Goal: Task Accomplishment & Management: Manage account settings

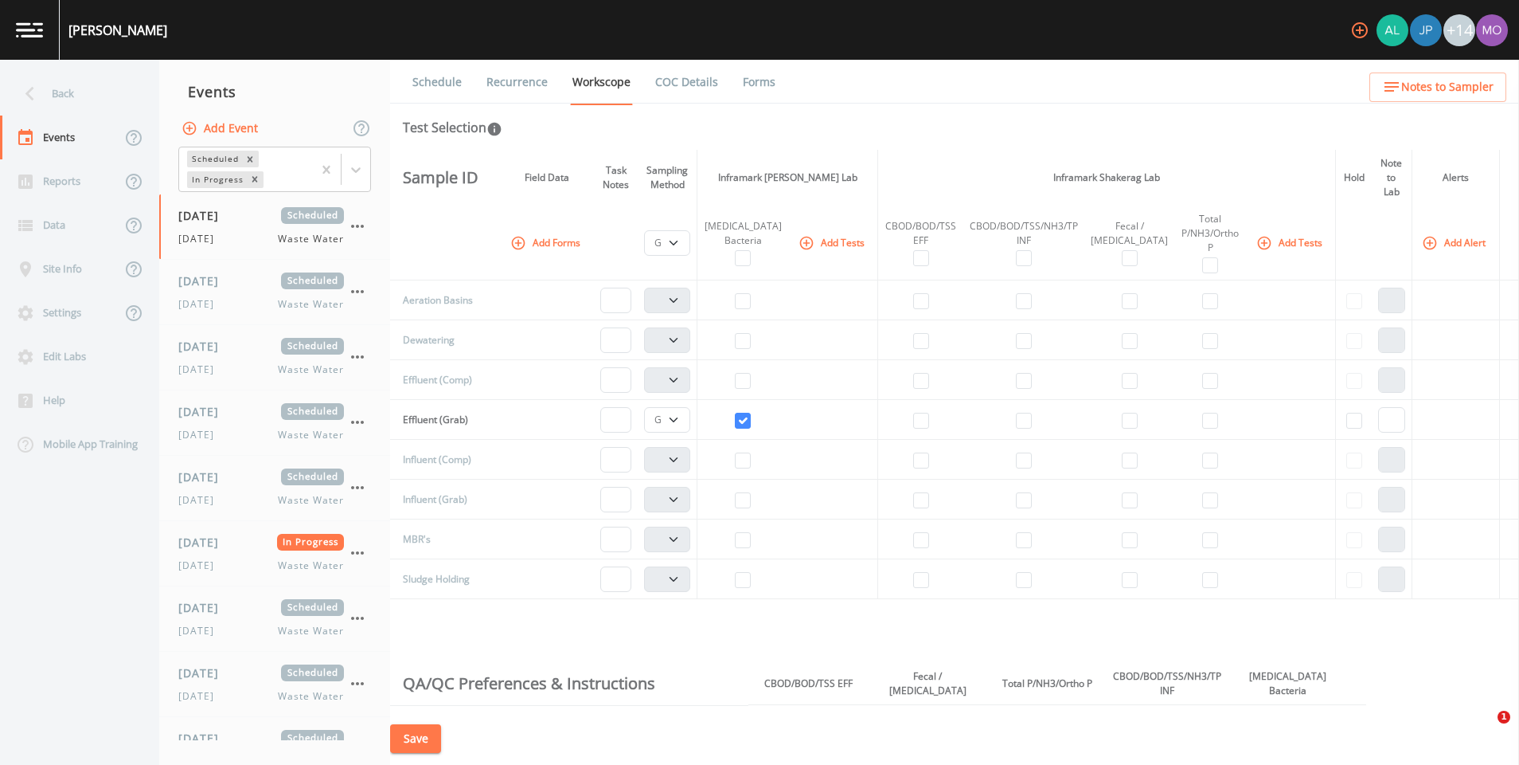
select select "092b3f94-5697-4c94-9891-da161916fdbb"
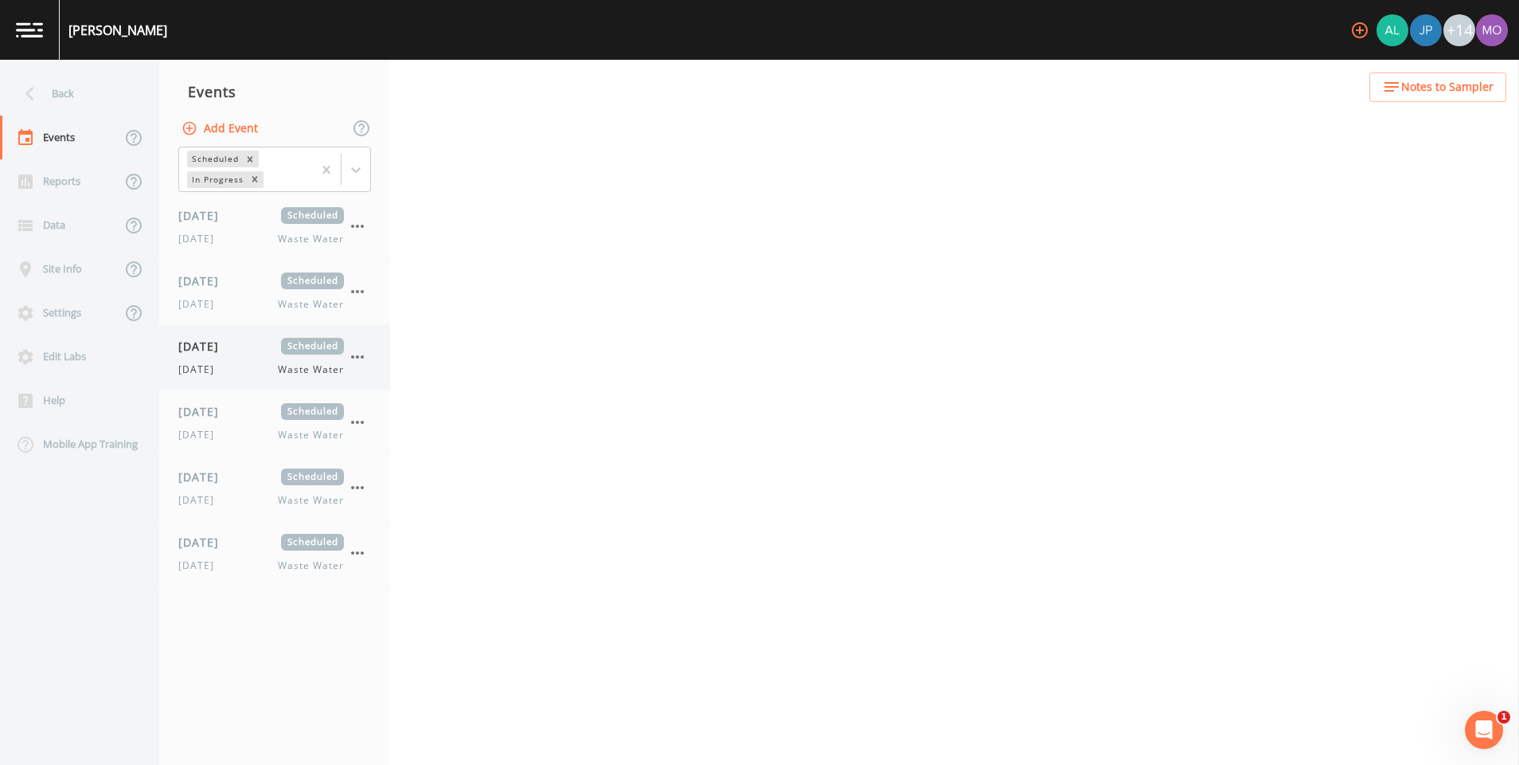
click at [244, 369] on div "Tuesday Waste Water" at bounding box center [261, 369] width 166 height 14
select select "092b3f94-5697-4c94-9891-da161916fdbb"
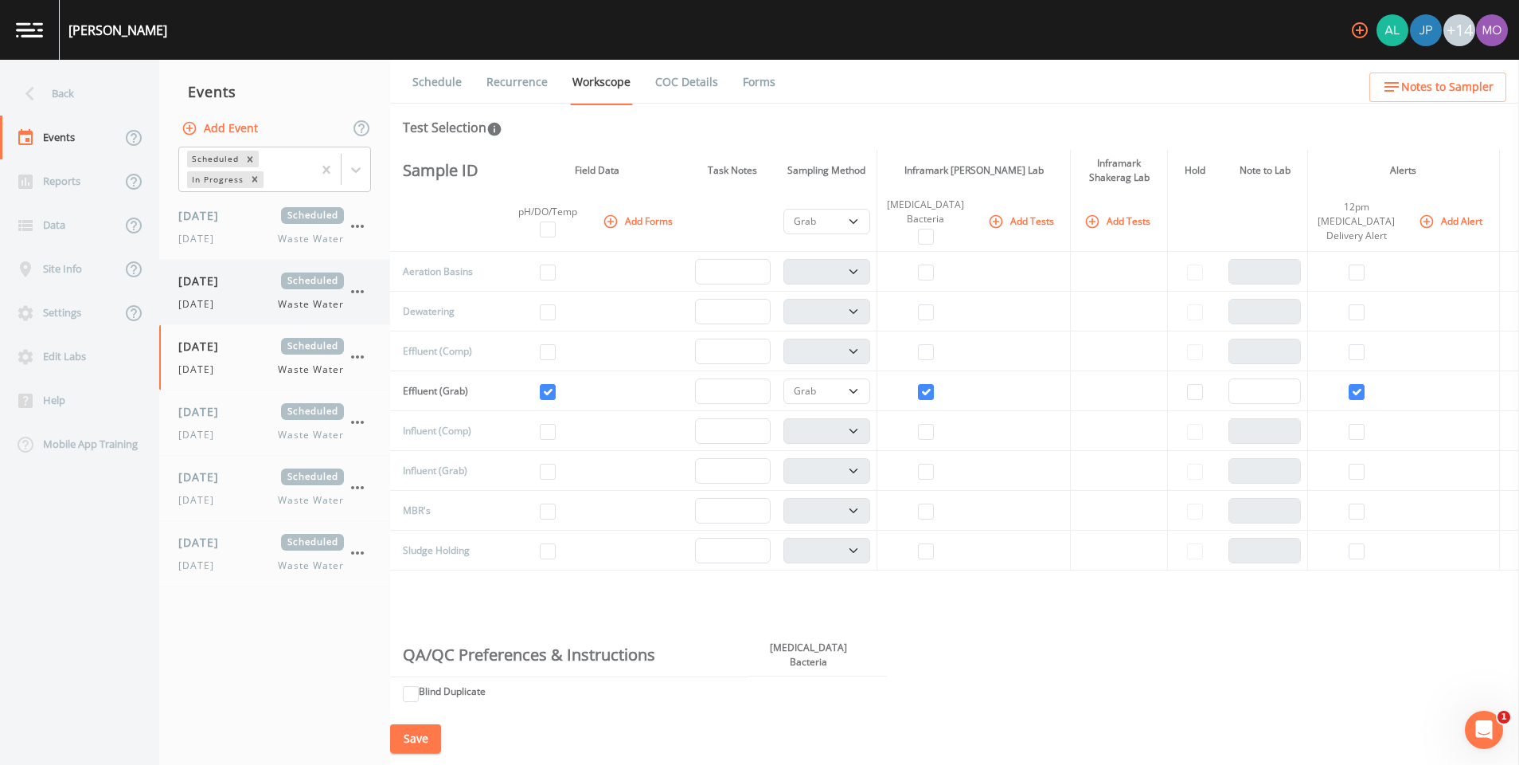
click at [234, 303] on div "Tuesday Waste Water" at bounding box center [261, 304] width 166 height 14
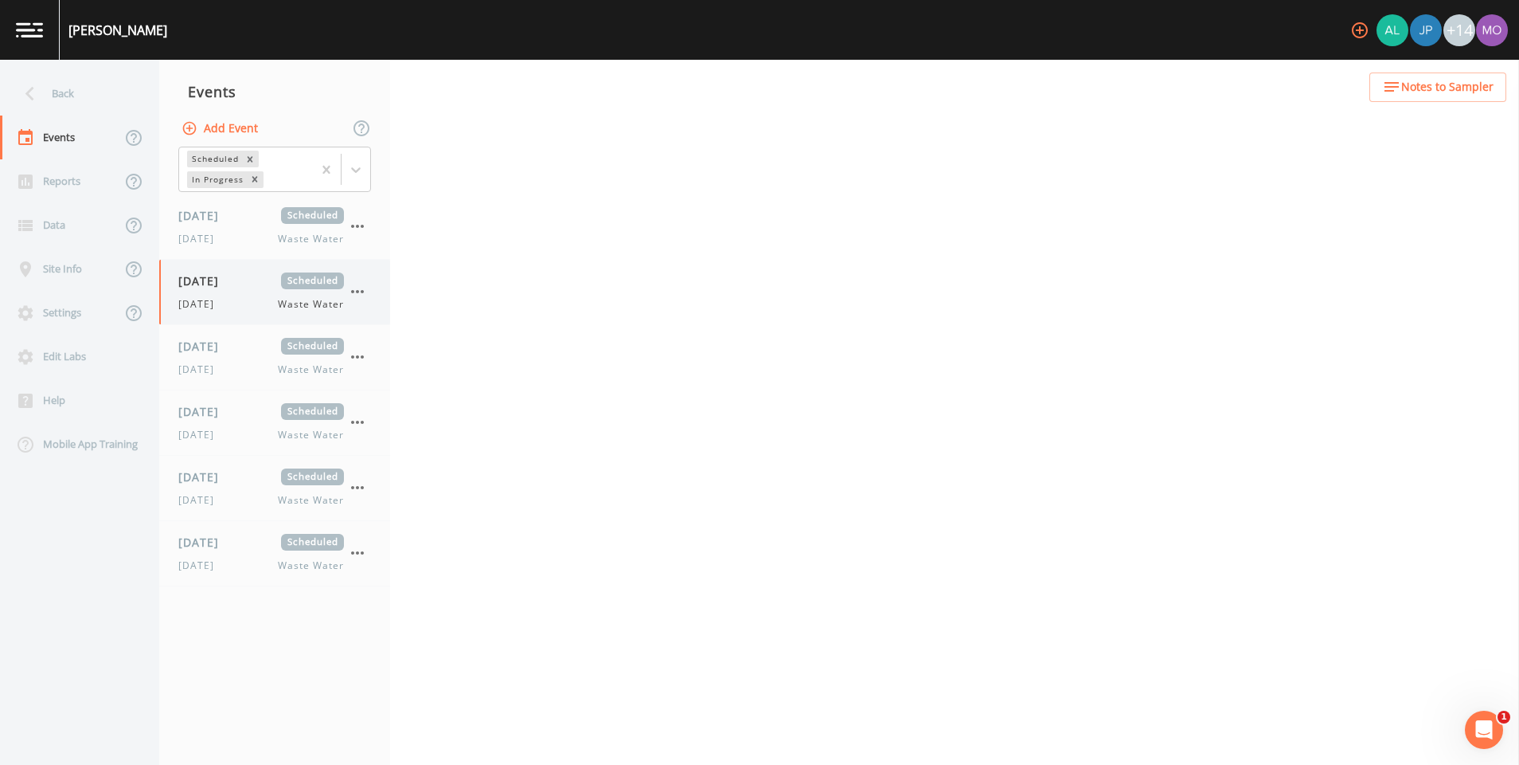
select select "092b3f94-5697-4c94-9891-da161916fdbb"
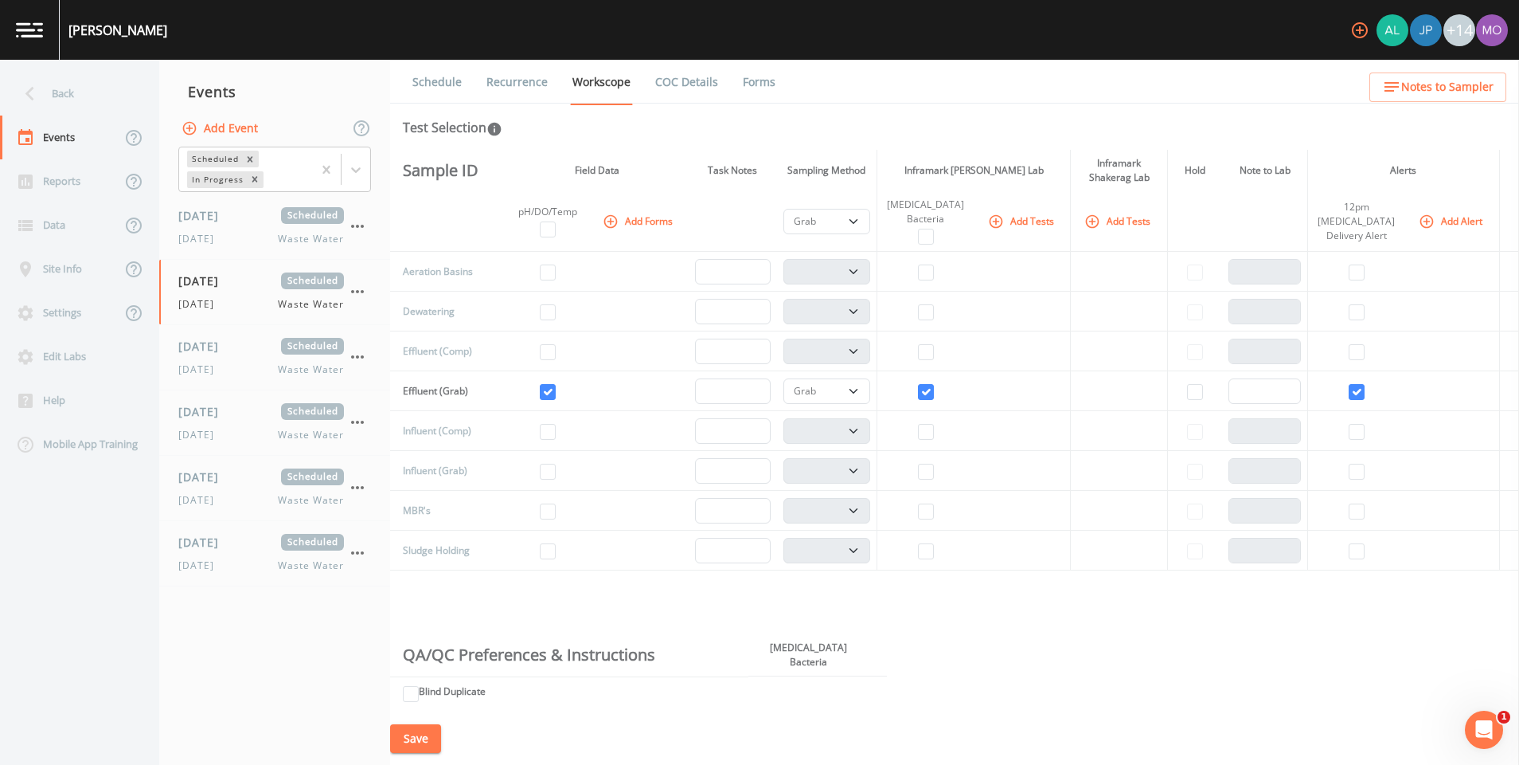
click at [506, 91] on link "Recurrence" at bounding box center [517, 82] width 66 height 45
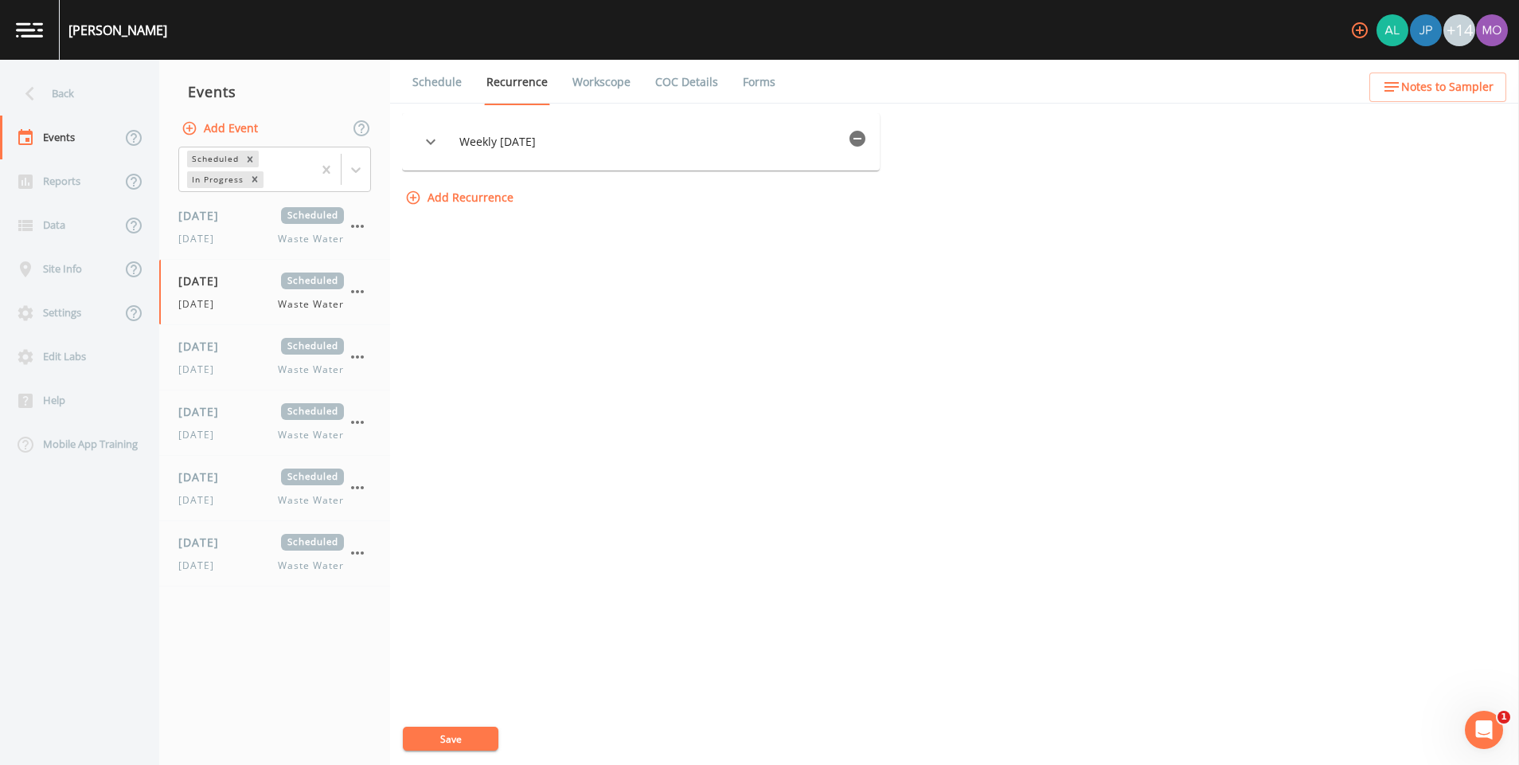
click at [444, 84] on link "Schedule" at bounding box center [437, 82] width 54 height 45
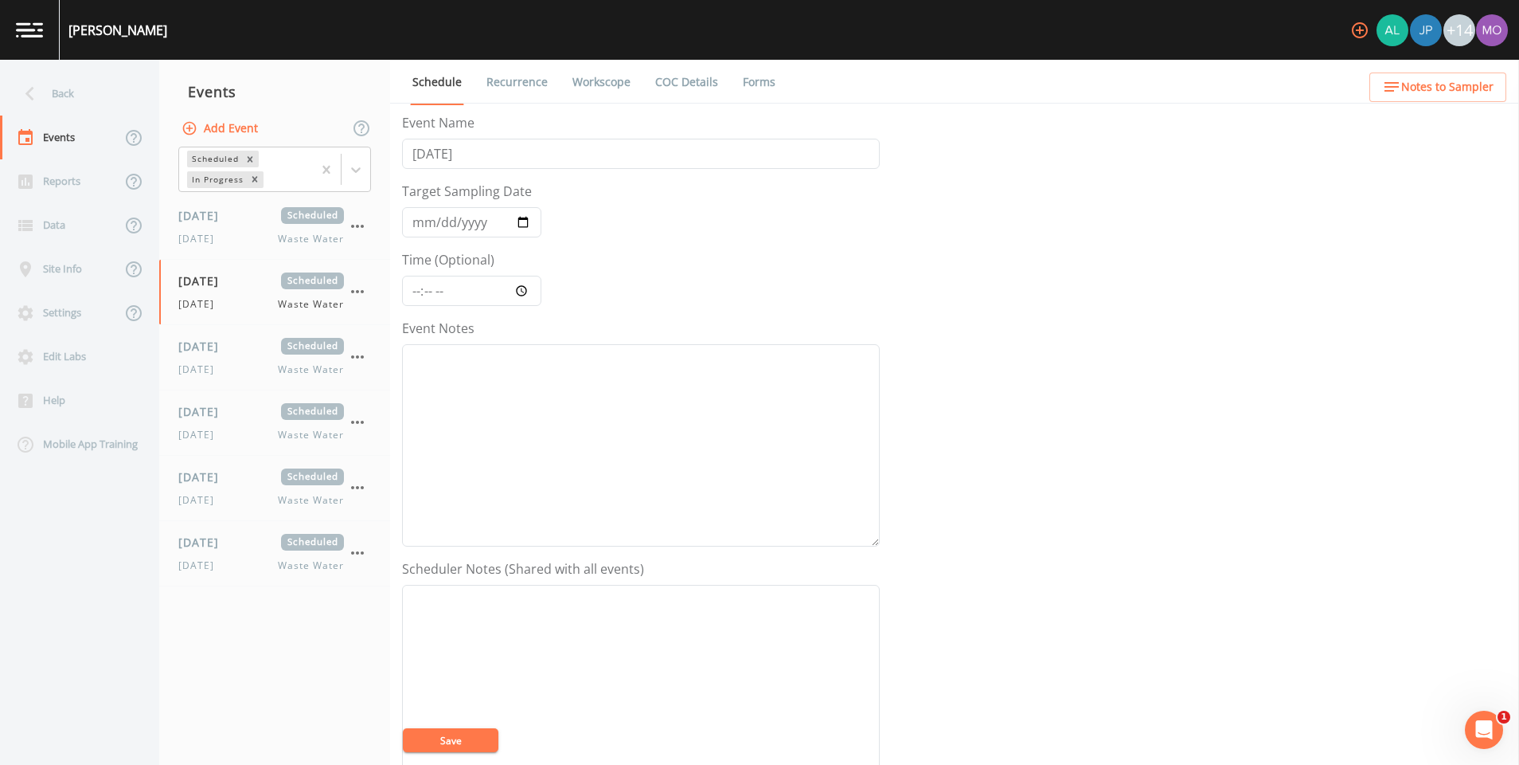
click at [598, 77] on link "Workscope" at bounding box center [601, 82] width 63 height 45
select select "092b3f94-5697-4c94-9891-da161916fdbb"
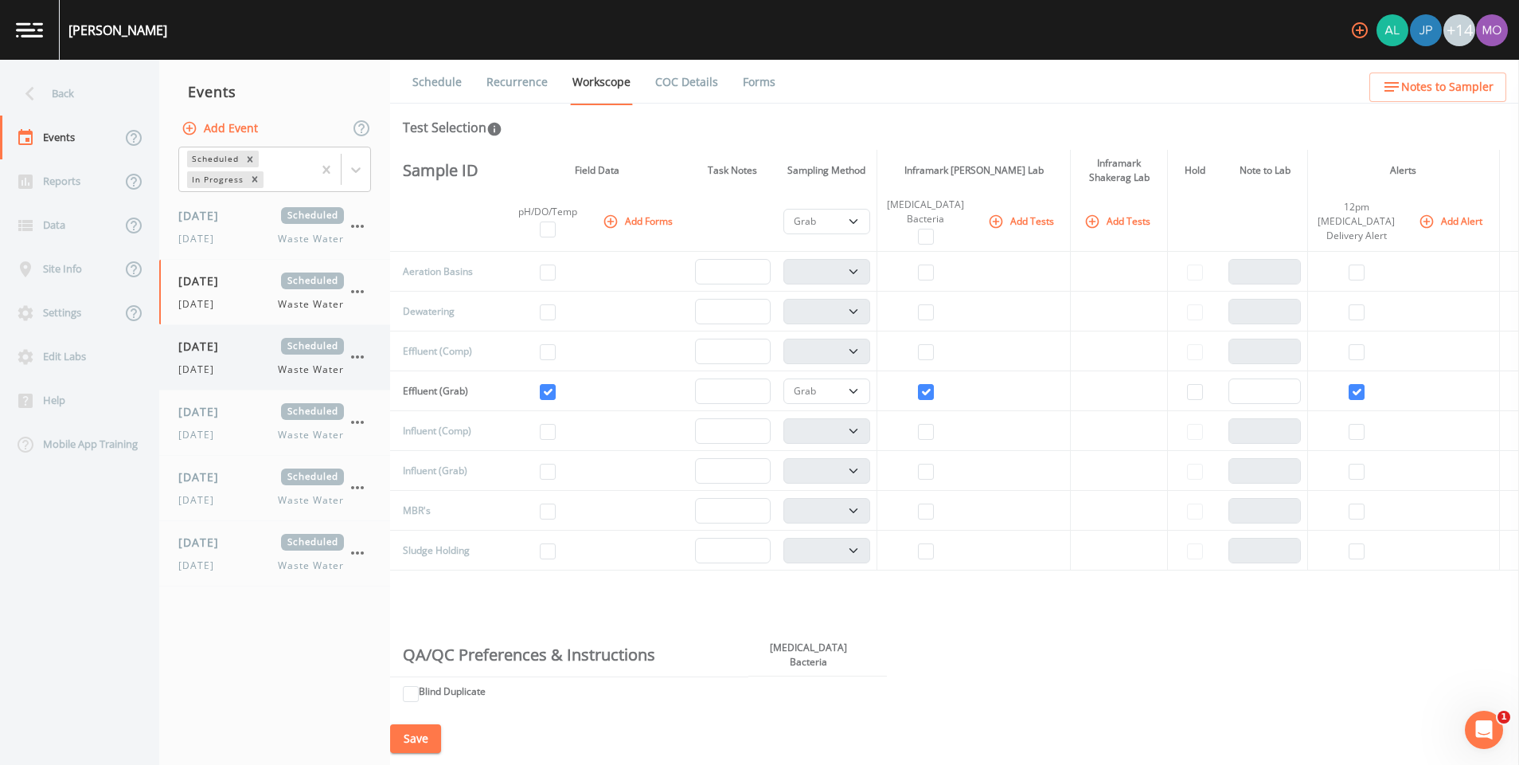
click at [212, 361] on div "08/26/2025 Scheduled Tuesday Waste Water" at bounding box center [261, 357] width 166 height 39
select select "092b3f94-5697-4c94-9891-da161916fdbb"
click at [436, 68] on link "Schedule" at bounding box center [437, 82] width 54 height 45
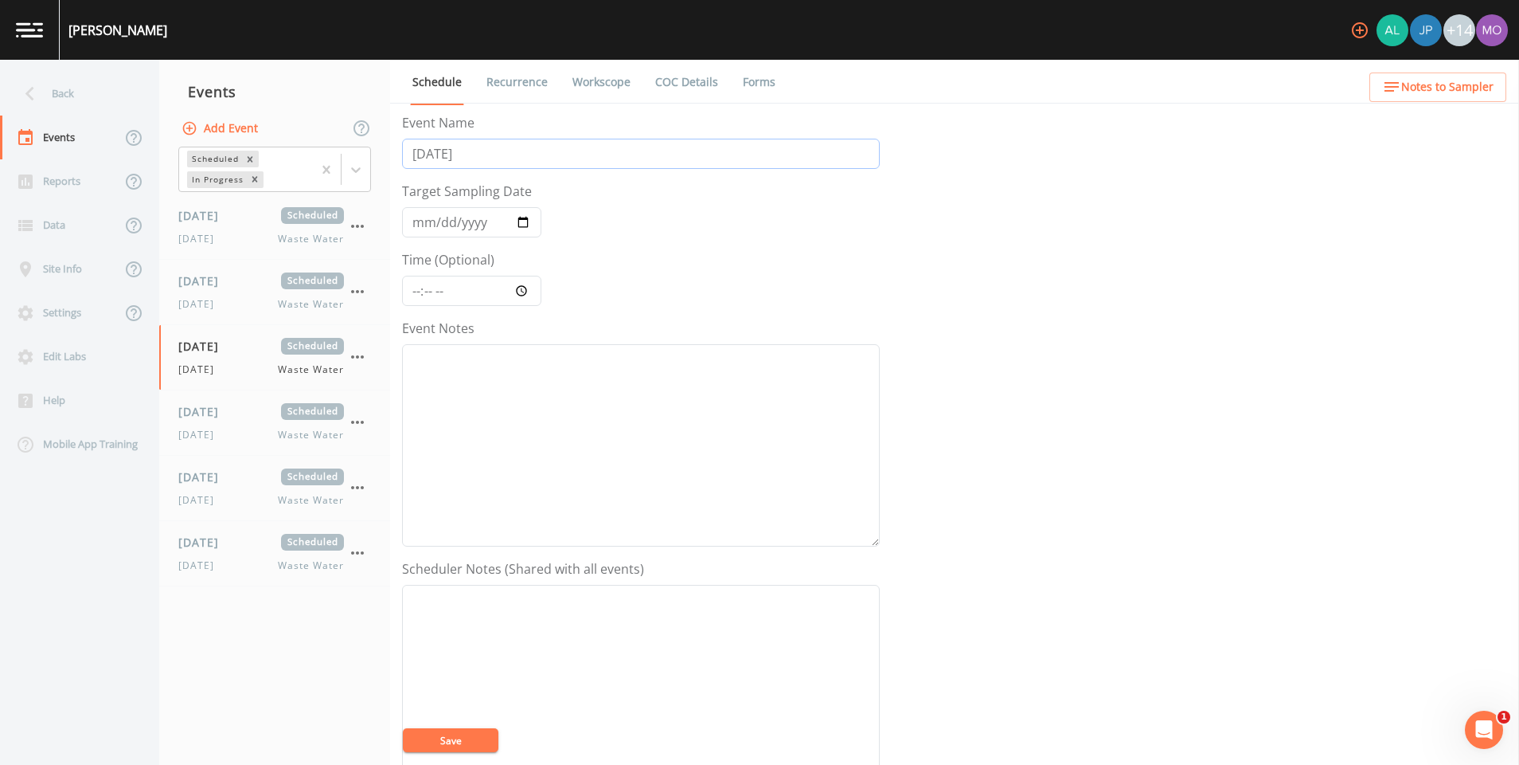
click at [469, 149] on input "[DATE]" at bounding box center [641, 154] width 478 height 30
type input "T"
type input "[DATE]"
click at [526, 225] on input "2025-08-26" at bounding box center [471, 222] width 139 height 30
type input "2025-08-27"
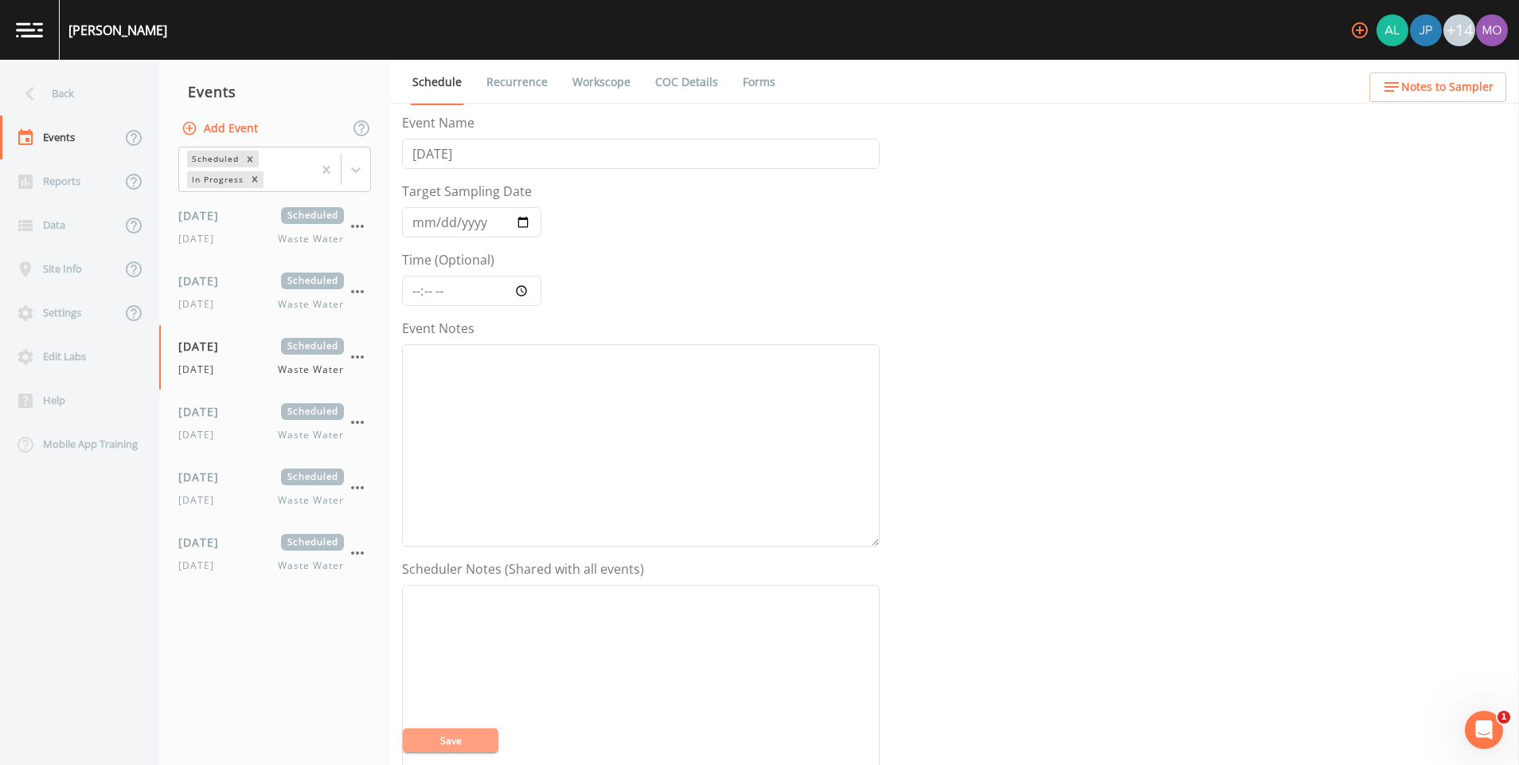
click at [430, 738] on button "Save" at bounding box center [451, 740] width 96 height 24
click at [528, 77] on link "Recurrence" at bounding box center [517, 82] width 66 height 45
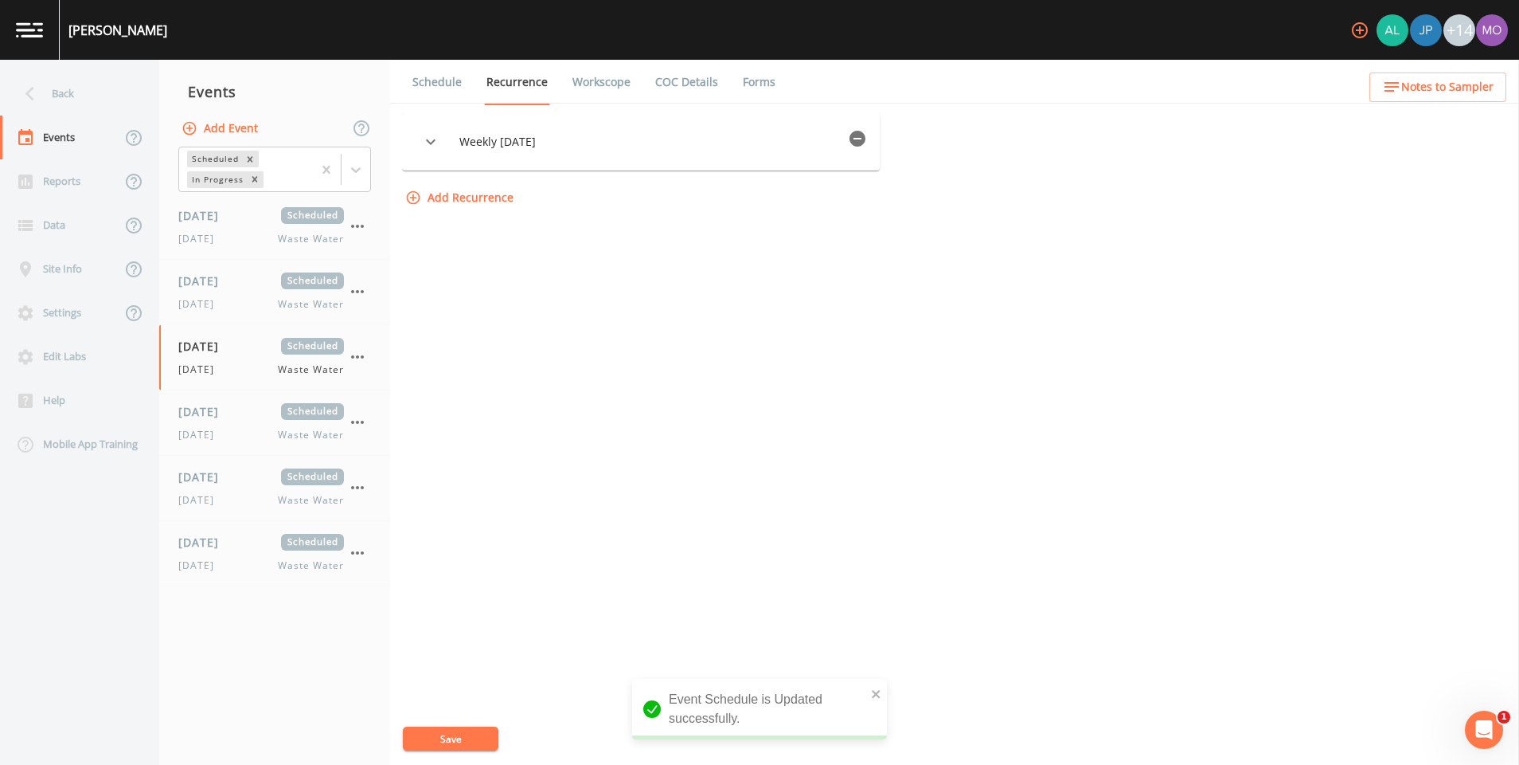
click at [430, 131] on button "button" at bounding box center [431, 142] width 32 height 32
click at [577, 273] on input "[DATE]" at bounding box center [569, 267] width 16 height 16
checkbox input "true"
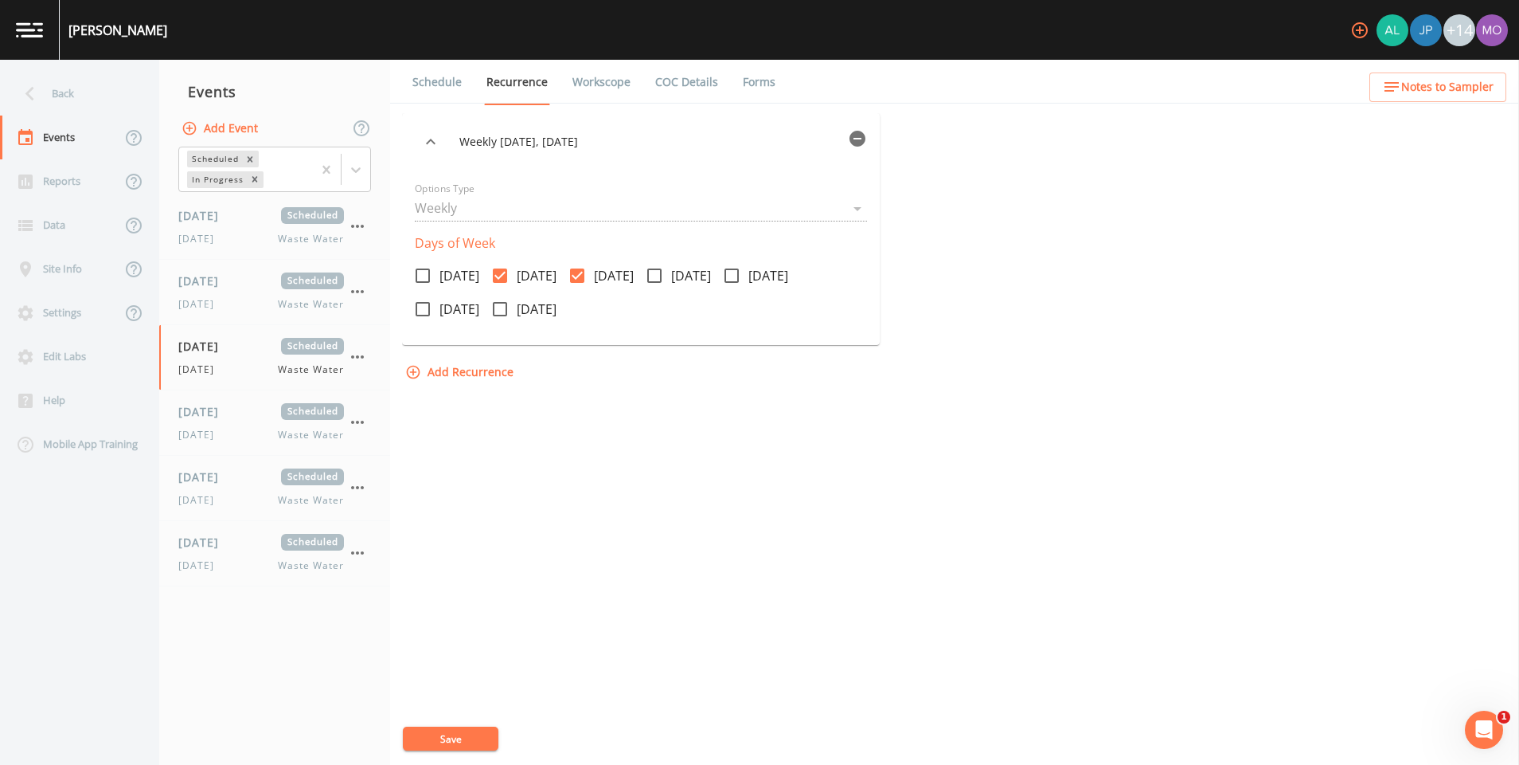
click at [507, 276] on icon at bounding box center [500, 275] width 14 height 14
click at [499, 275] on input "[DATE]" at bounding box center [491, 267] width 16 height 16
checkbox input "false"
click at [463, 742] on button "Save" at bounding box center [451, 738] width 96 height 24
click at [589, 86] on link "Workscope" at bounding box center [601, 82] width 63 height 45
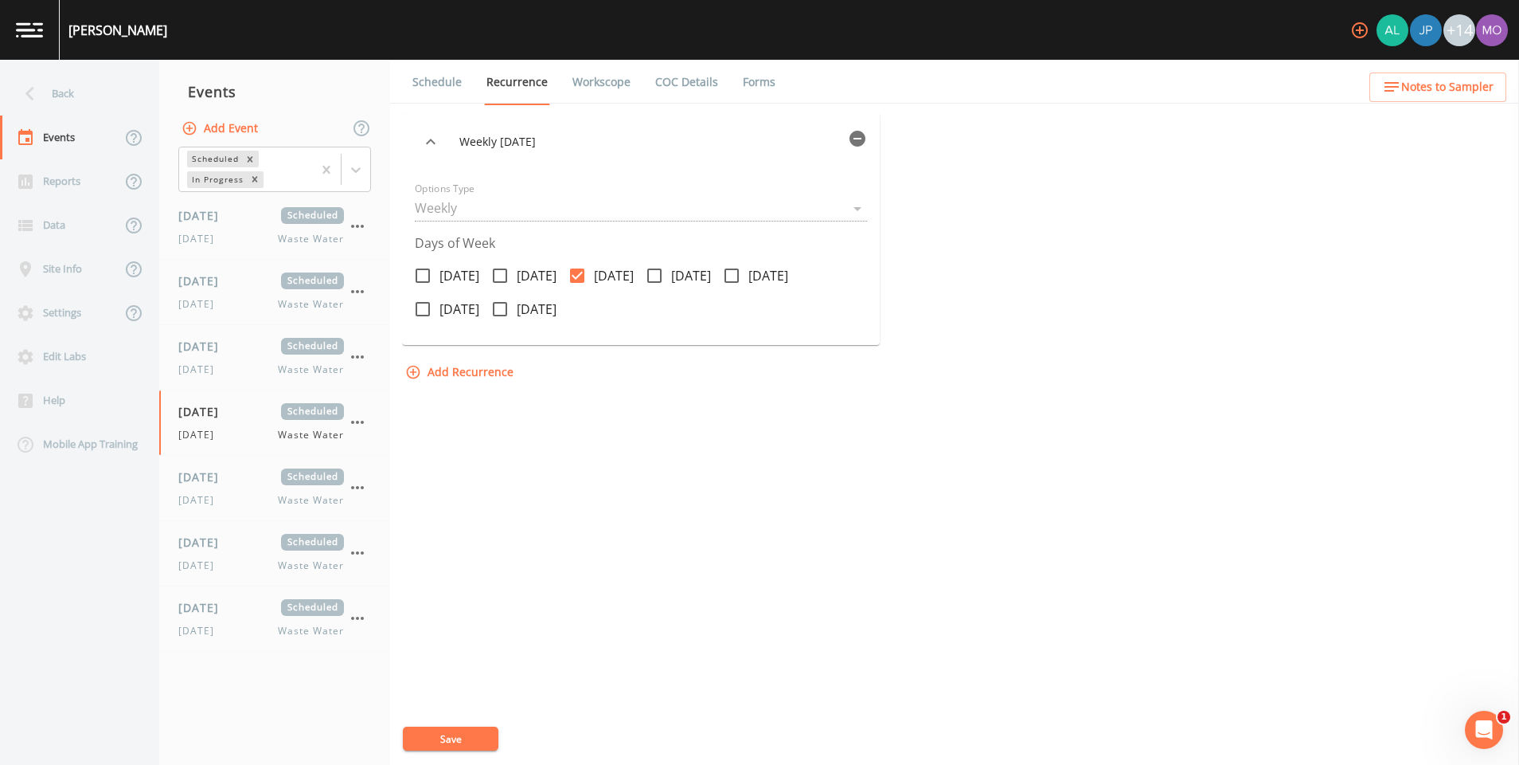
select select "092b3f94-5697-4c94-9891-da161916fdbb"
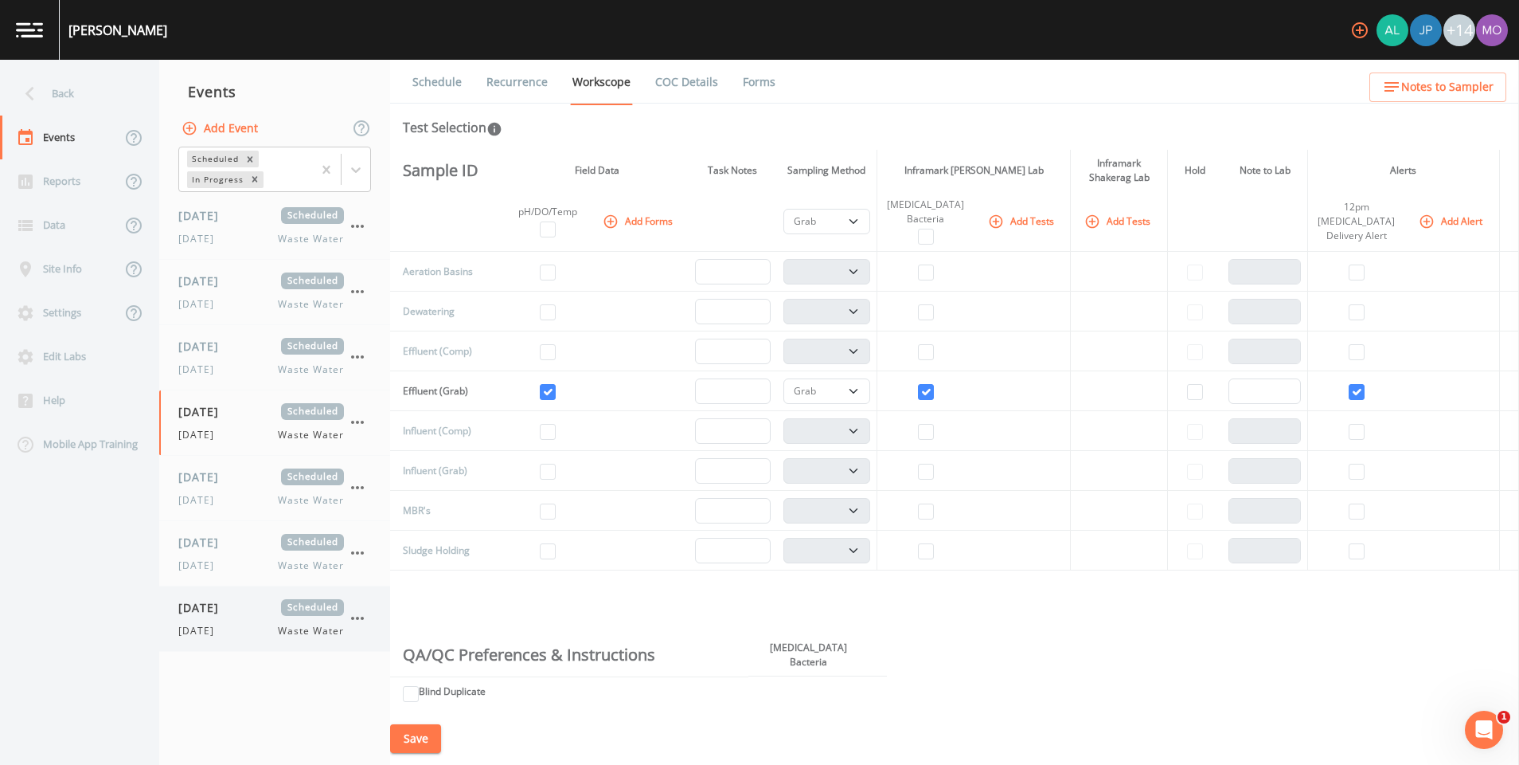
click at [339, 611] on span "Scheduled" at bounding box center [312, 607] width 63 height 17
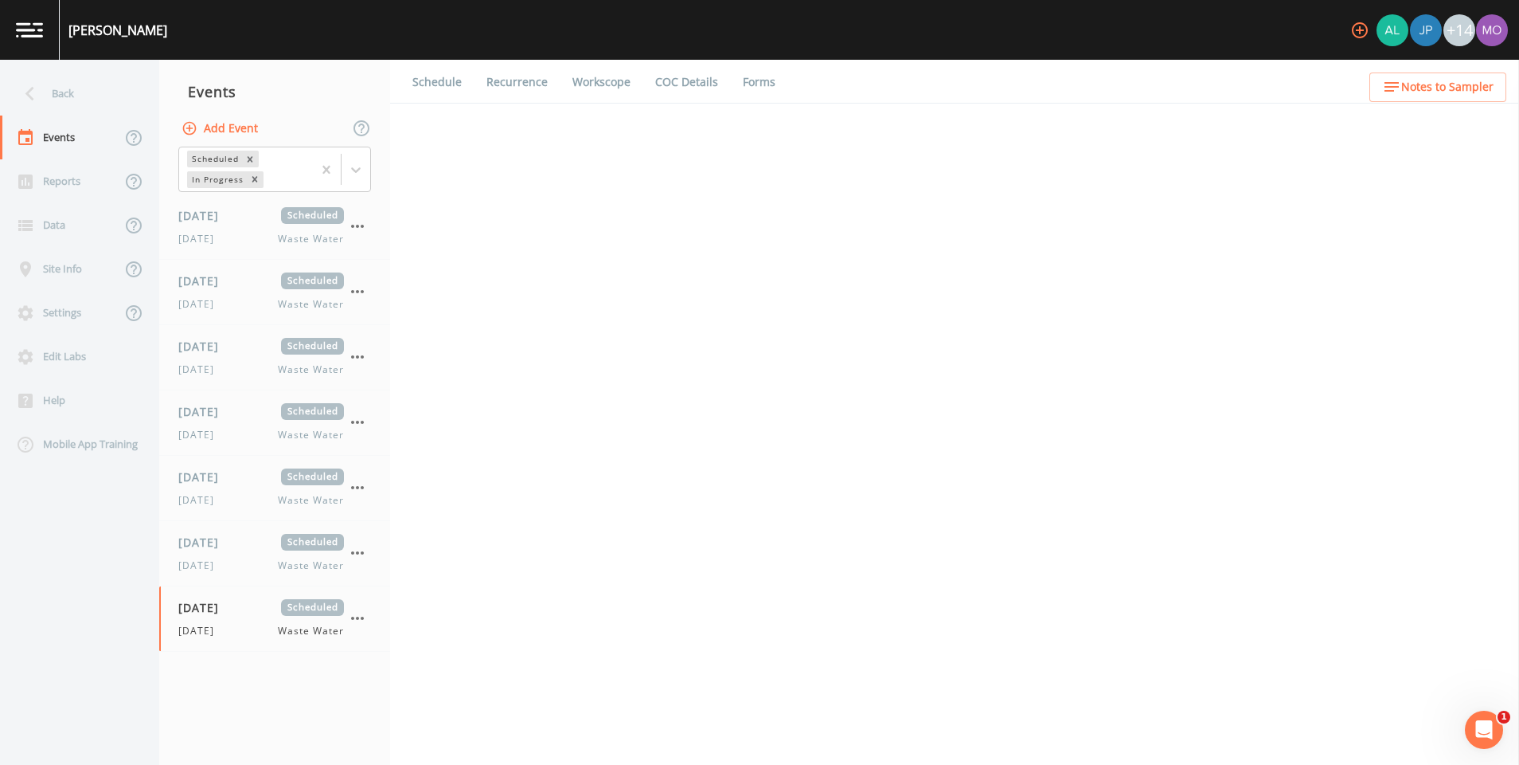
select select "092b3f94-5697-4c94-9891-da161916fdbb"
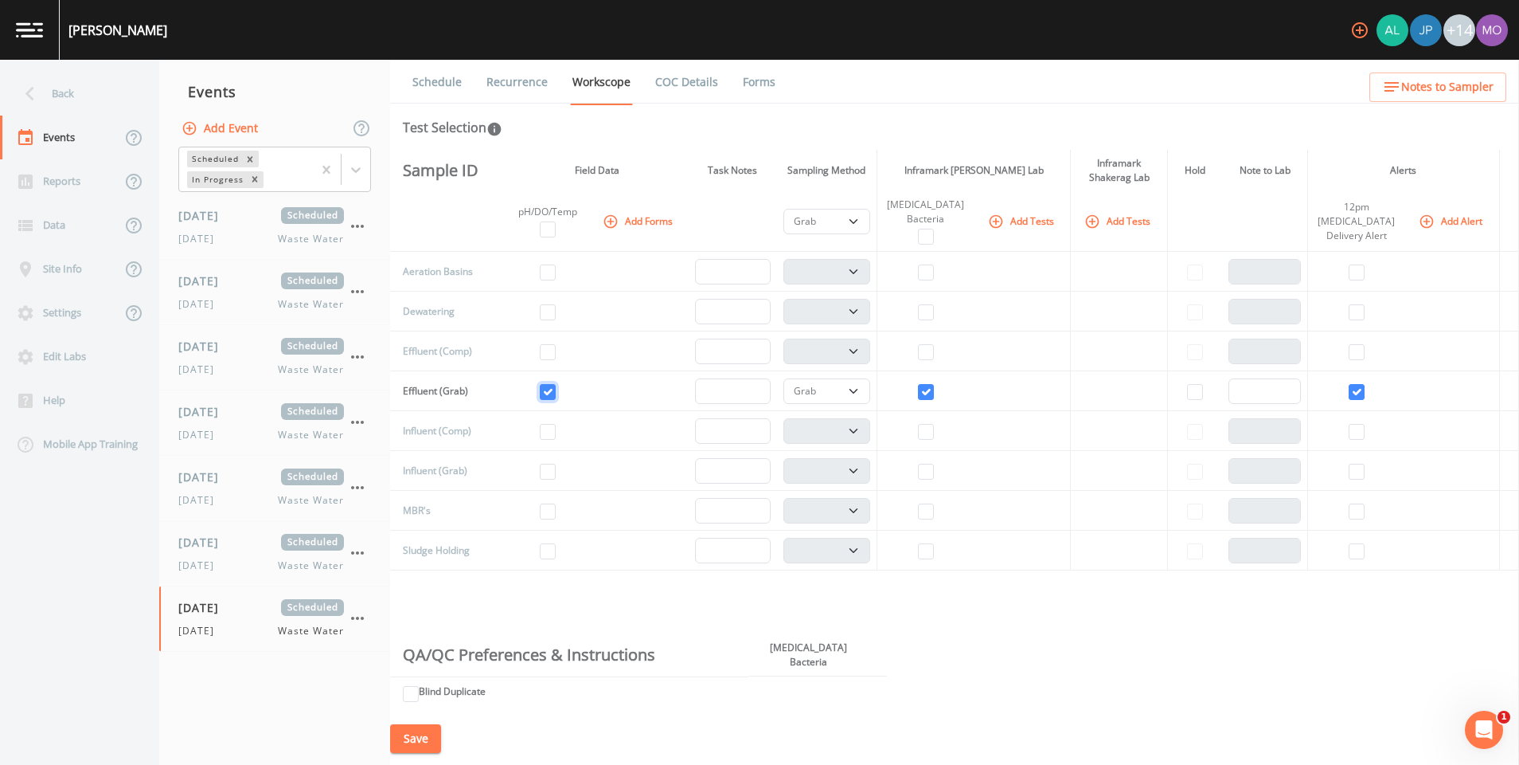
click at [549, 394] on input "checkbox" at bounding box center [548, 392] width 16 height 16
checkbox input "false"
click at [237, 552] on div "09/02/2025 Scheduled Tuesday Waste Water" at bounding box center [261, 553] width 166 height 39
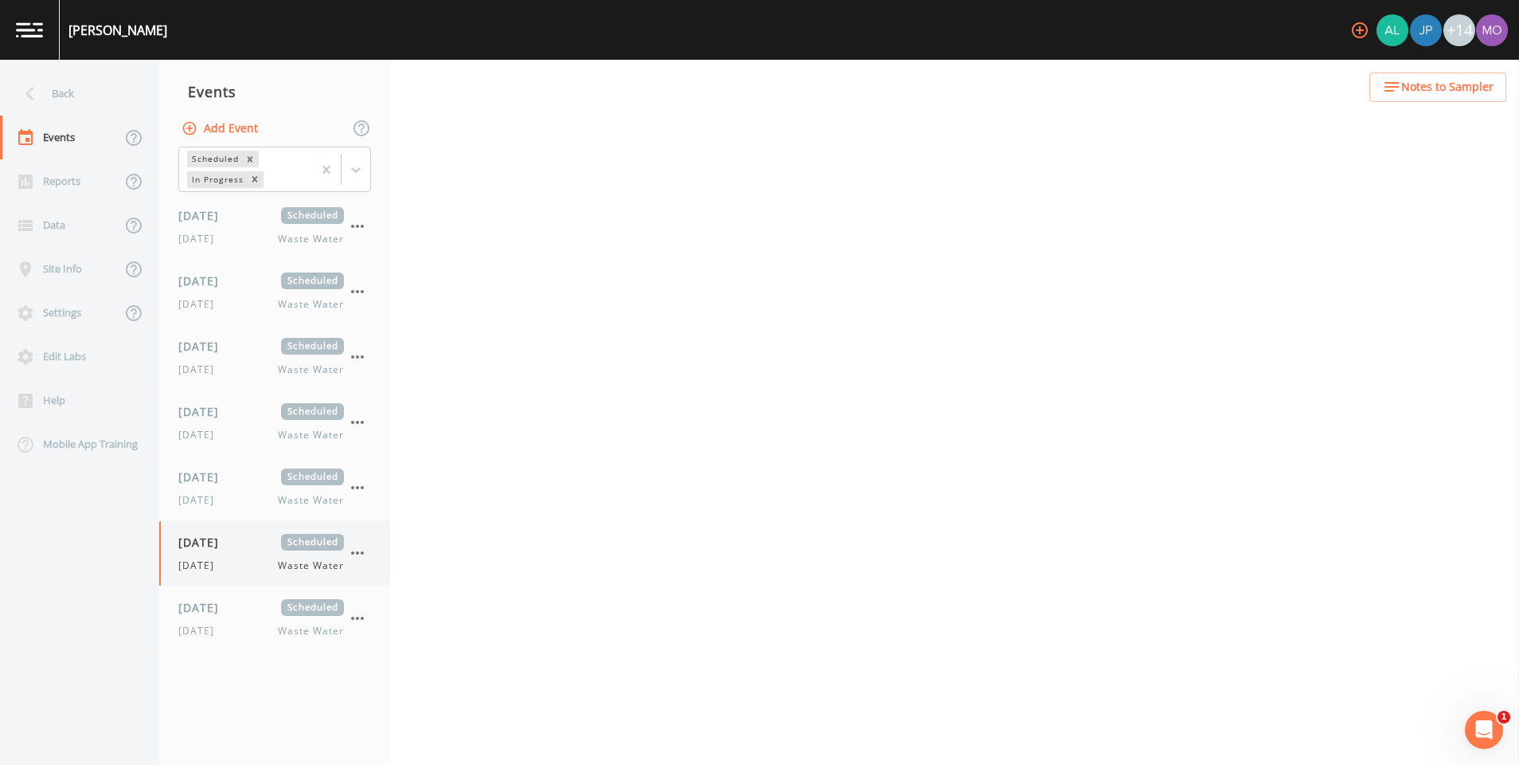
select select "092b3f94-5697-4c94-9891-da161916fdbb"
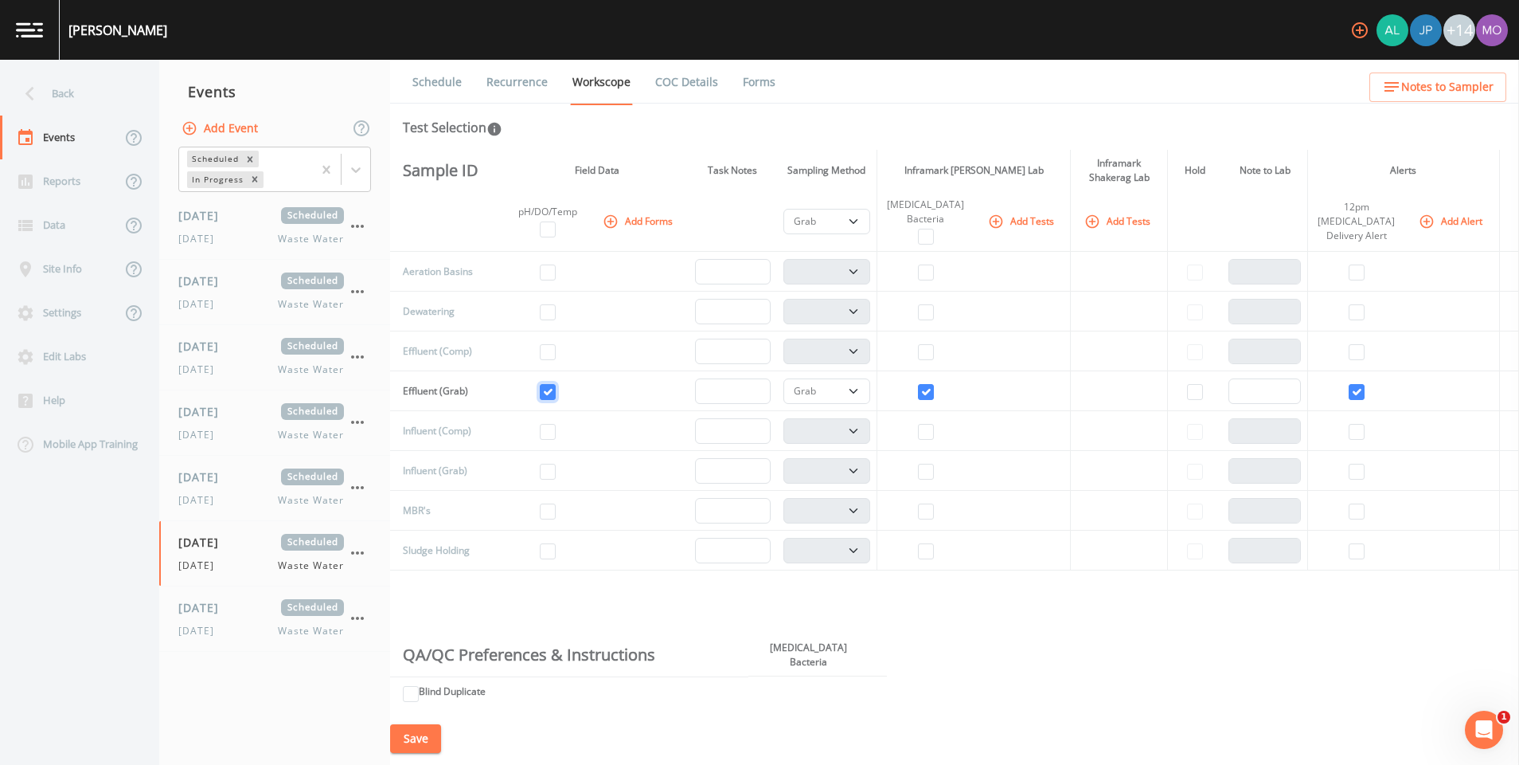
click at [554, 391] on input "checkbox" at bounding box center [548, 392] width 16 height 16
checkbox input "false"
click at [254, 495] on div "Monday Waste Water" at bounding box center [261, 500] width 166 height 14
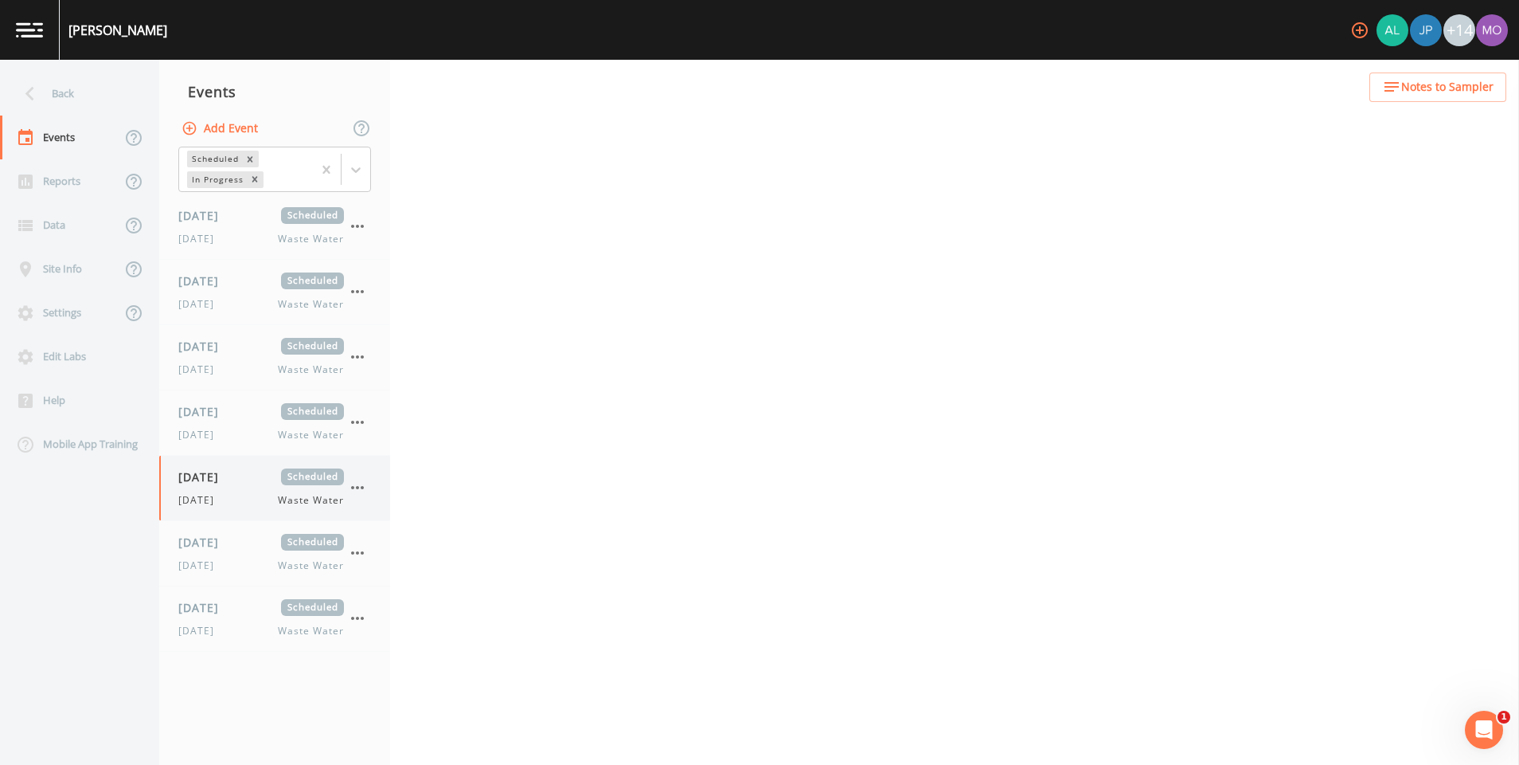
select select "092b3f94-5697-4c94-9891-da161916fdbb"
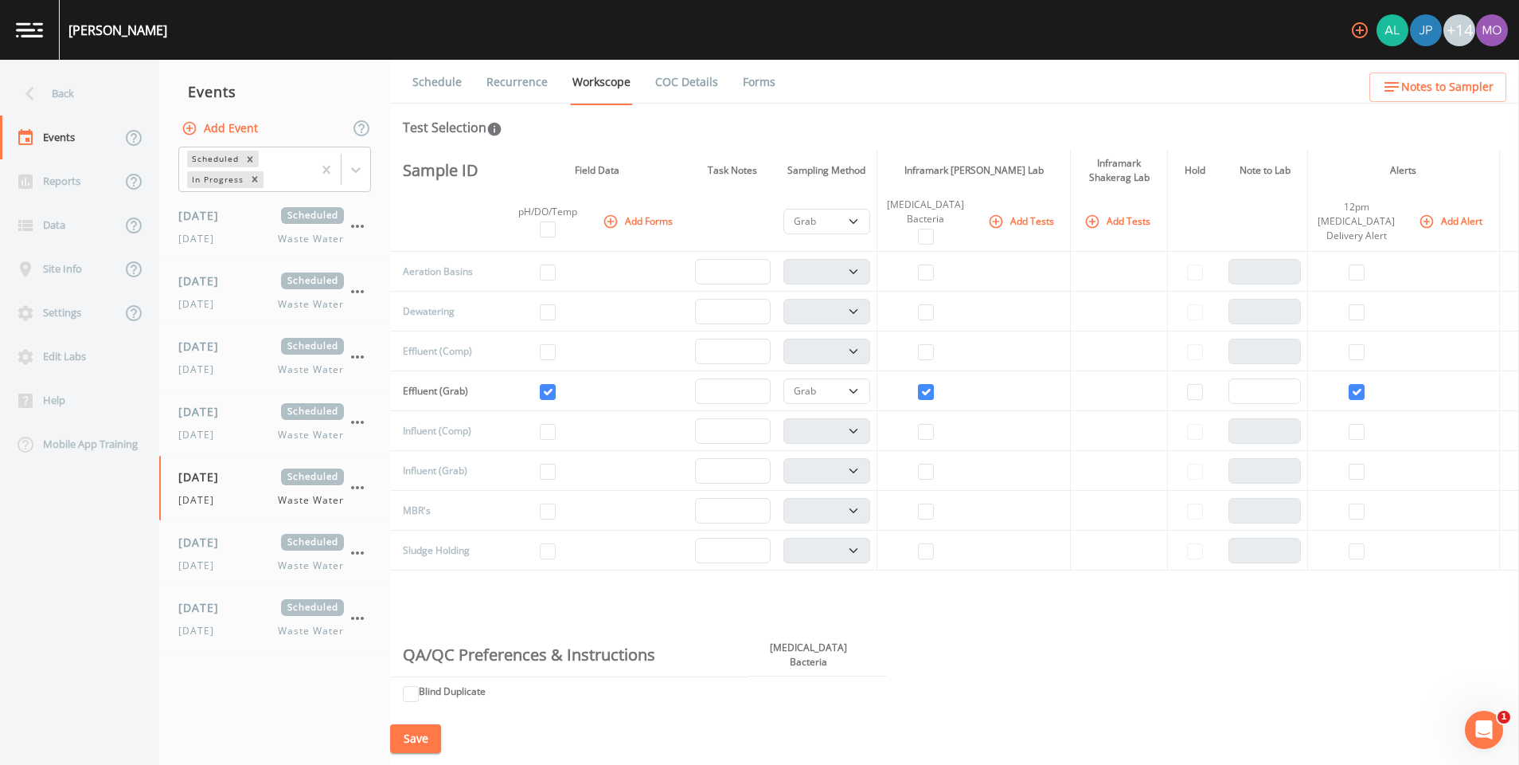
click at [542, 387] on td at bounding box center [548, 391] width 84 height 40
click at [545, 387] on input "checkbox" at bounding box center [548, 392] width 16 height 16
checkbox input "false"
click at [213, 422] on div "08/27/2025 Scheduled Wednesday Waste Water" at bounding box center [261, 422] width 166 height 39
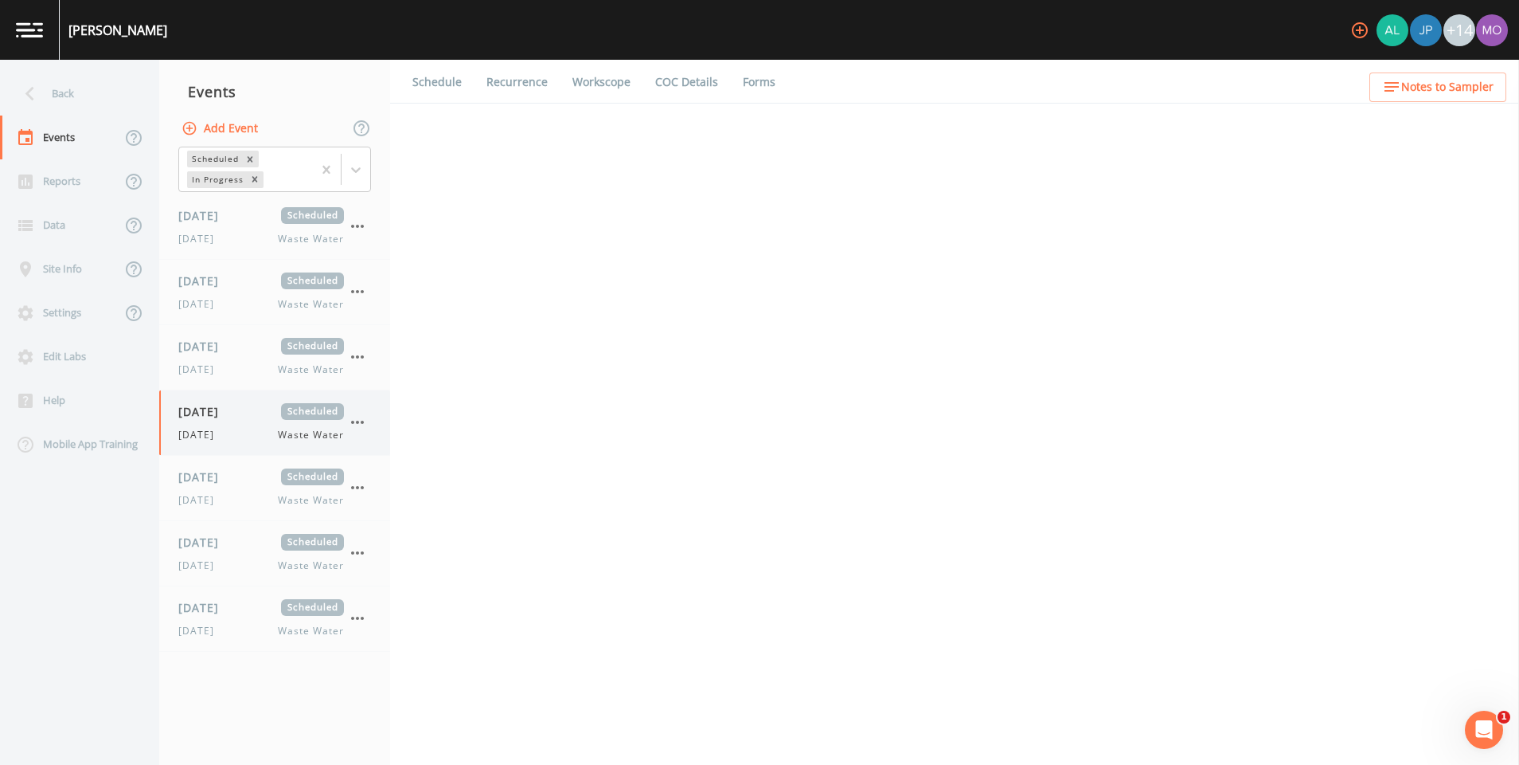
select select "092b3f94-5697-4c94-9891-da161916fdbb"
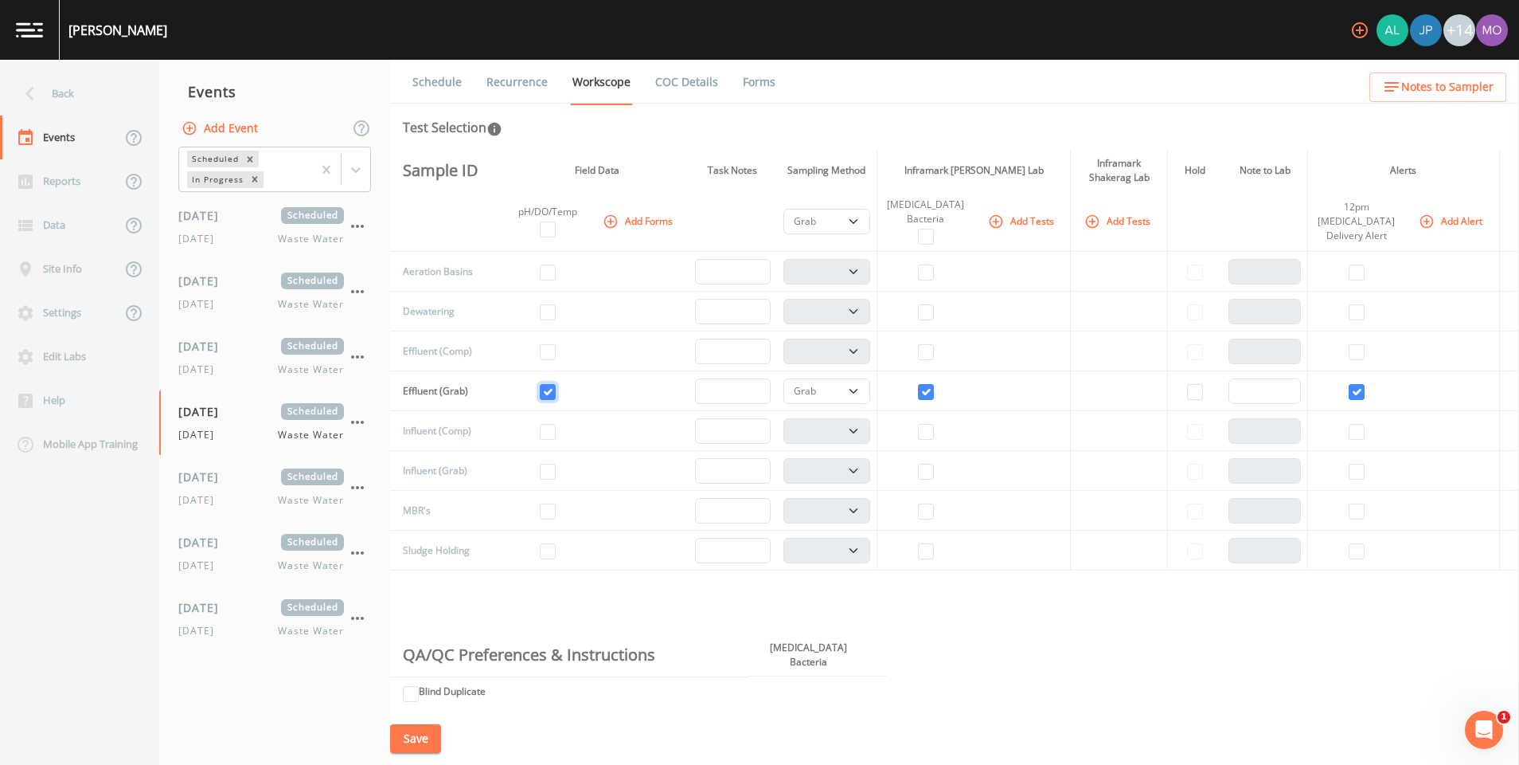
click at [551, 390] on input "checkbox" at bounding box center [548, 392] width 16 height 16
checkbox input "false"
click at [1448, 216] on button "Add Alert" at bounding box center [1452, 221] width 73 height 26
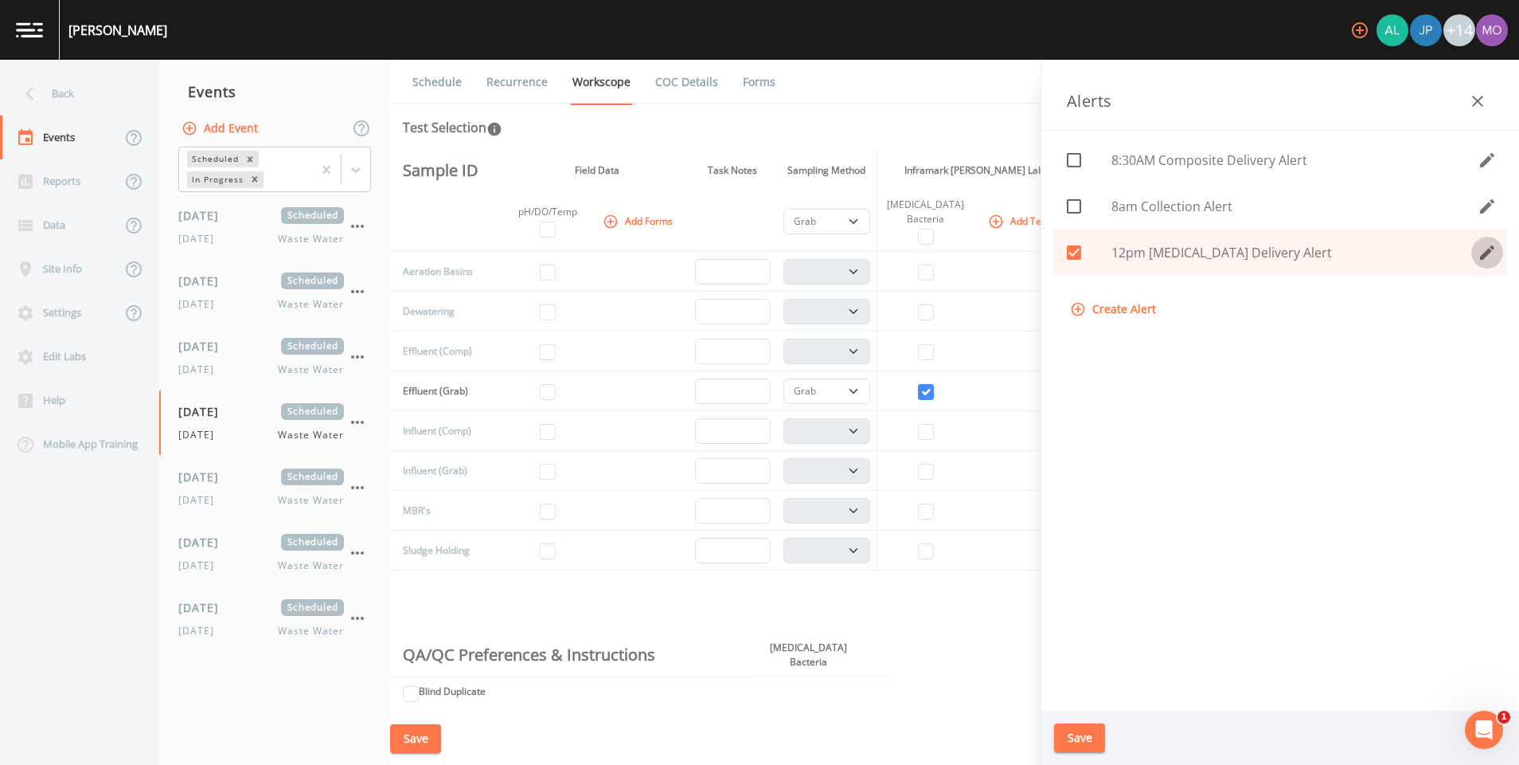
click at [1494, 258] on icon "edit" at bounding box center [1487, 252] width 19 height 19
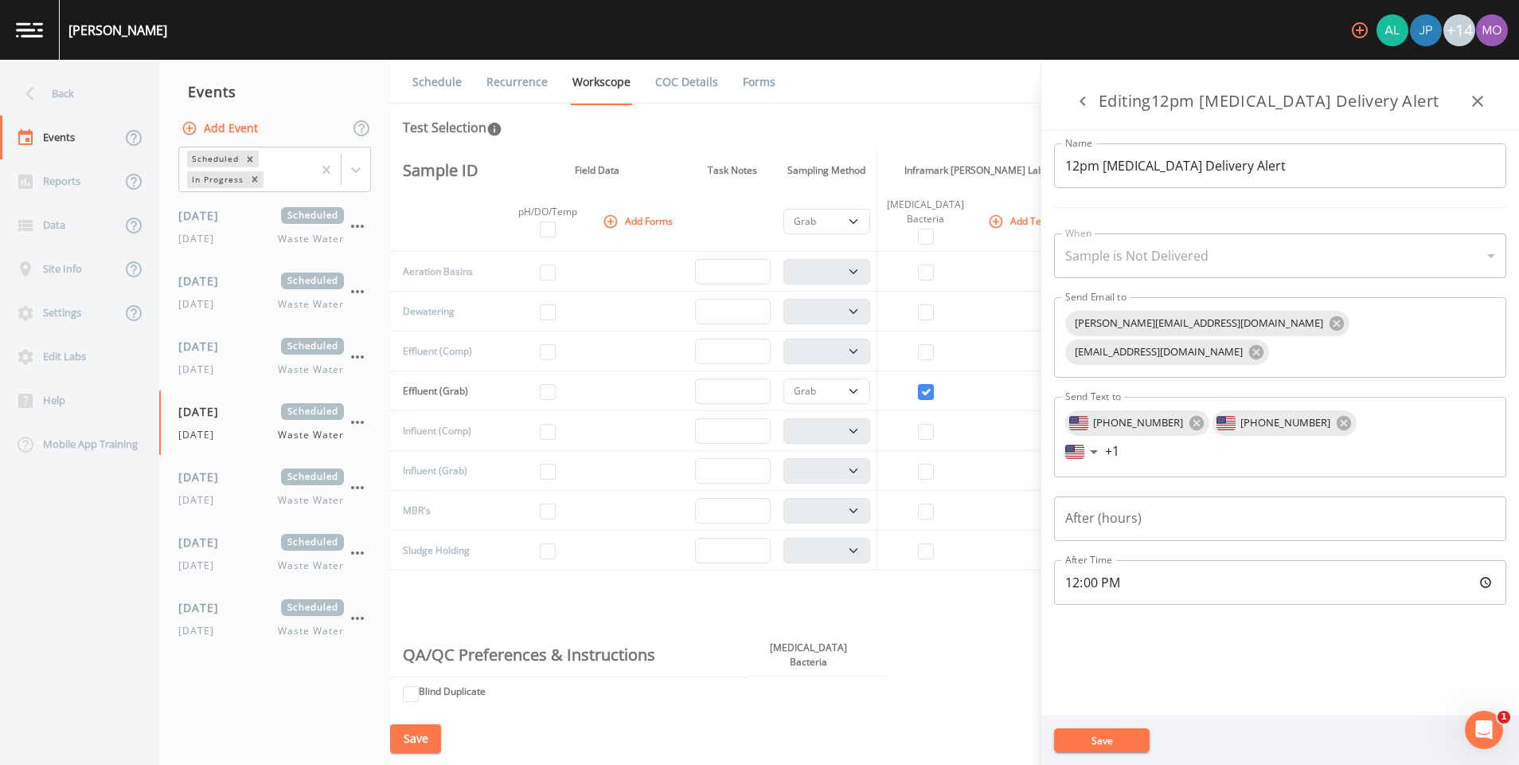
click at [1122, 739] on button "Save" at bounding box center [1102, 740] width 96 height 24
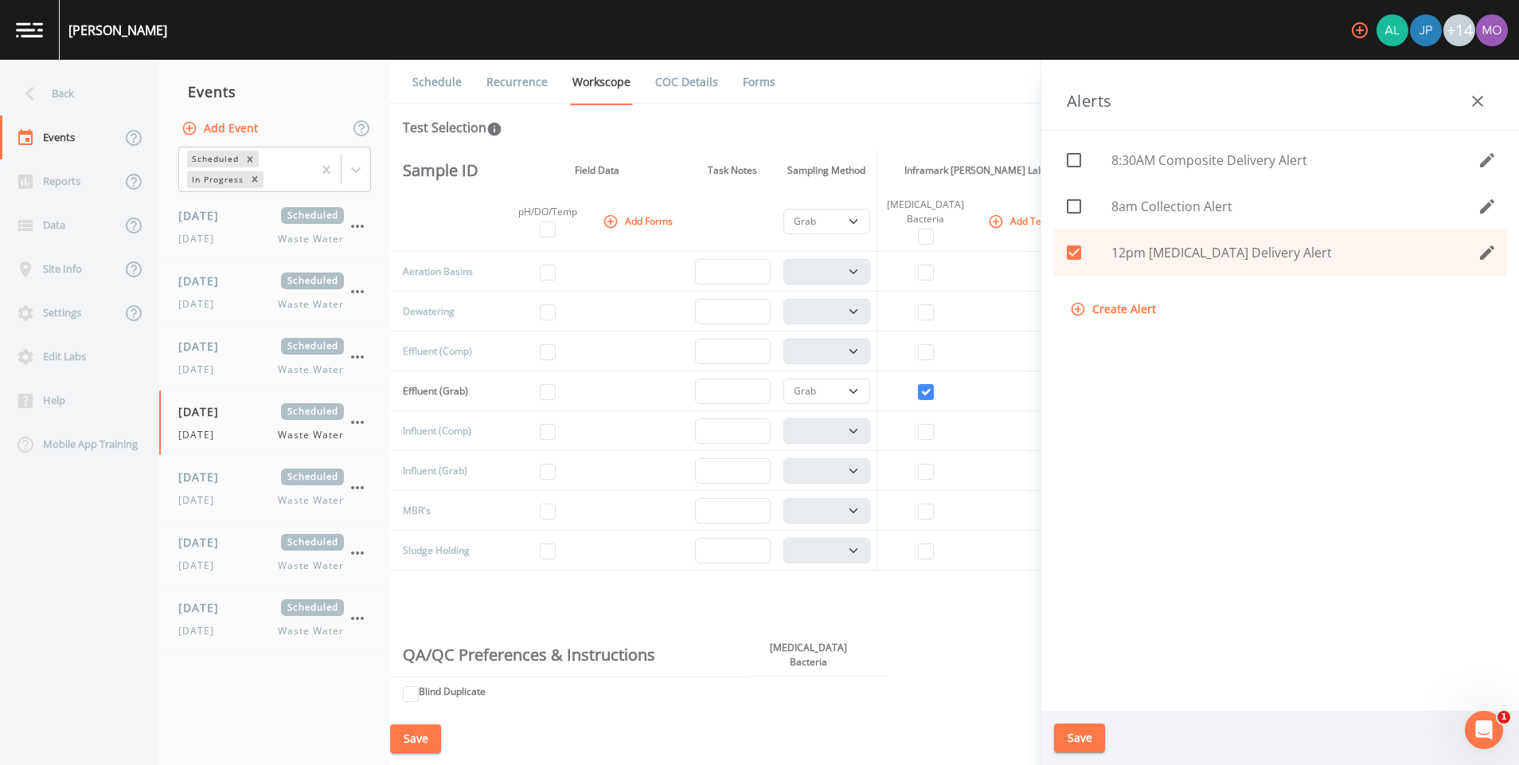
click at [1014, 668] on div "Sample ID Field Data Task Notes Sampling Method Inframark Fowler Lab Inframark …" at bounding box center [954, 431] width 1129 height 562
click at [1057, 728] on button "Save" at bounding box center [1079, 737] width 51 height 29
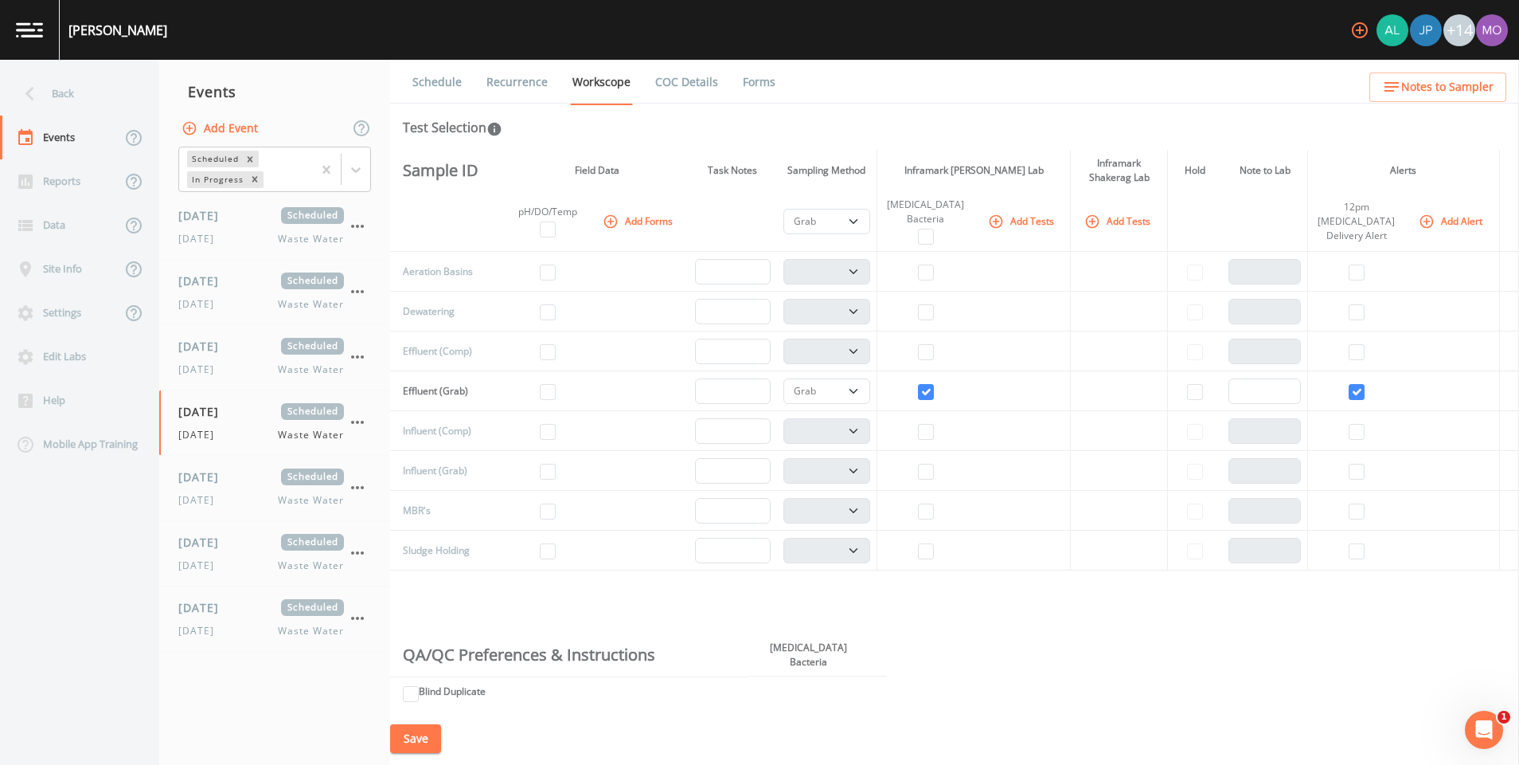
click at [1420, 221] on icon "button" at bounding box center [1427, 221] width 14 height 14
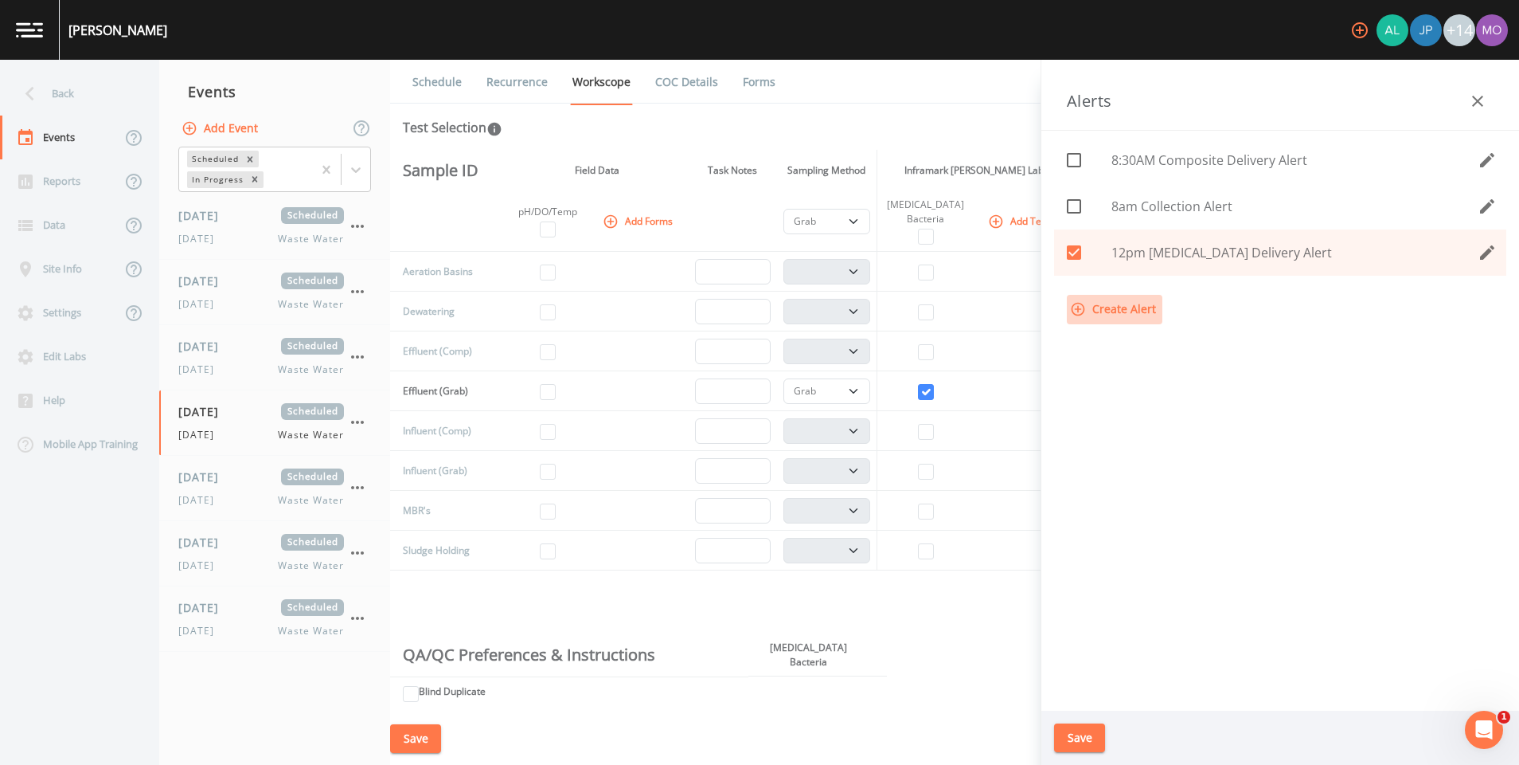
click at [1120, 312] on button "Create Alert" at bounding box center [1115, 309] width 96 height 29
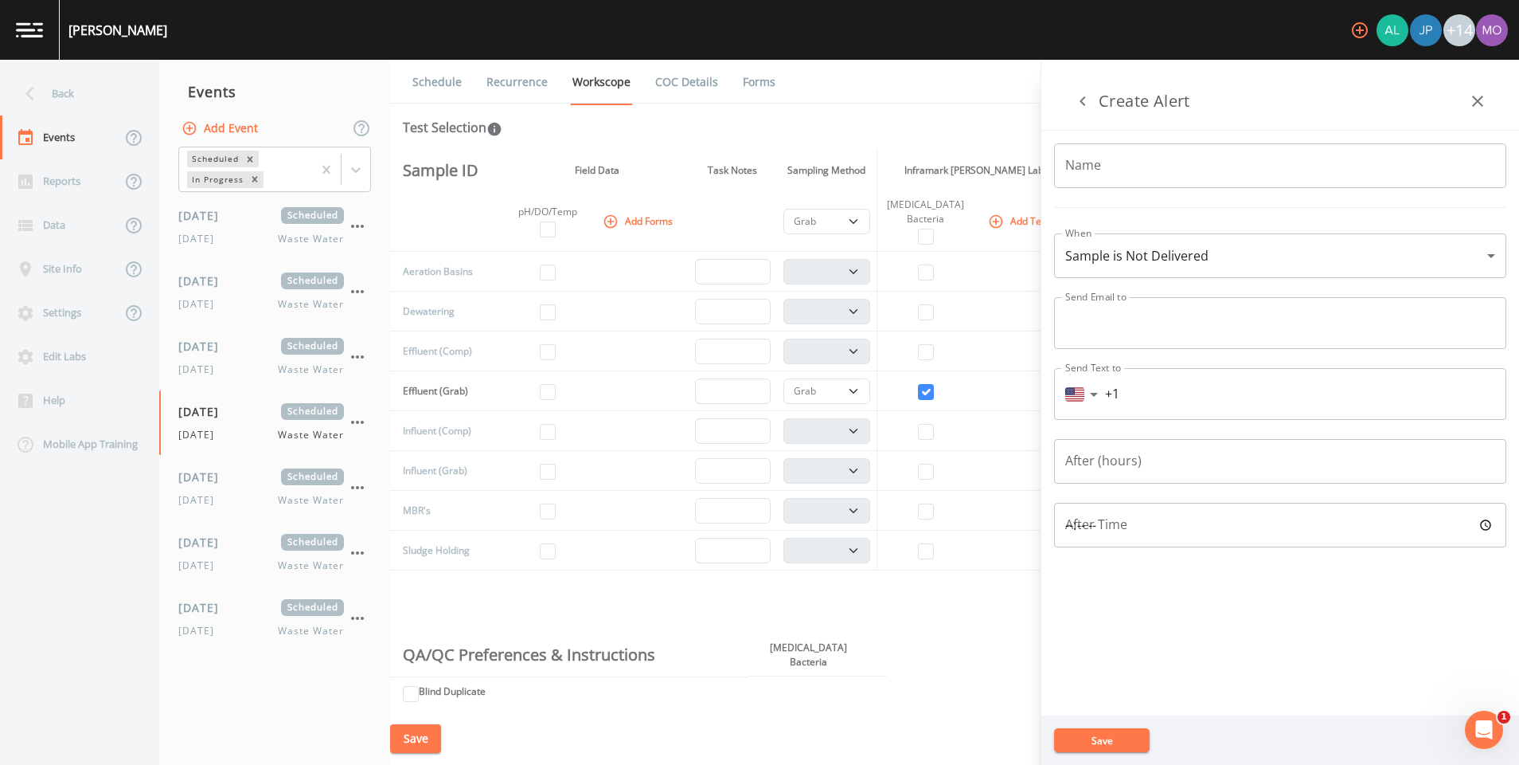
click at [1496, 252] on body "Fowler +14 Back Events Reports Data Site Info Settings Edit Labs Help Mobile Ap…" at bounding box center [759, 382] width 1519 height 765
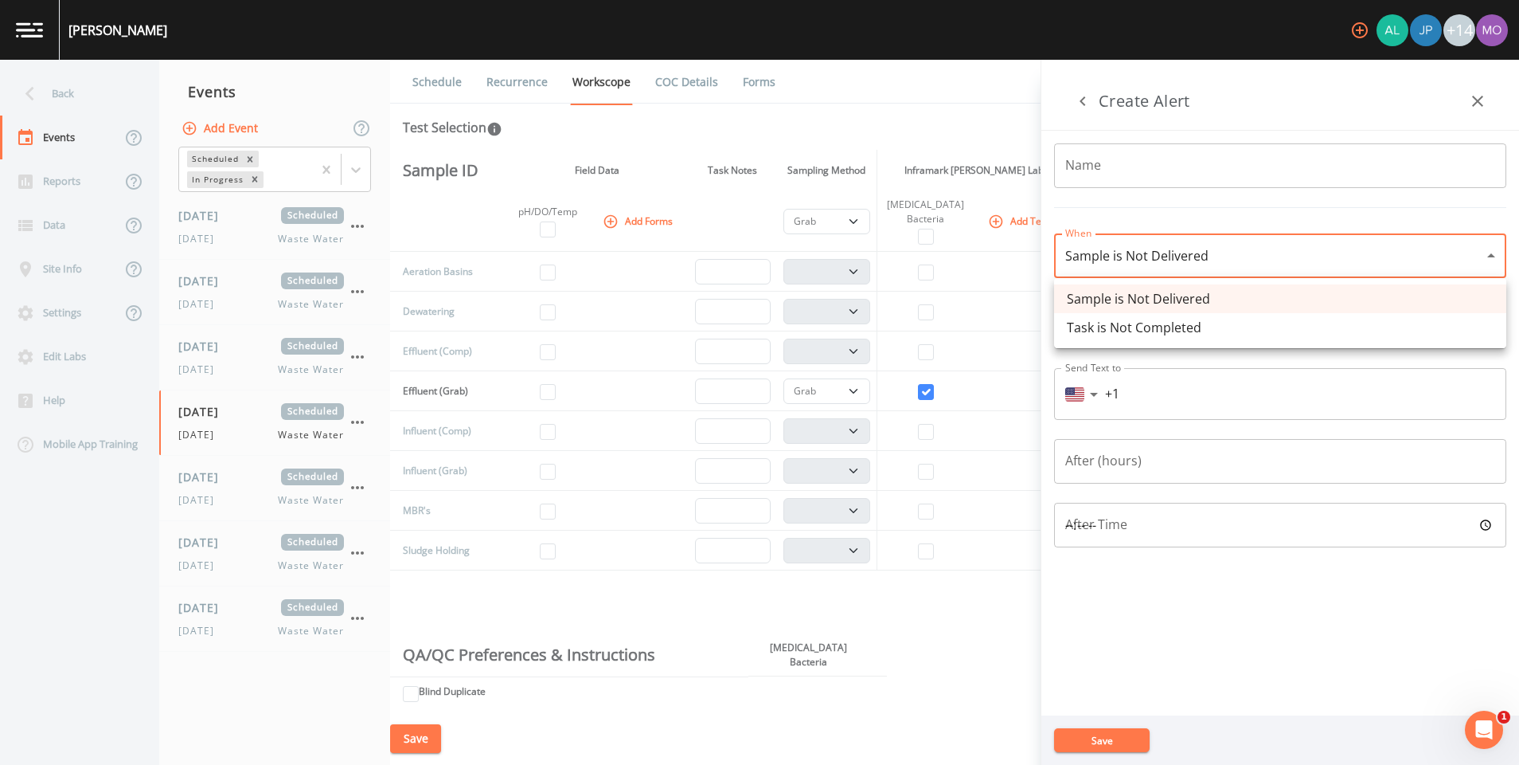
click at [1479, 102] on div at bounding box center [759, 382] width 1519 height 765
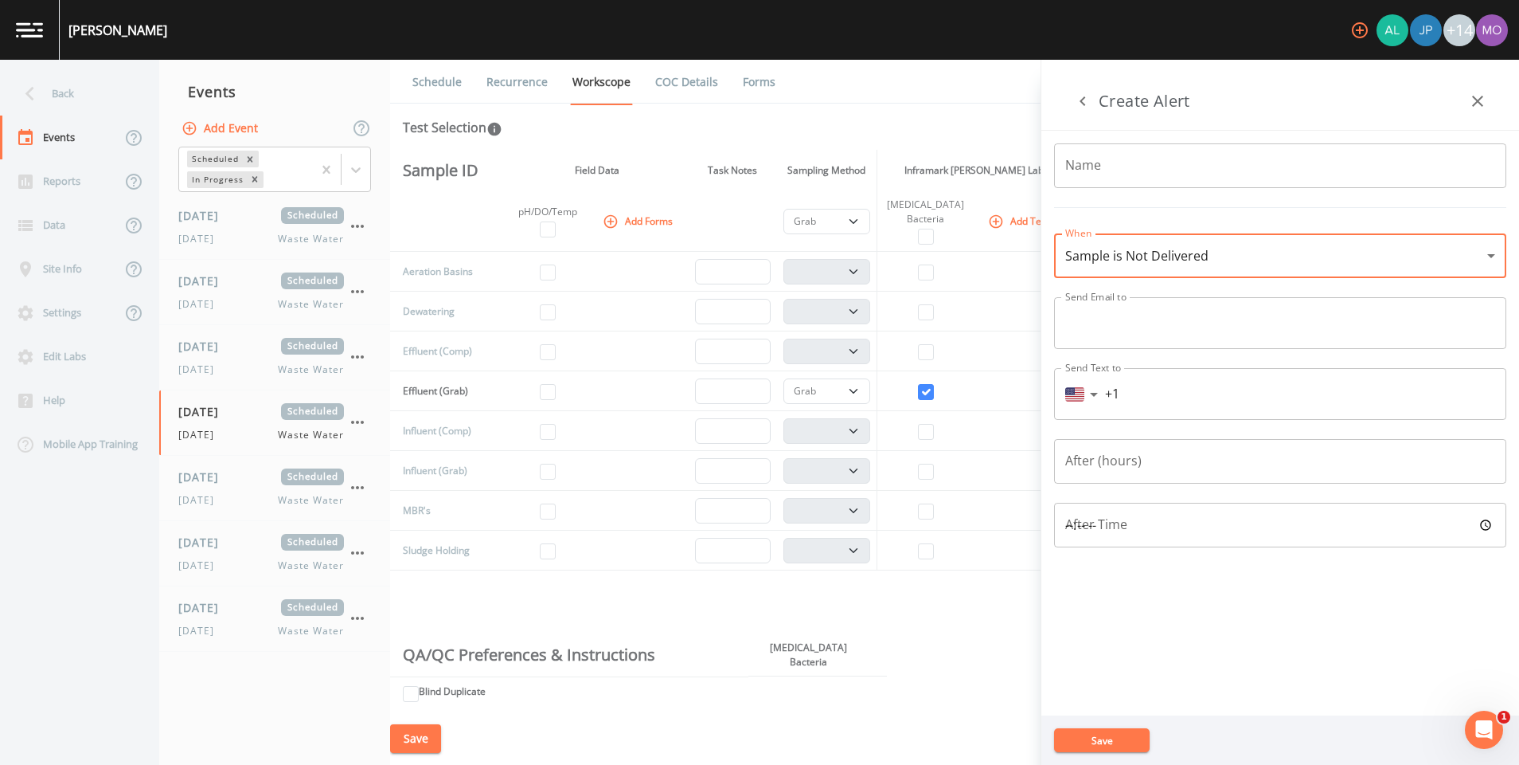
click at [1479, 102] on icon "button" at bounding box center [1477, 101] width 11 height 11
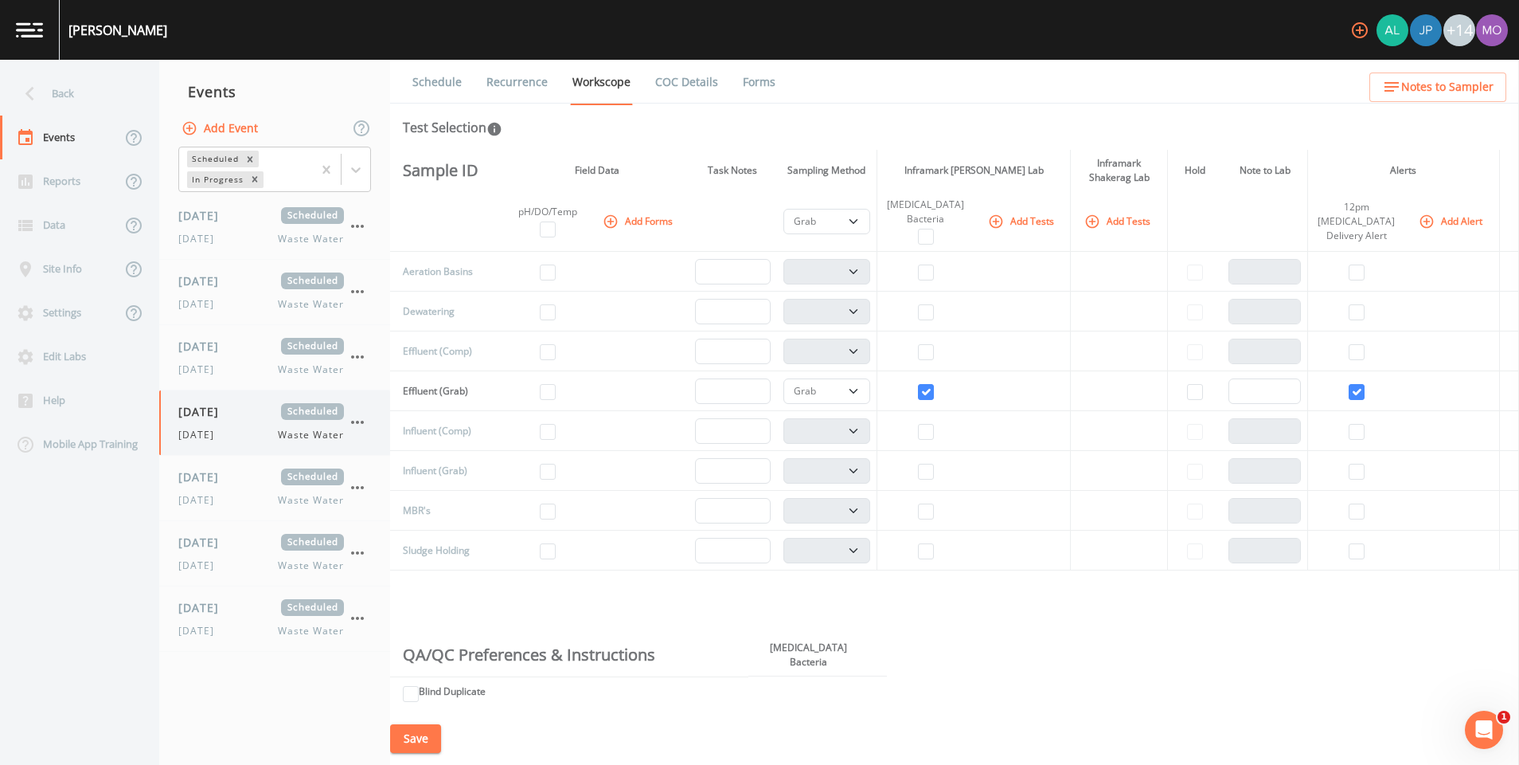
click at [363, 424] on icon "button" at bounding box center [357, 421] width 13 height 3
click at [397, 491] on span "Duplicate" at bounding box center [436, 486] width 103 height 19
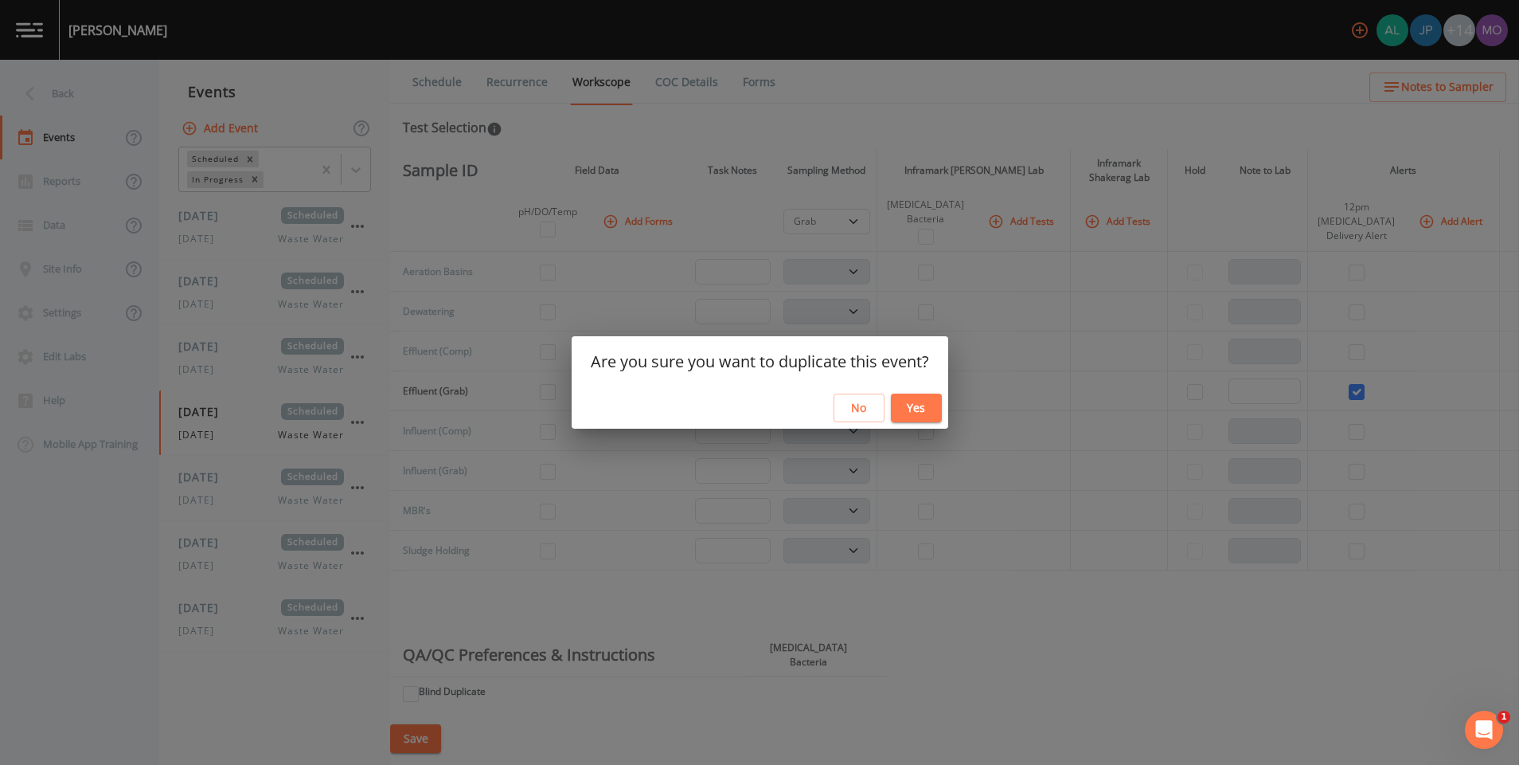
click at [920, 405] on button "Yes" at bounding box center [916, 407] width 51 height 29
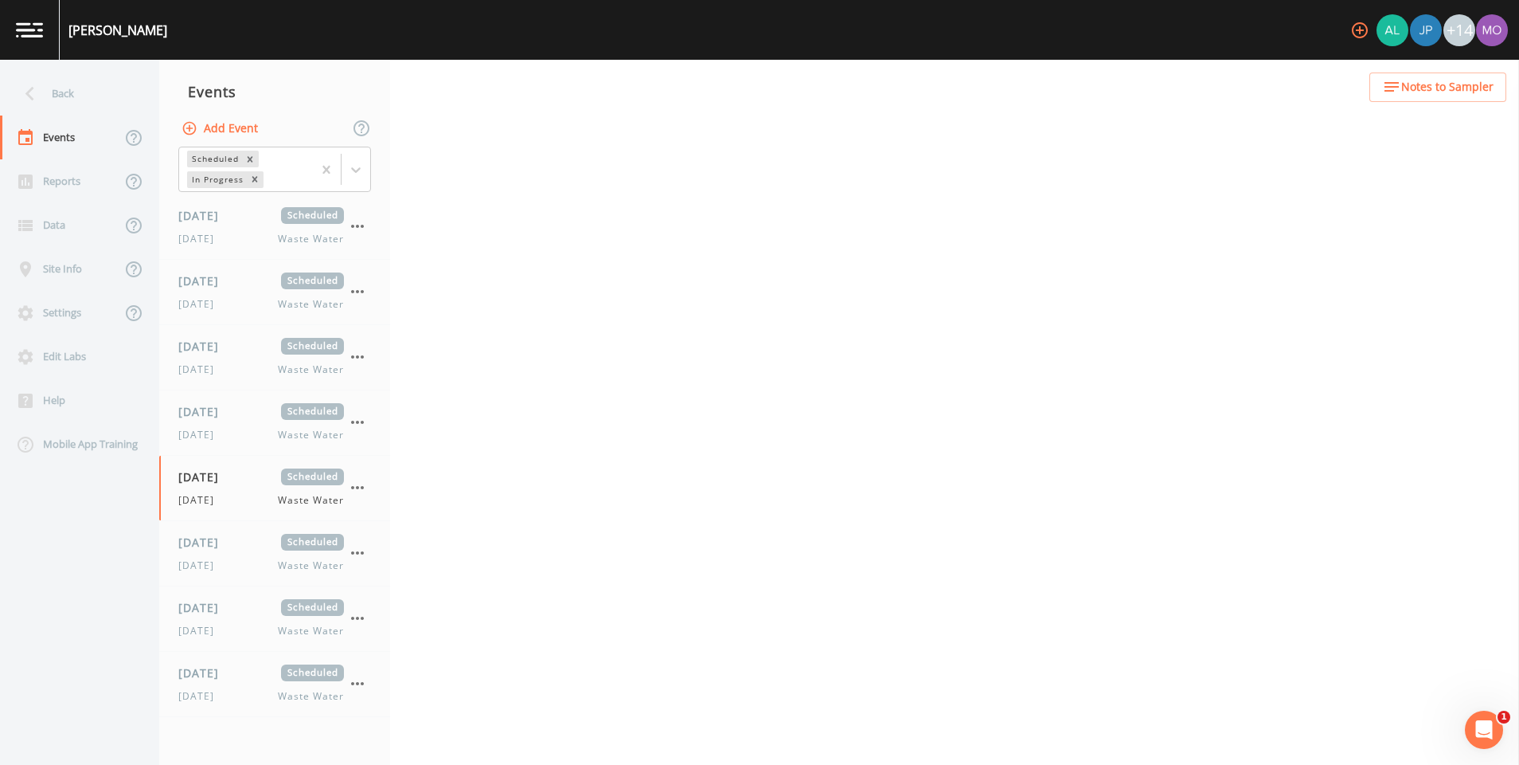
select select "092b3f94-5697-4c94-9891-da161916fdbb"
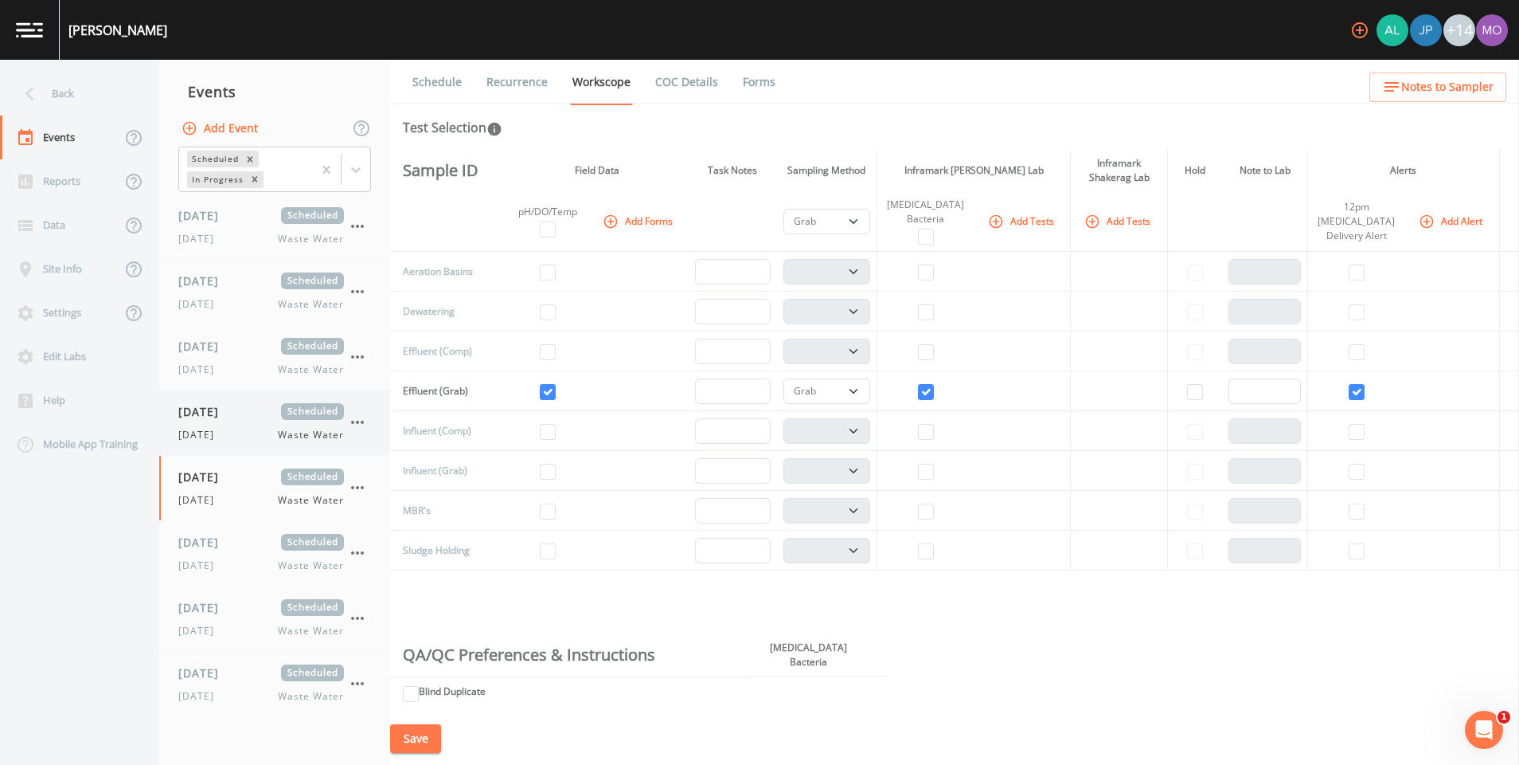
click at [237, 424] on div "08/27/2025 Scheduled Wednesday Waste Water" at bounding box center [261, 422] width 166 height 39
select select "092b3f94-5697-4c94-9891-da161916fdbb"
click at [552, 395] on input "checkbox" at bounding box center [548, 392] width 16 height 16
checkbox input "false"
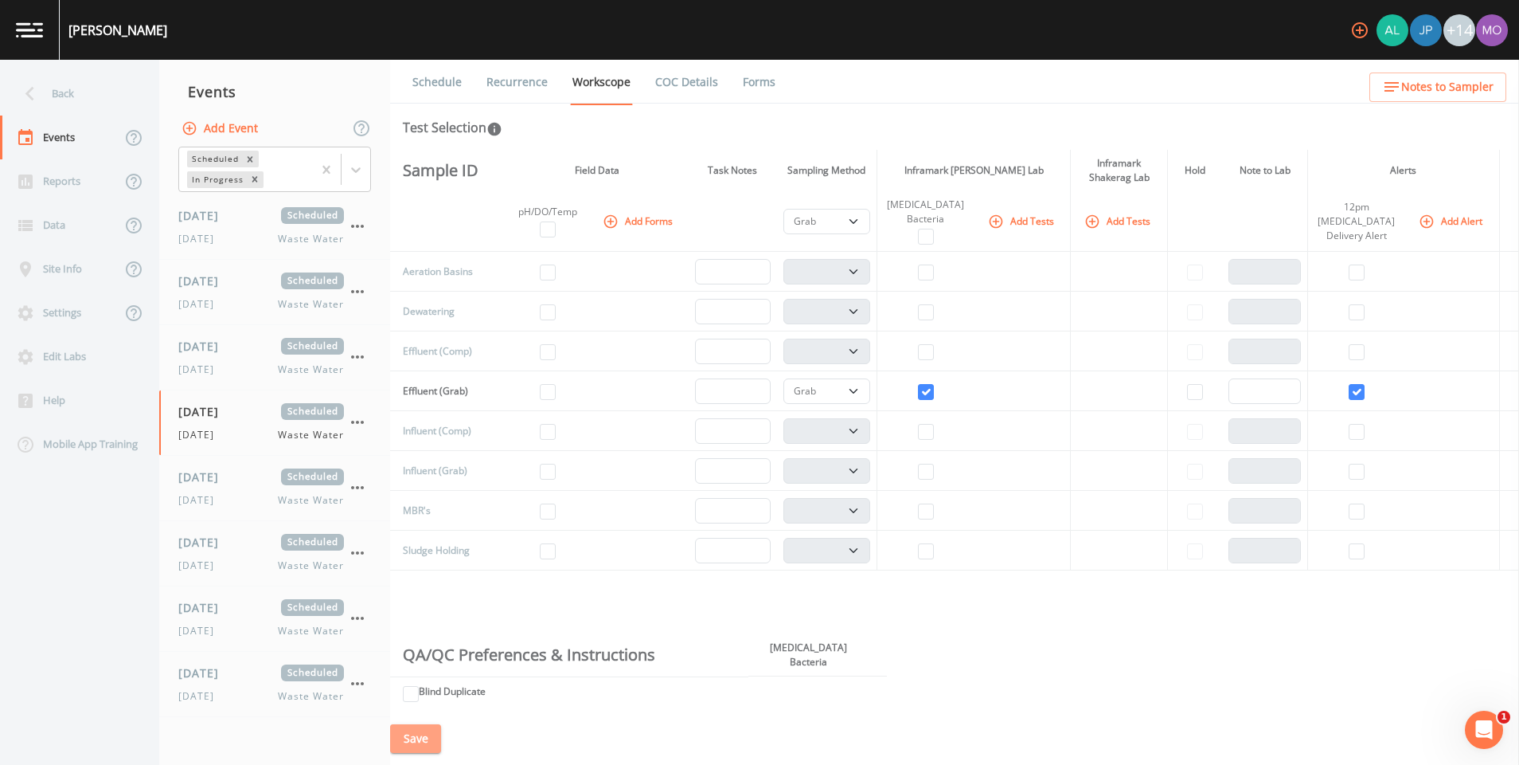
click at [425, 730] on button "Save" at bounding box center [415, 738] width 51 height 29
click at [225, 491] on div "08/27/2025 Scheduled Wednesday Waste Water" at bounding box center [261, 487] width 166 height 39
select select "092b3f94-5697-4c94-9891-da161916fdbb"
click at [224, 431] on span "[DATE]" at bounding box center [200, 435] width 45 height 14
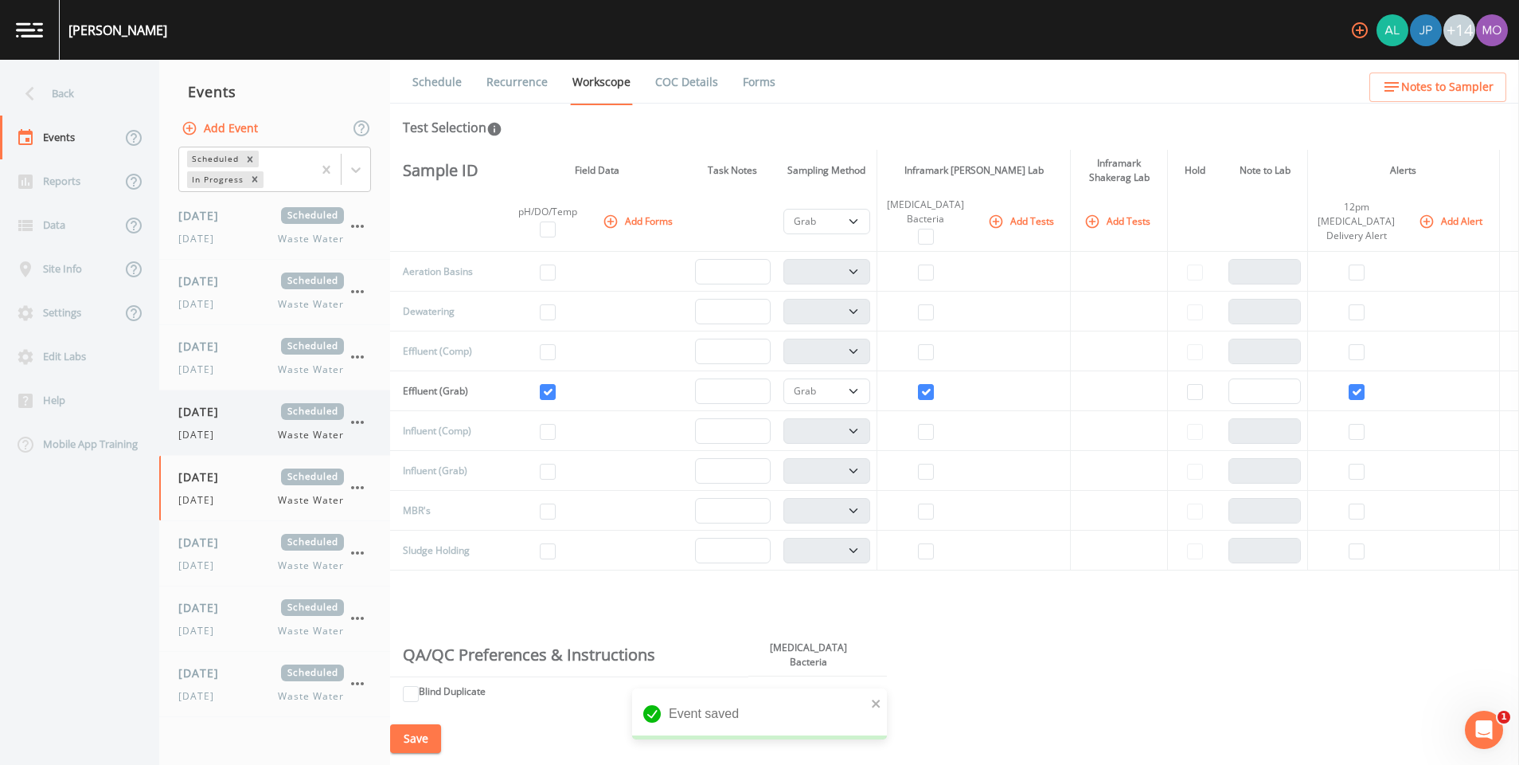
select select "092b3f94-5697-4c94-9891-da161916fdbb"
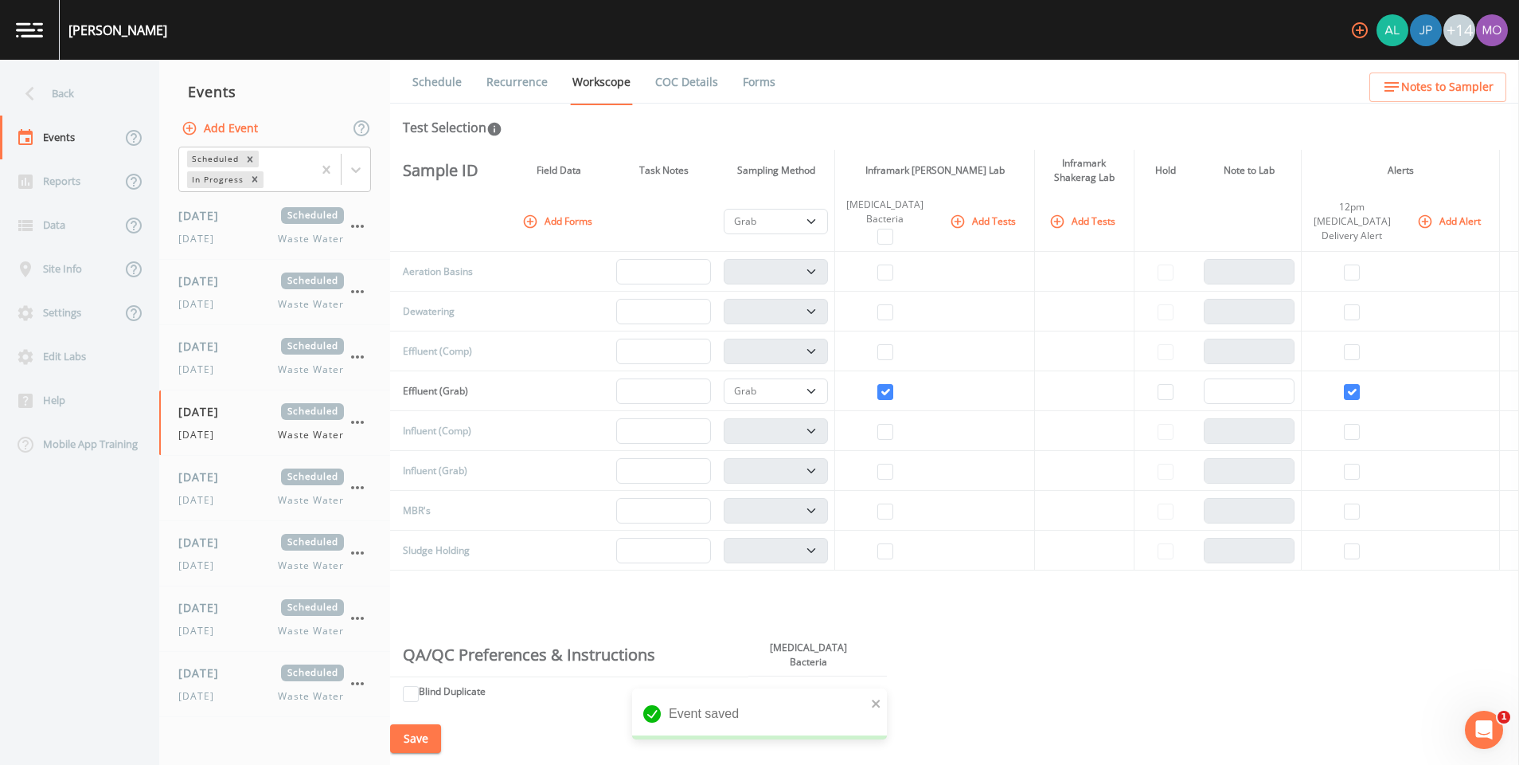
click at [498, 84] on link "Recurrence" at bounding box center [517, 82] width 66 height 45
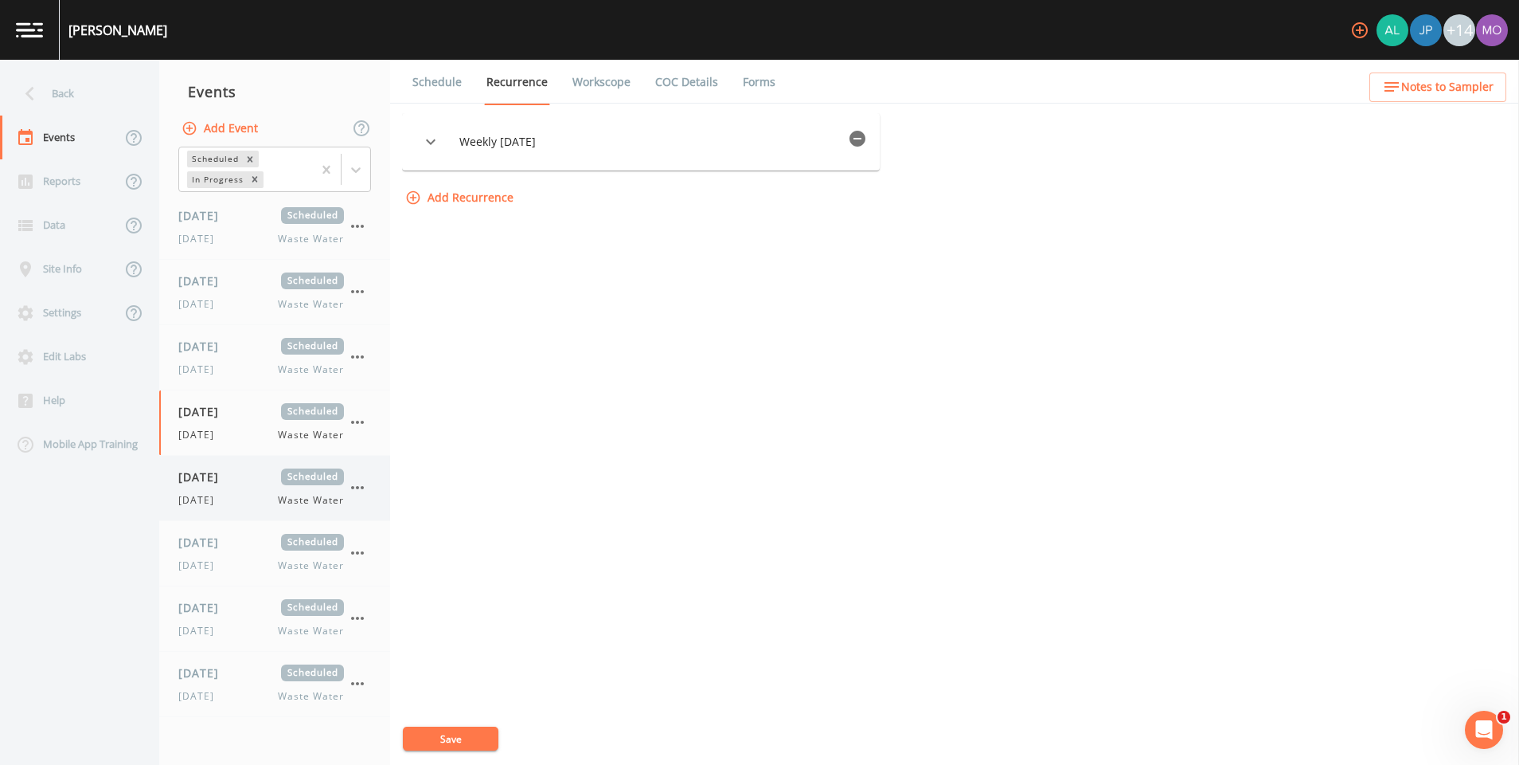
click at [224, 493] on span "[DATE]" at bounding box center [200, 500] width 45 height 14
select select "092b3f94-5697-4c94-9891-da161916fdbb"
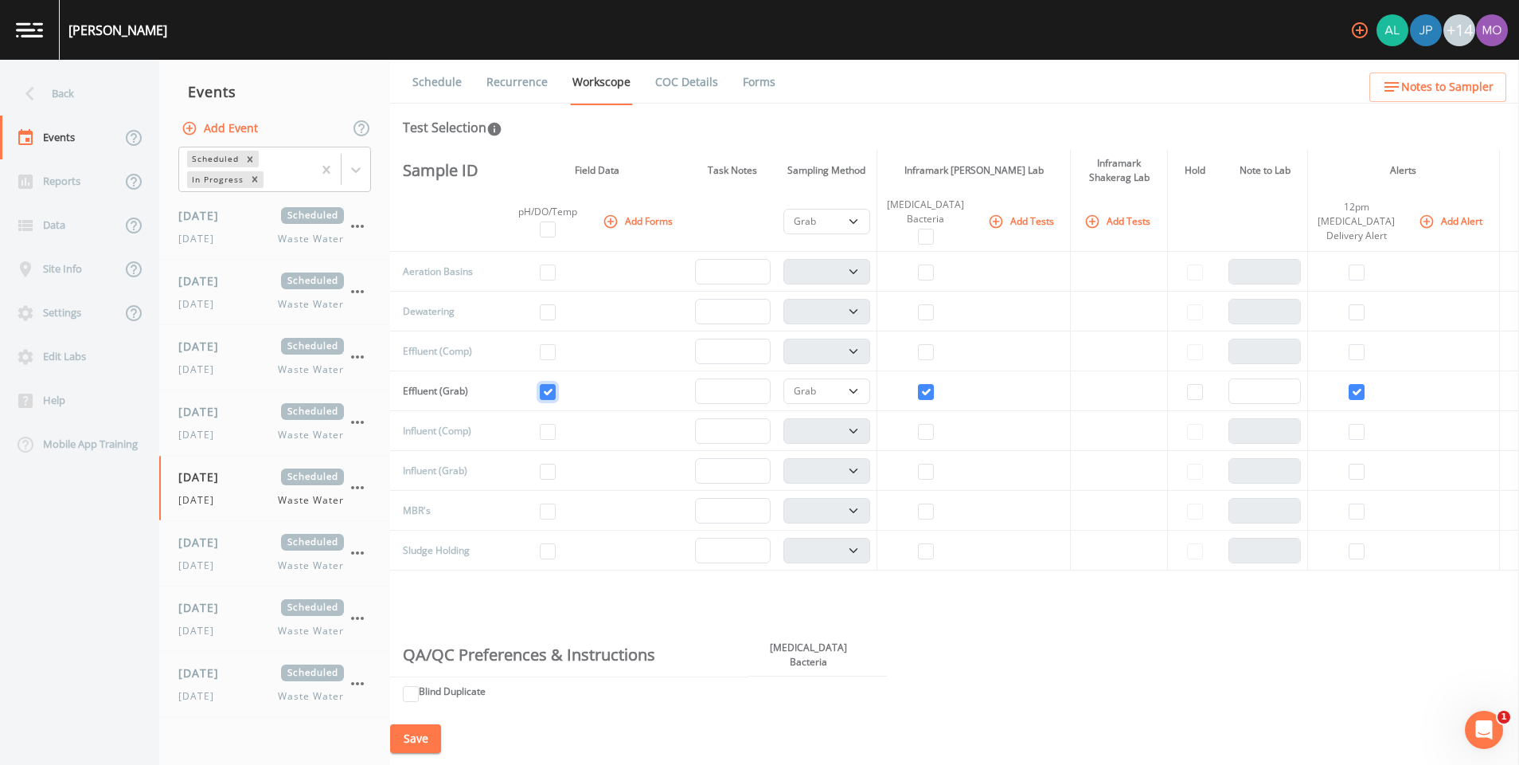
click at [550, 388] on input "checkbox" at bounding box center [548, 392] width 16 height 16
checkbox input "false"
click at [422, 736] on button "Save" at bounding box center [415, 738] width 51 height 29
click at [442, 71] on link "Schedule" at bounding box center [437, 82] width 54 height 45
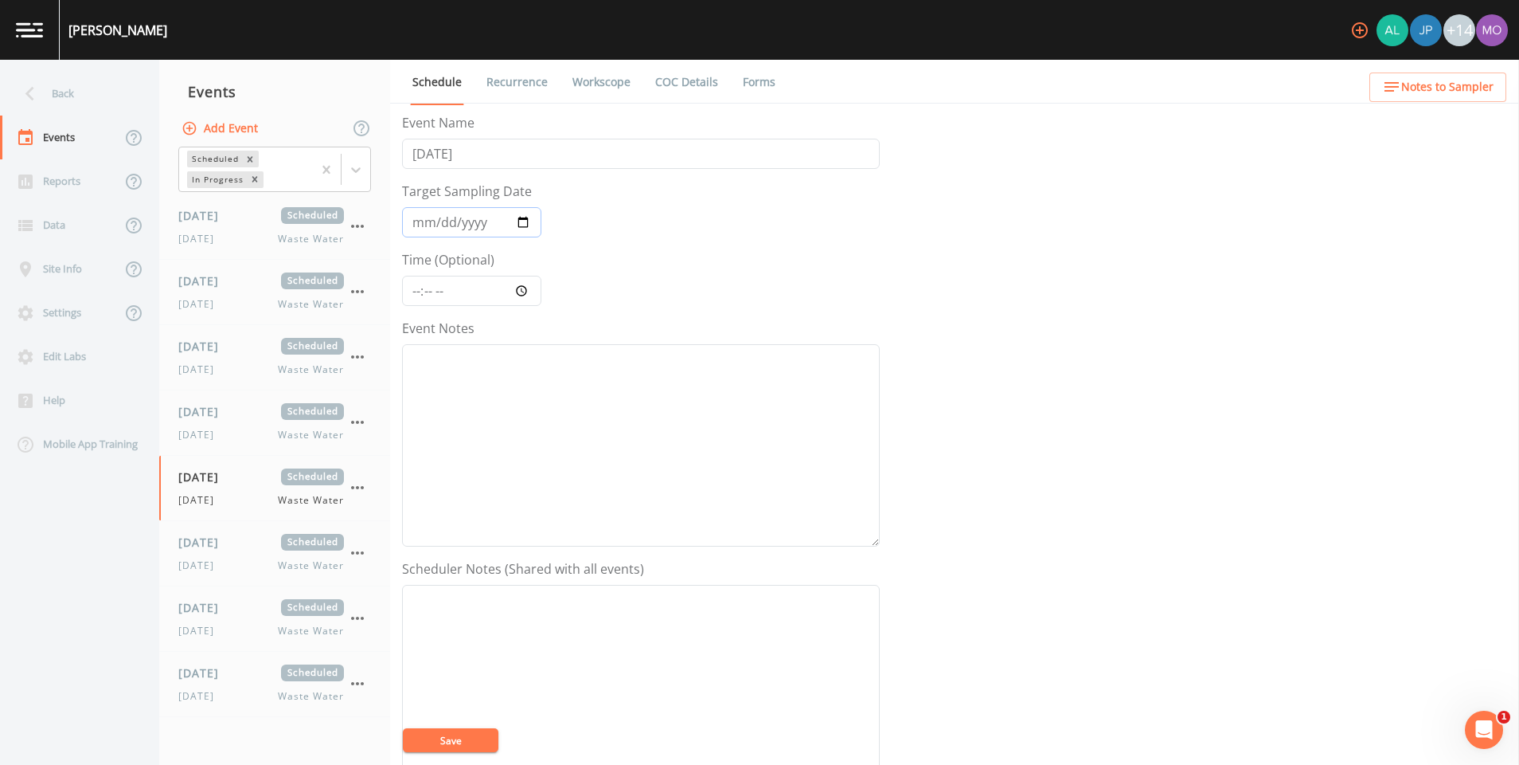
click at [523, 221] on input "2025-08-27" at bounding box center [471, 222] width 139 height 30
type input "2025-08-28"
drag, startPoint x: 491, startPoint y: 147, endPoint x: 380, endPoint y: 143, distance: 111.6
click at [380, 143] on div "Back Events Reports Data Site Info Settings Edit Labs Help Mobile App Training …" at bounding box center [759, 412] width 1519 height 705
type input "[DATE]"
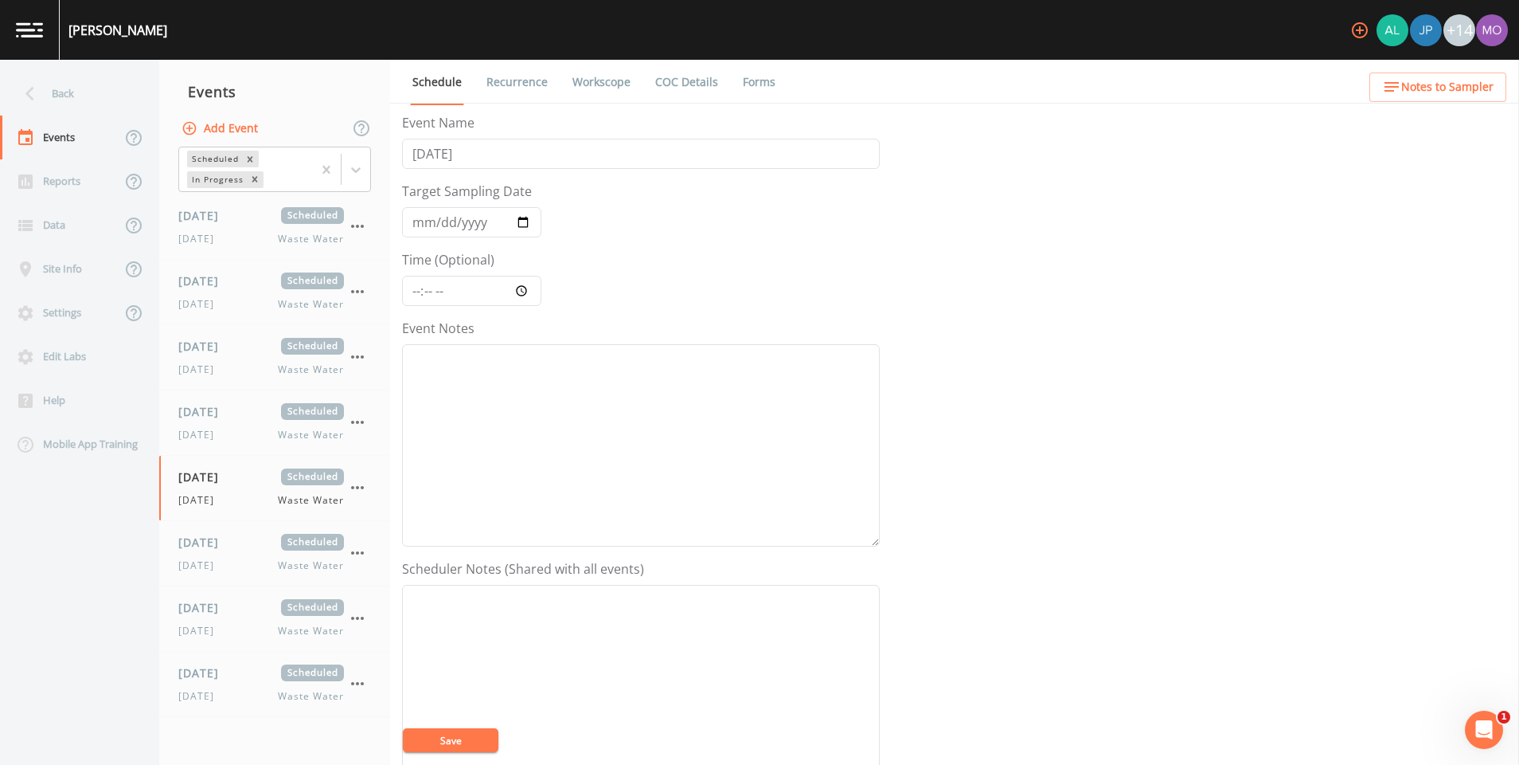
click at [468, 737] on button "Save" at bounding box center [451, 740] width 96 height 24
click at [522, 83] on link "Recurrence" at bounding box center [517, 82] width 66 height 45
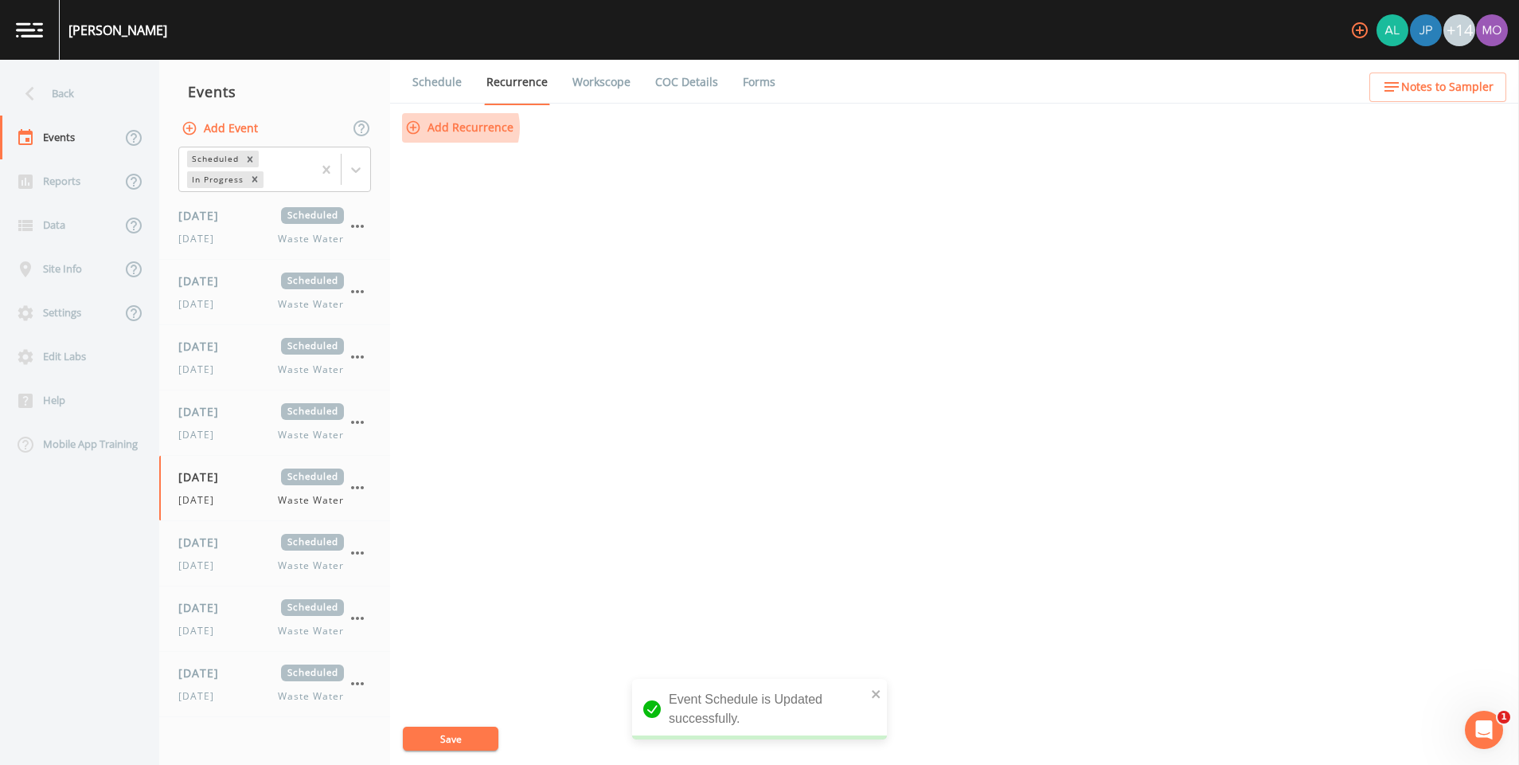
click at [457, 127] on button "Add Recurrence" at bounding box center [461, 127] width 118 height 29
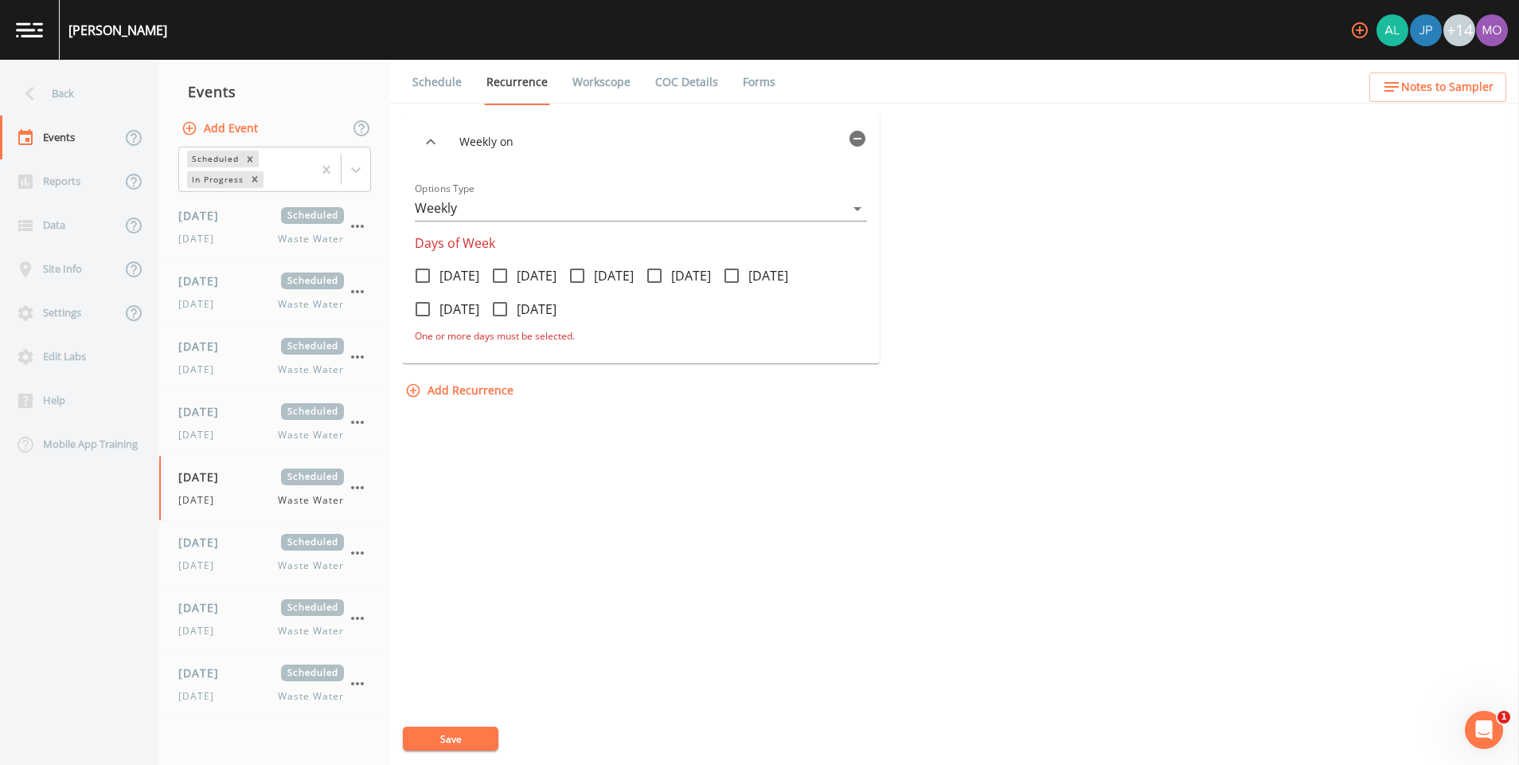
click at [662, 270] on icon at bounding box center [654, 275] width 14 height 14
click at [654, 270] on input "[DATE]" at bounding box center [646, 267] width 16 height 16
checkbox input "true"
click at [479, 736] on button "Save" at bounding box center [451, 738] width 96 height 24
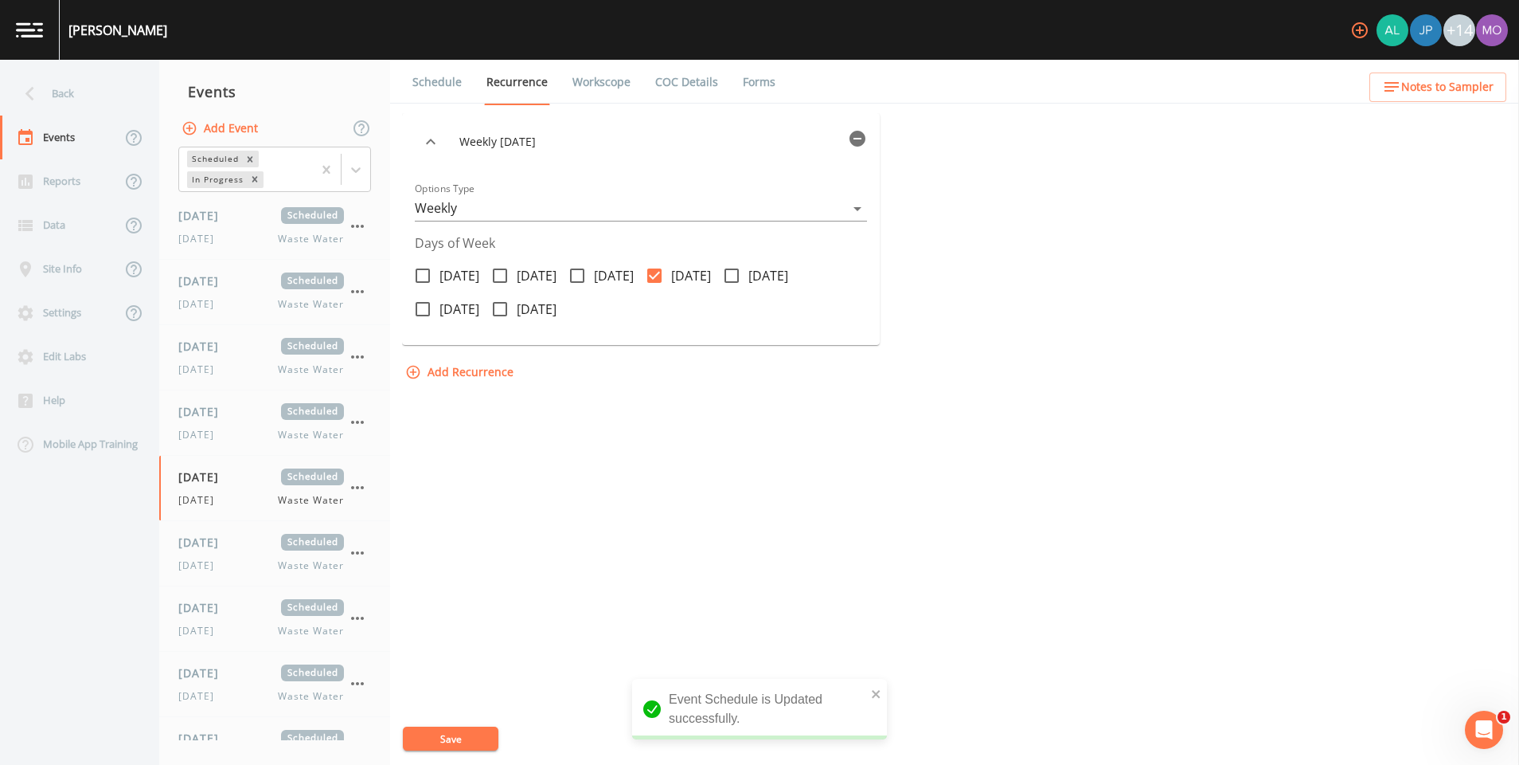
click at [600, 65] on link "Workscope" at bounding box center [601, 82] width 63 height 45
select select "092b3f94-5697-4c94-9891-da161916fdbb"
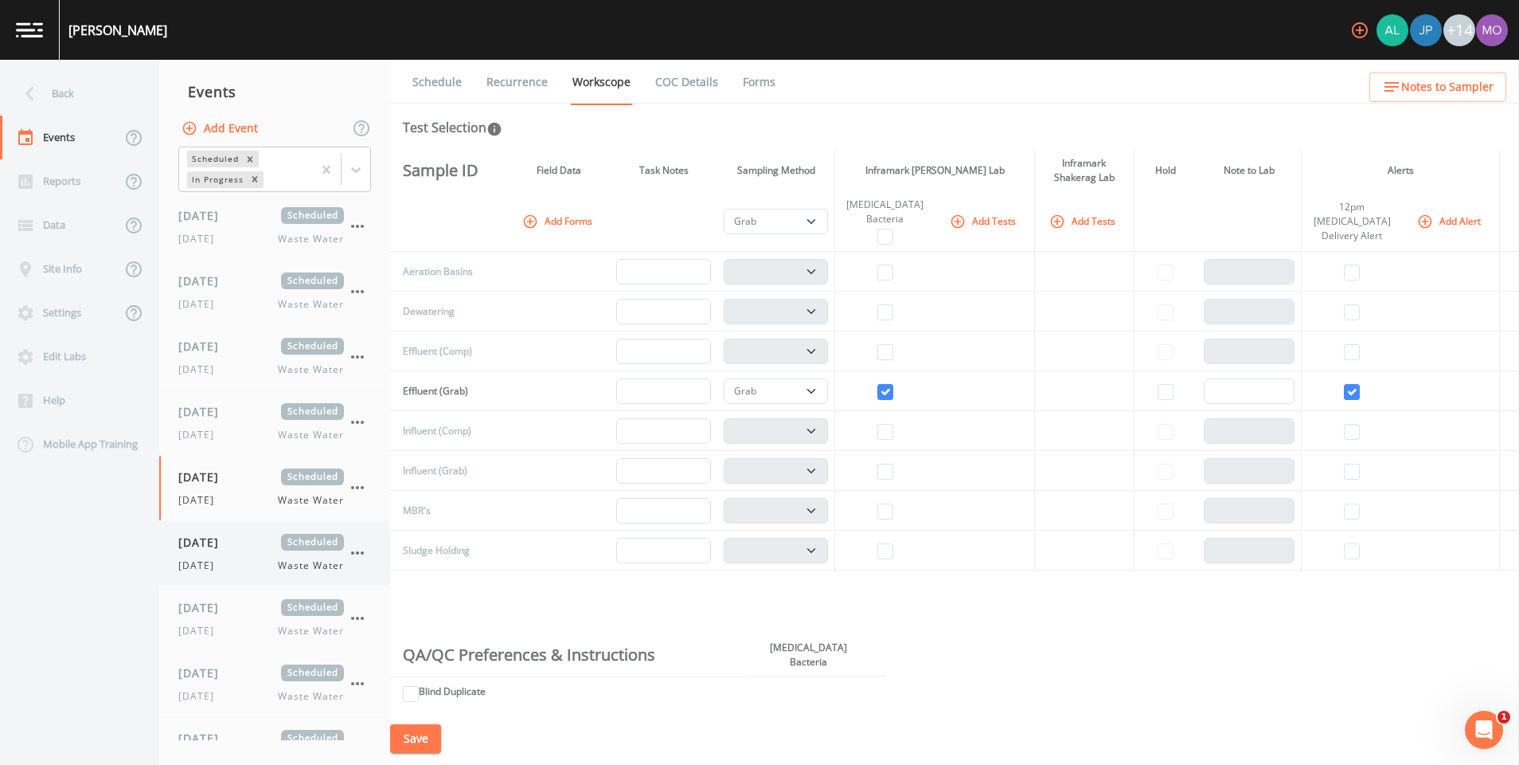
click at [230, 543] on span "[DATE]" at bounding box center [204, 542] width 52 height 17
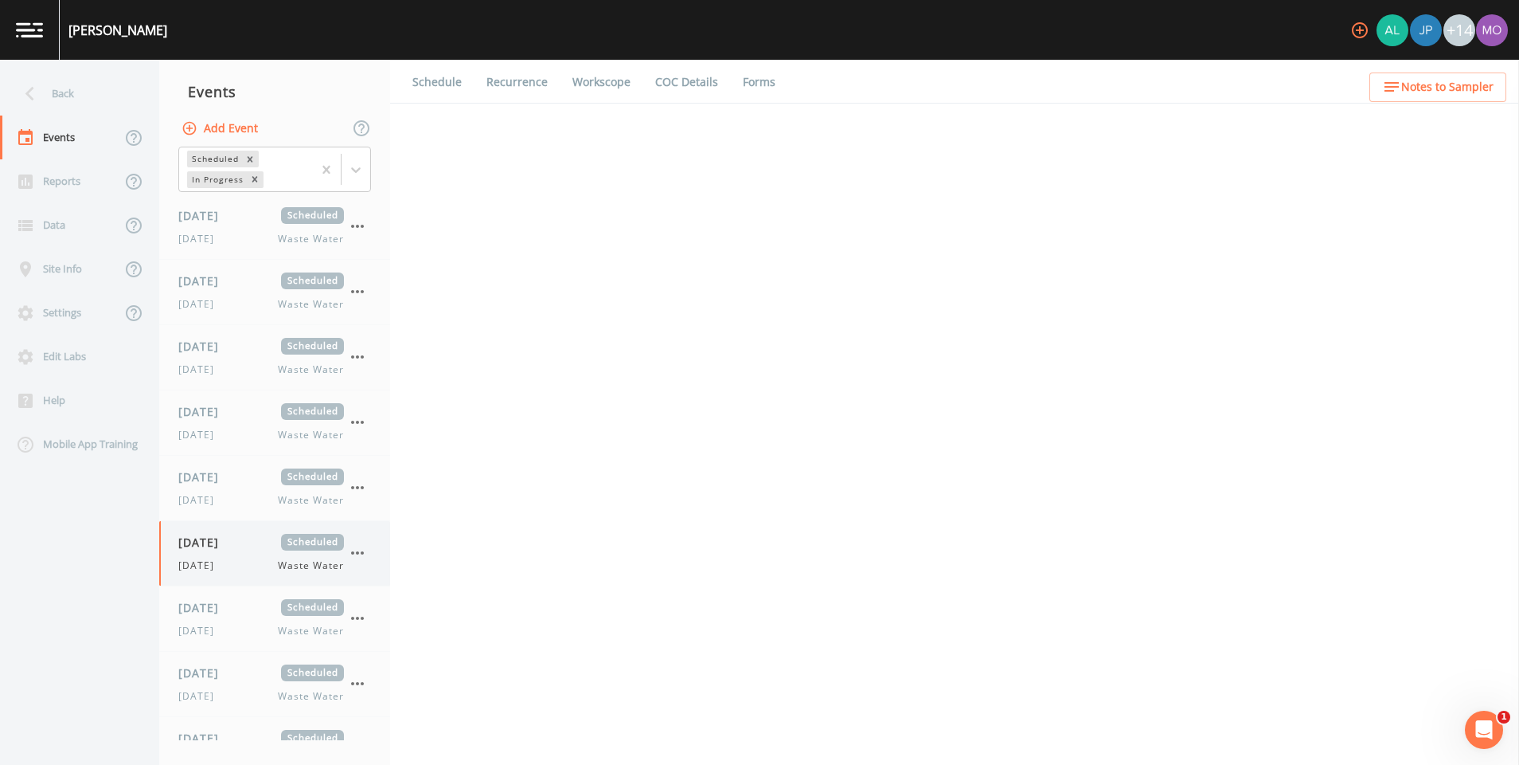
select select "092b3f94-5697-4c94-9891-da161916fdbb"
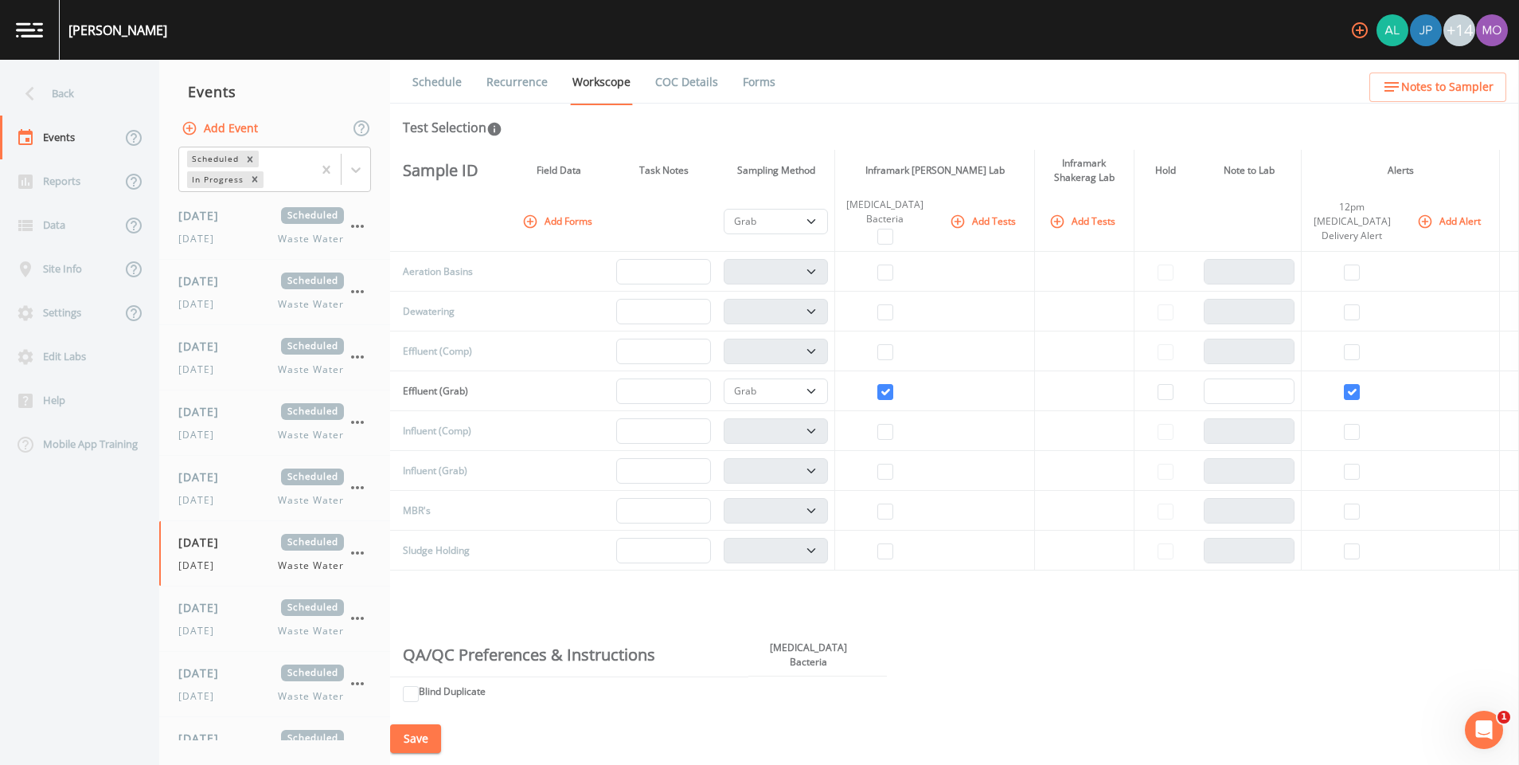
click at [518, 87] on link "Recurrence" at bounding box center [517, 82] width 66 height 45
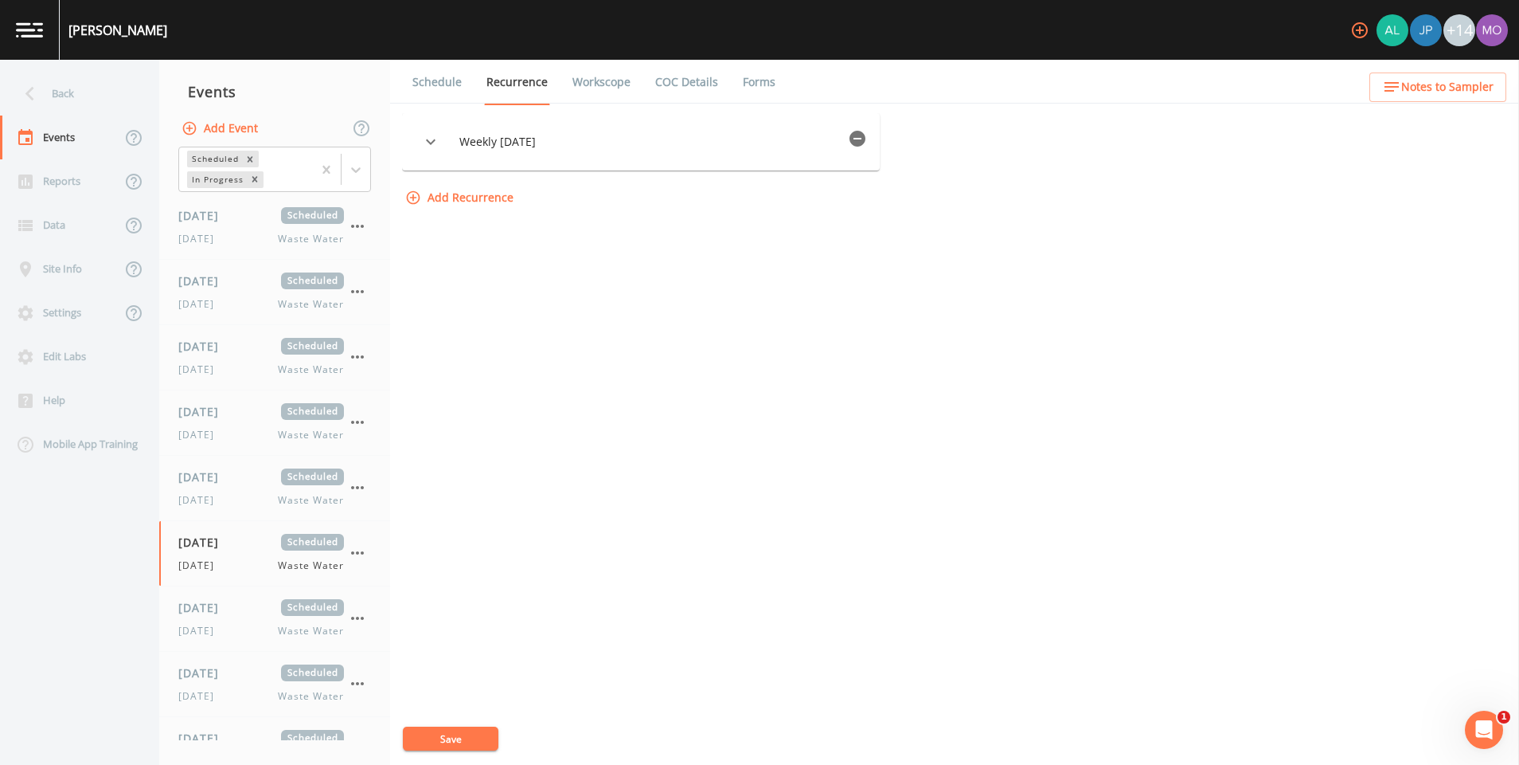
click at [451, 83] on link "Schedule" at bounding box center [437, 82] width 54 height 45
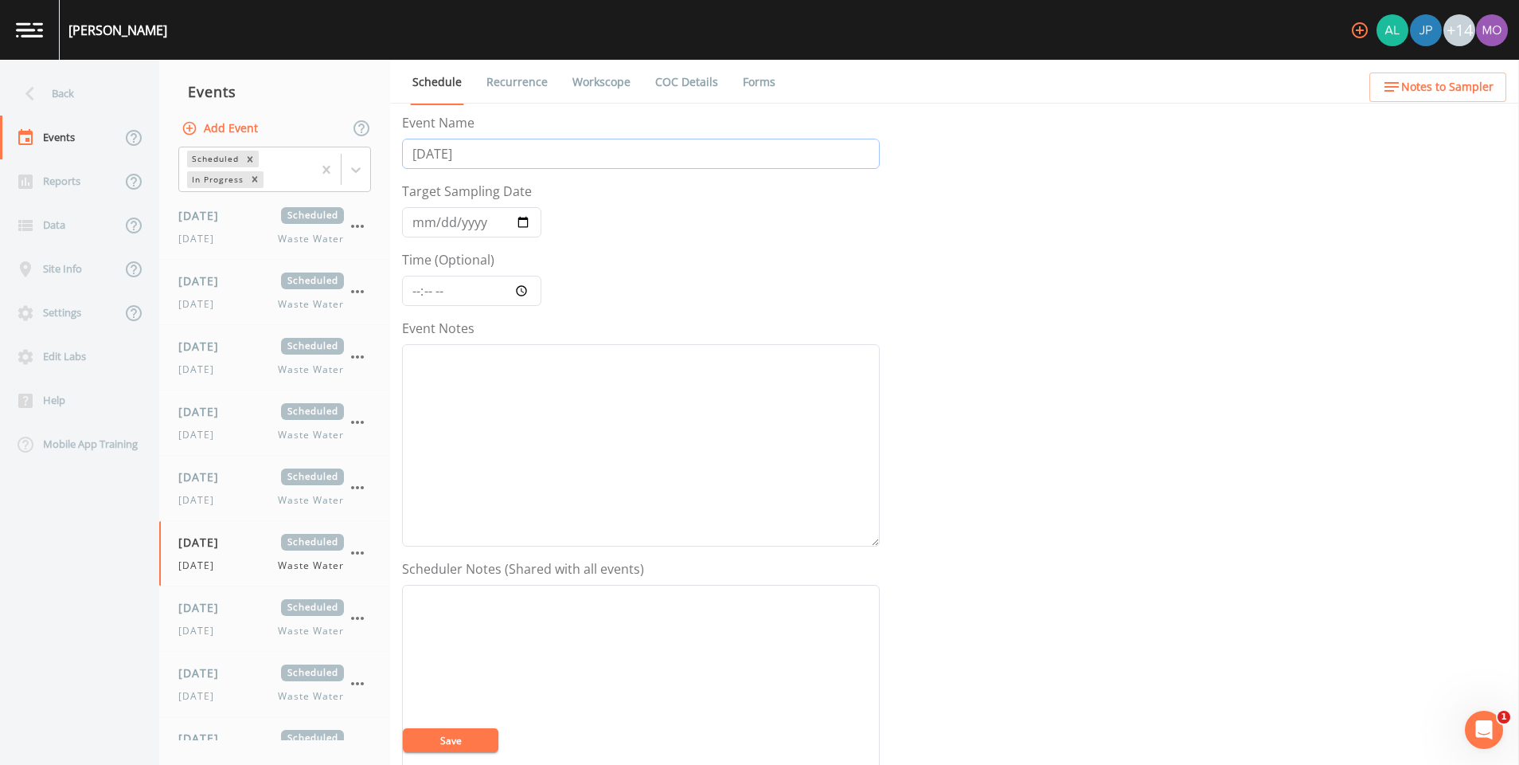
click at [479, 151] on input "[DATE]" at bounding box center [641, 154] width 478 height 30
type input "T"
type input "[DATE]"
click at [528, 223] on input "2025-08-28" at bounding box center [471, 222] width 139 height 30
type input "2025-08-29"
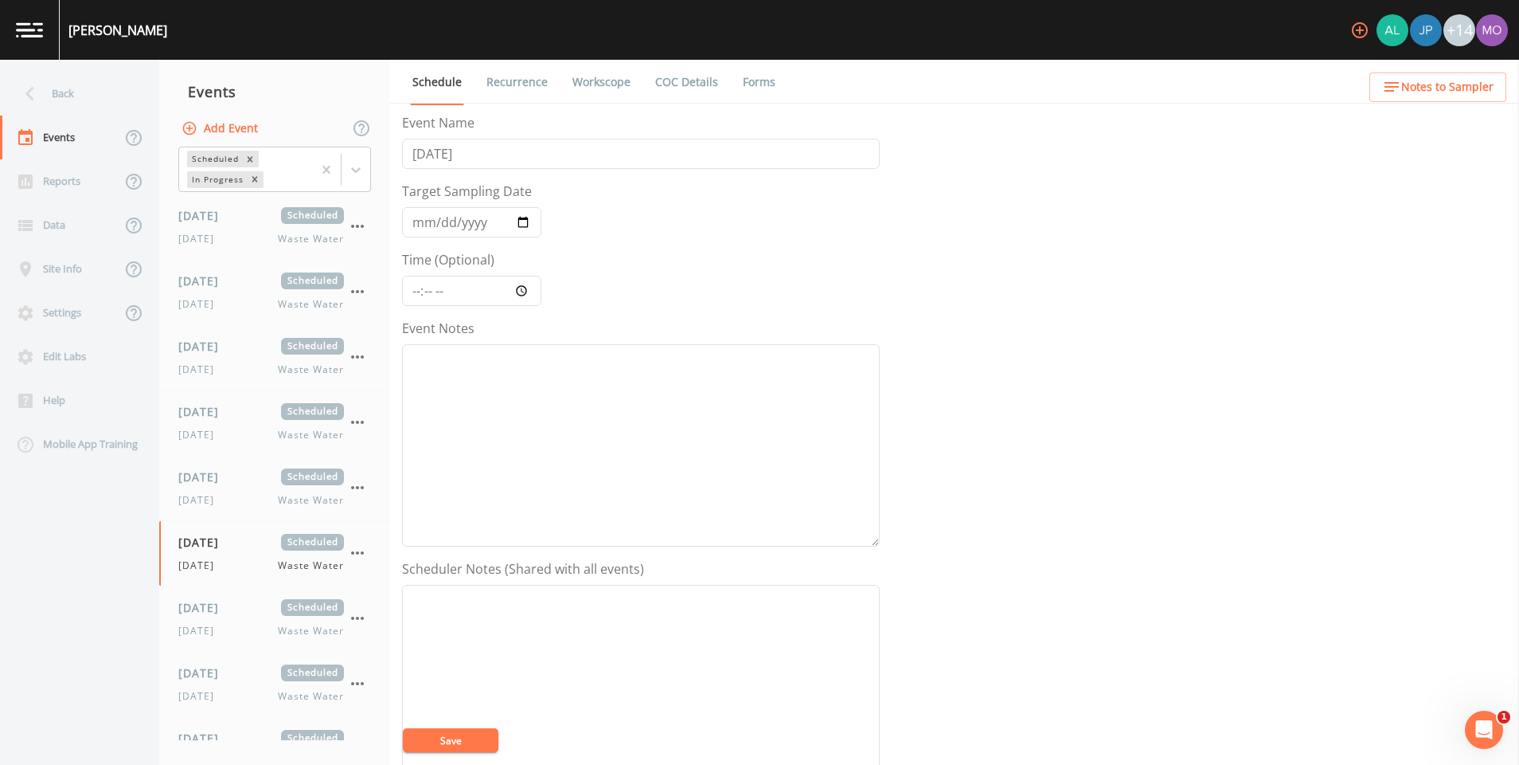
click at [477, 734] on button "Save" at bounding box center [451, 740] width 96 height 24
click at [537, 69] on link "Recurrence" at bounding box center [517, 82] width 66 height 45
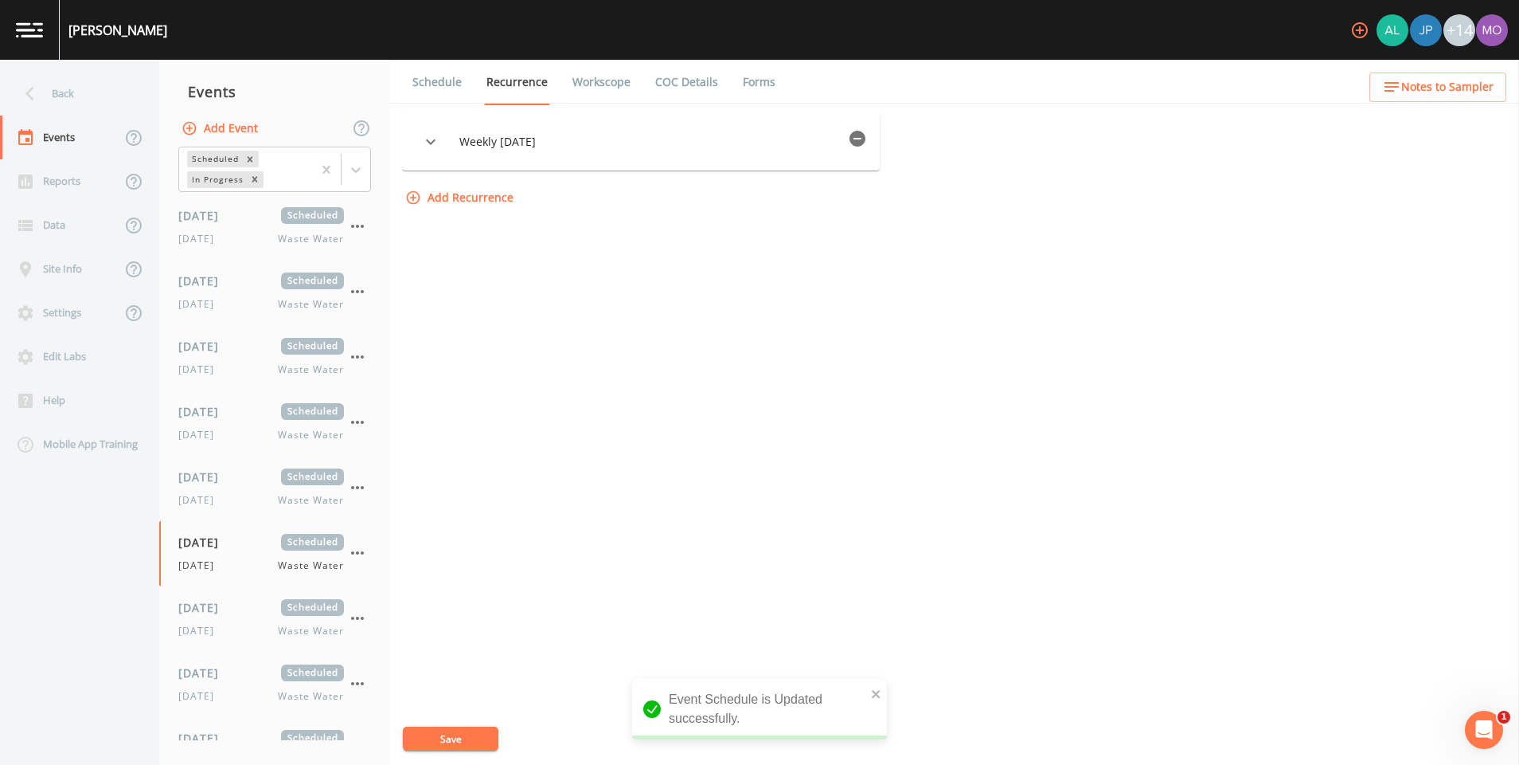
click at [535, 138] on span "Weekly on Thursday" at bounding box center [650, 142] width 382 height 16
click at [434, 148] on icon "button" at bounding box center [430, 141] width 19 height 19
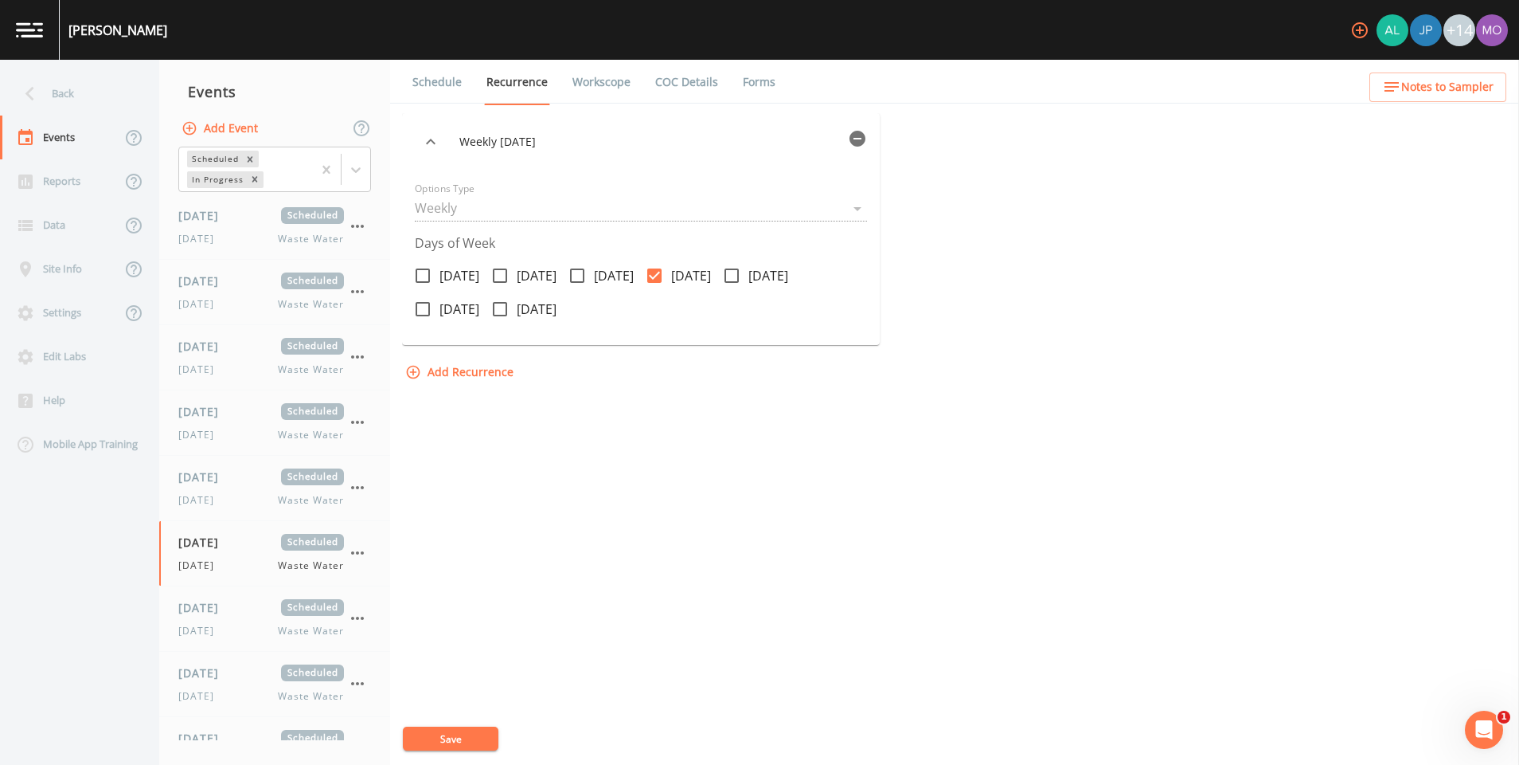
click at [731, 268] on input "[DATE]" at bounding box center [723, 267] width 16 height 16
checkbox input "true"
click at [662, 279] on icon at bounding box center [654, 275] width 14 height 14
click at [654, 275] on input "[DATE]" at bounding box center [646, 267] width 16 height 16
checkbox input "false"
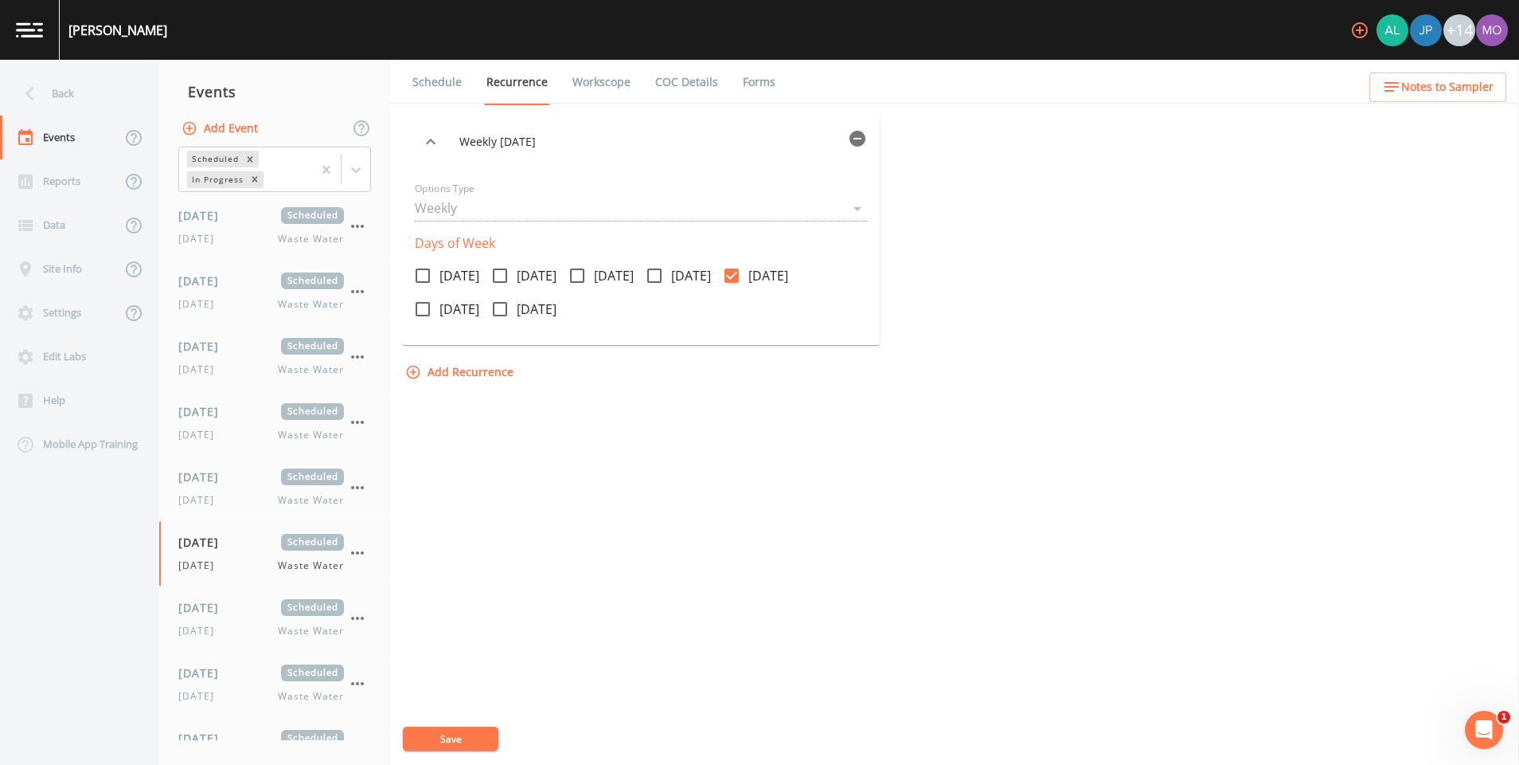
click at [464, 741] on button "Save" at bounding box center [451, 738] width 96 height 24
click at [249, 639] on div "09/01/2025 Scheduled Monday Waste Water" at bounding box center [274, 618] width 231 height 65
select select "092b3f94-5697-4c94-9891-da161916fdbb"
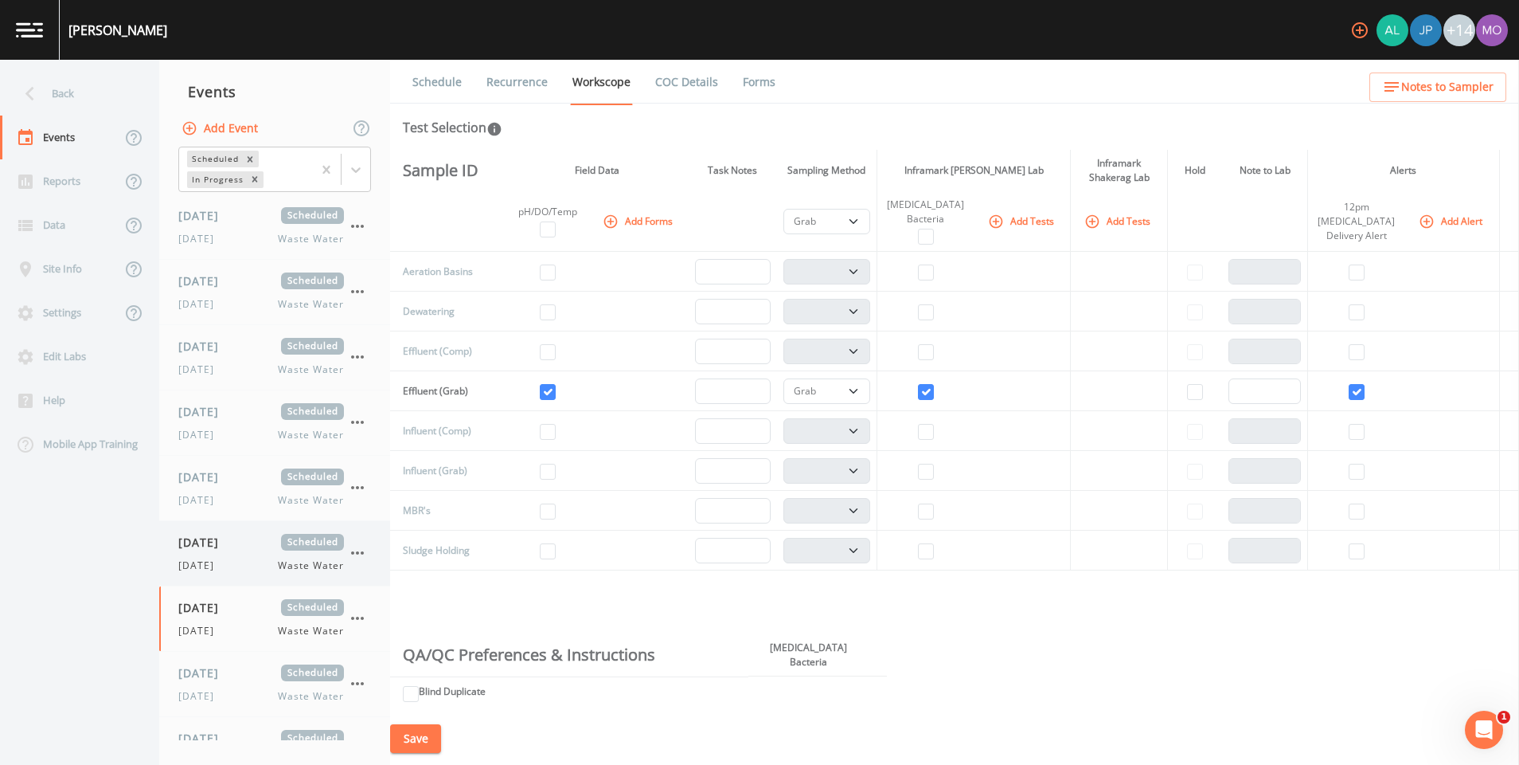
click at [225, 545] on span "08/29/2025" at bounding box center [204, 542] width 52 height 17
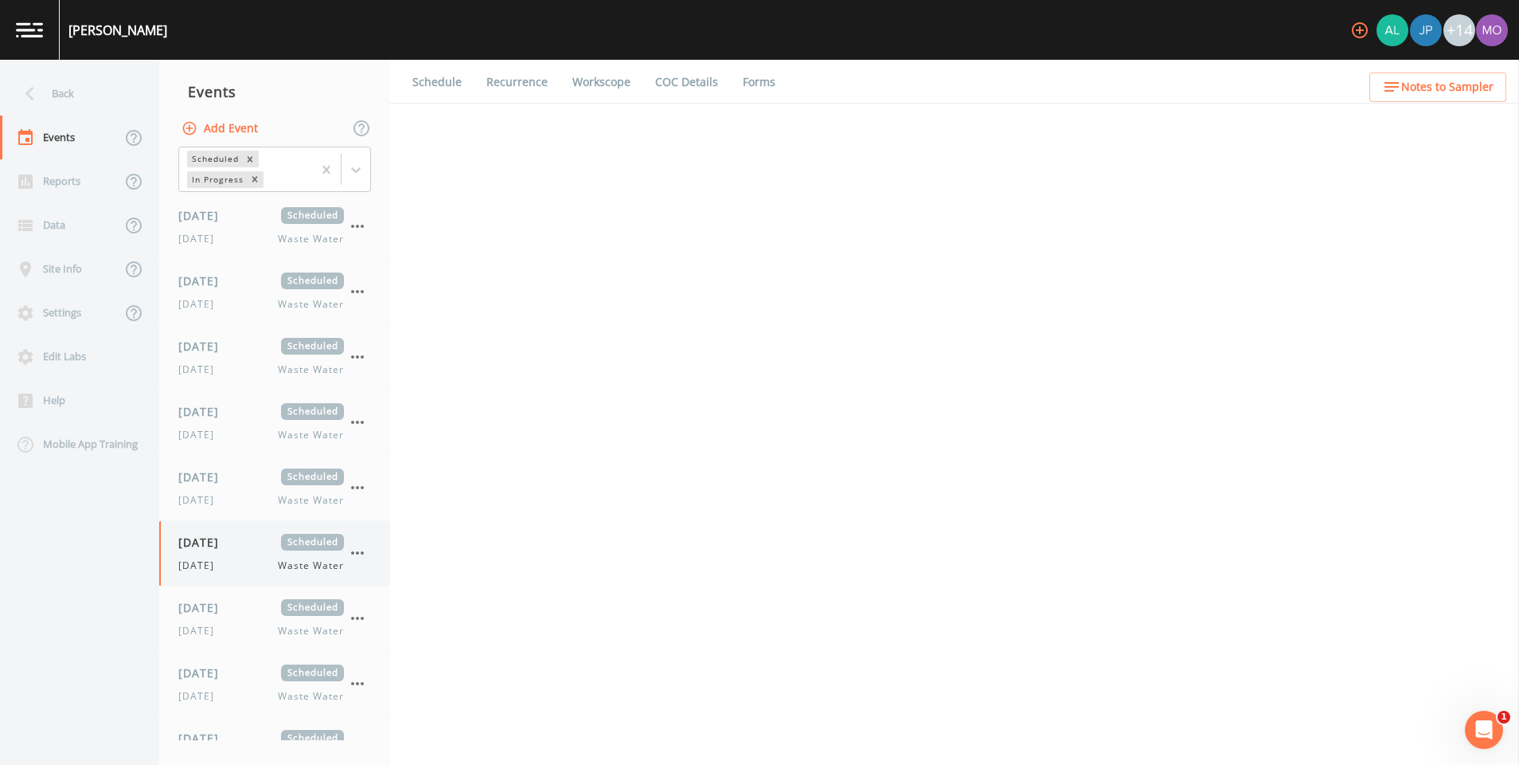
select select "092b3f94-5697-4c94-9891-da161916fdbb"
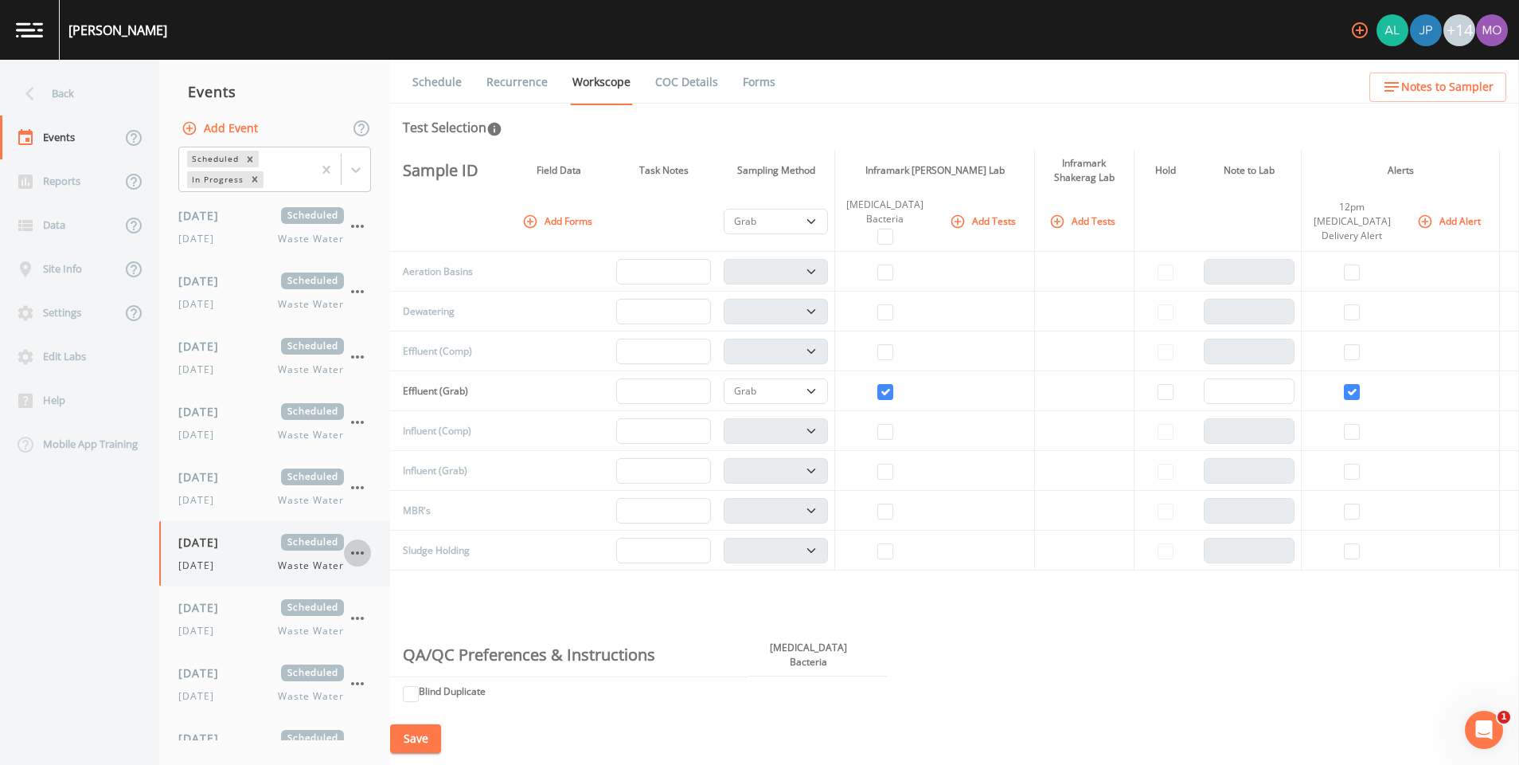
click at [363, 551] on icon "button" at bounding box center [357, 552] width 19 height 19
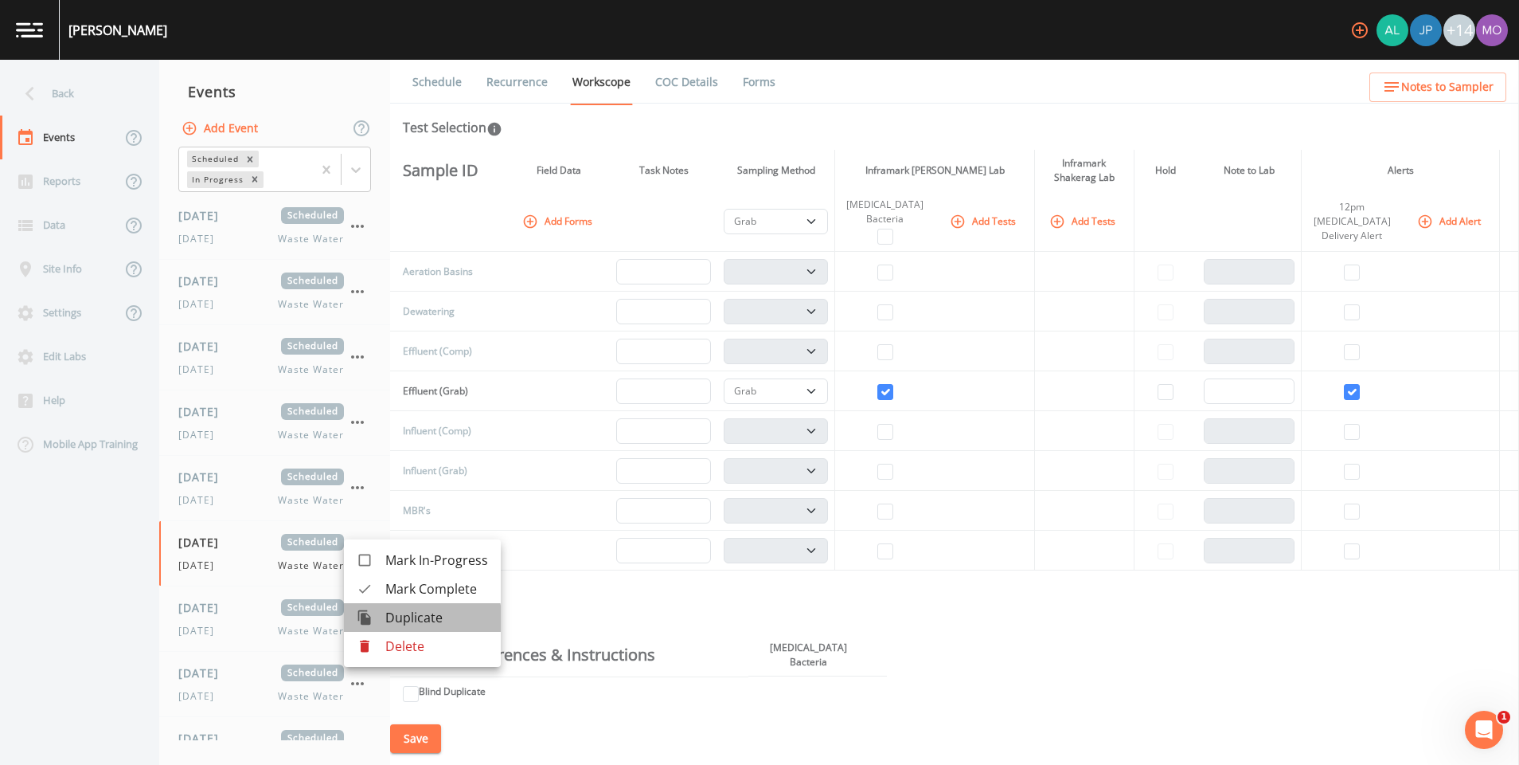
click at [393, 618] on span "Duplicate" at bounding box center [436, 617] width 103 height 19
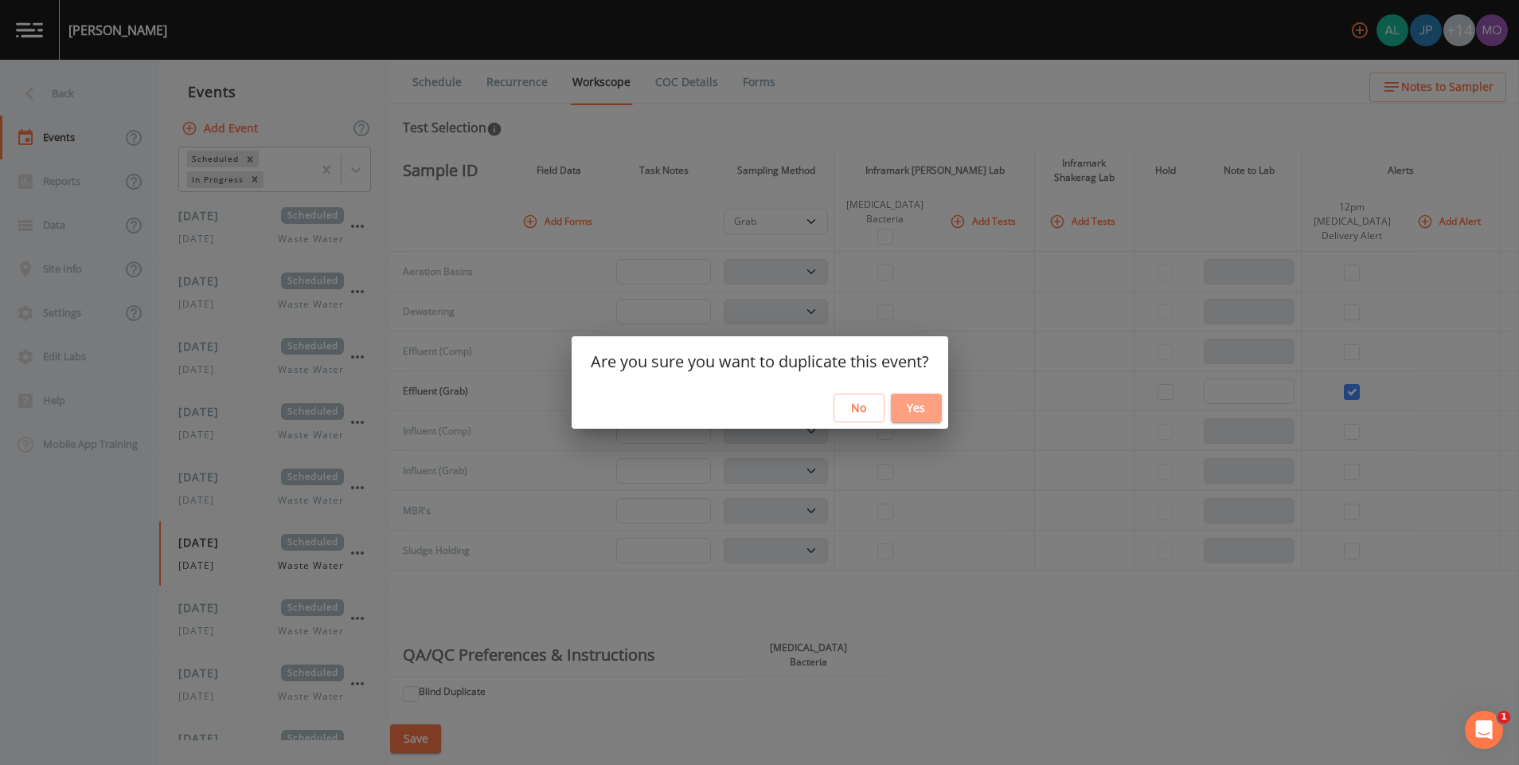
click at [920, 410] on button "Yes" at bounding box center [916, 407] width 51 height 29
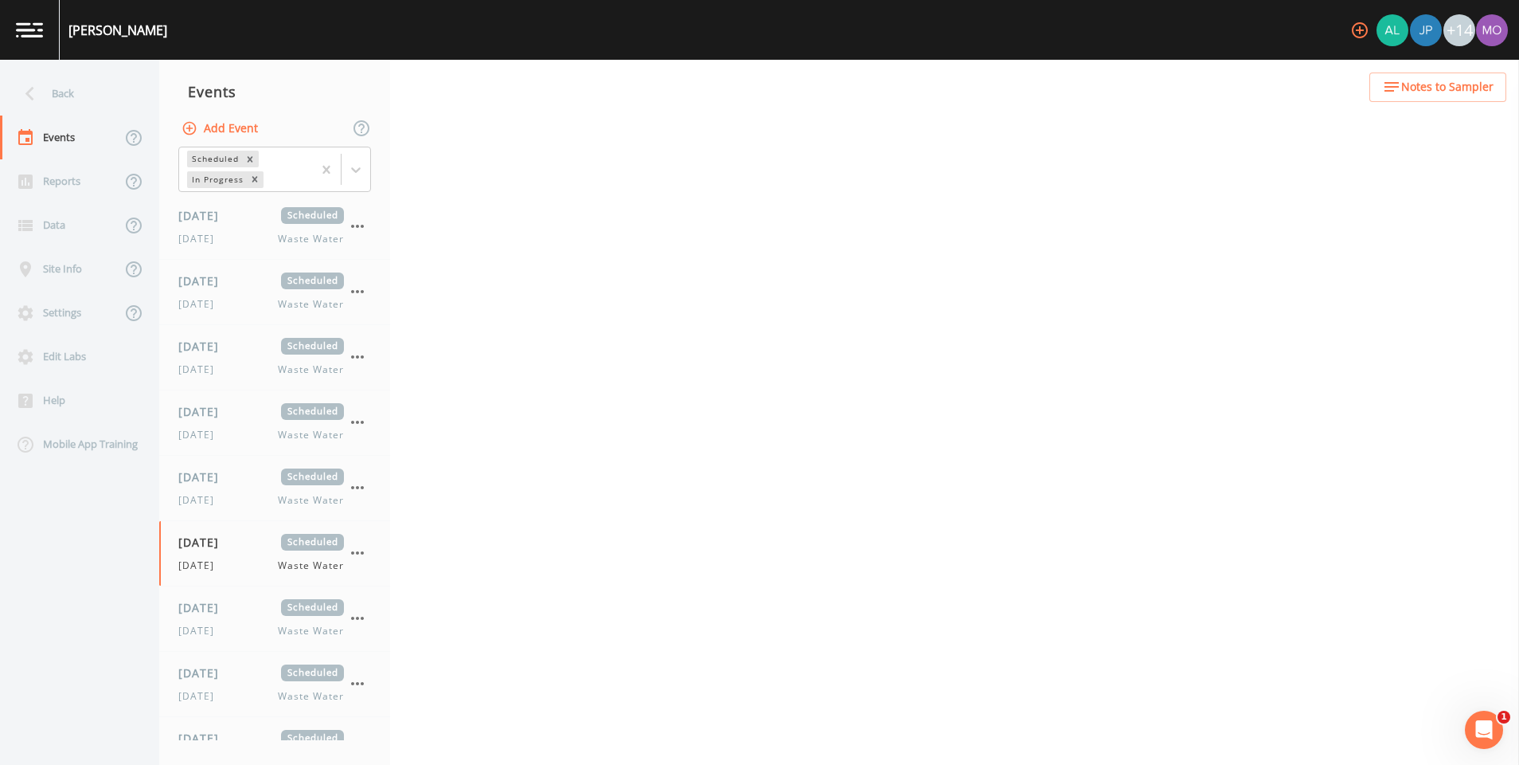
select select "092b3f94-5697-4c94-9891-da161916fdbb"
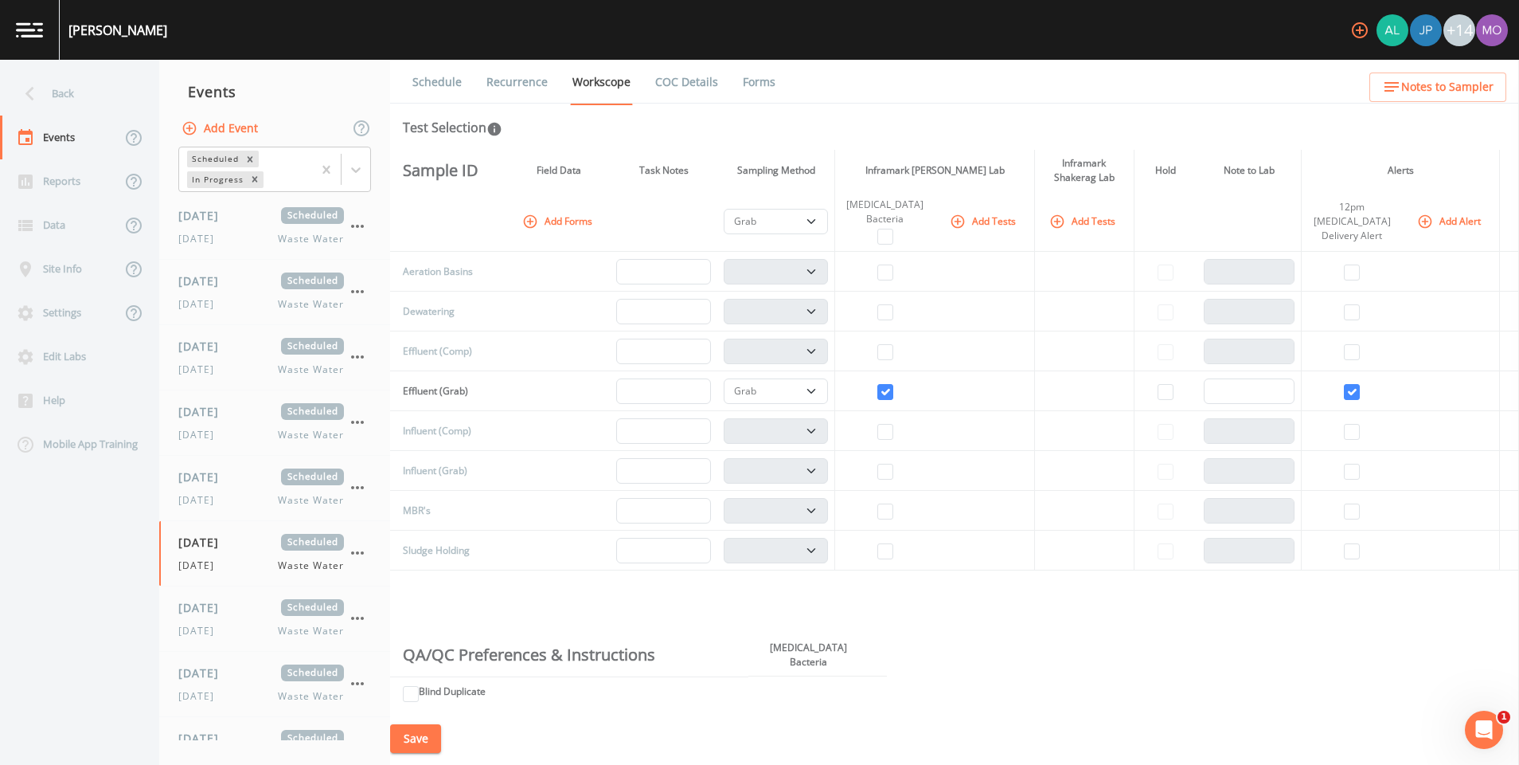
click at [454, 73] on link "Schedule" at bounding box center [437, 82] width 54 height 45
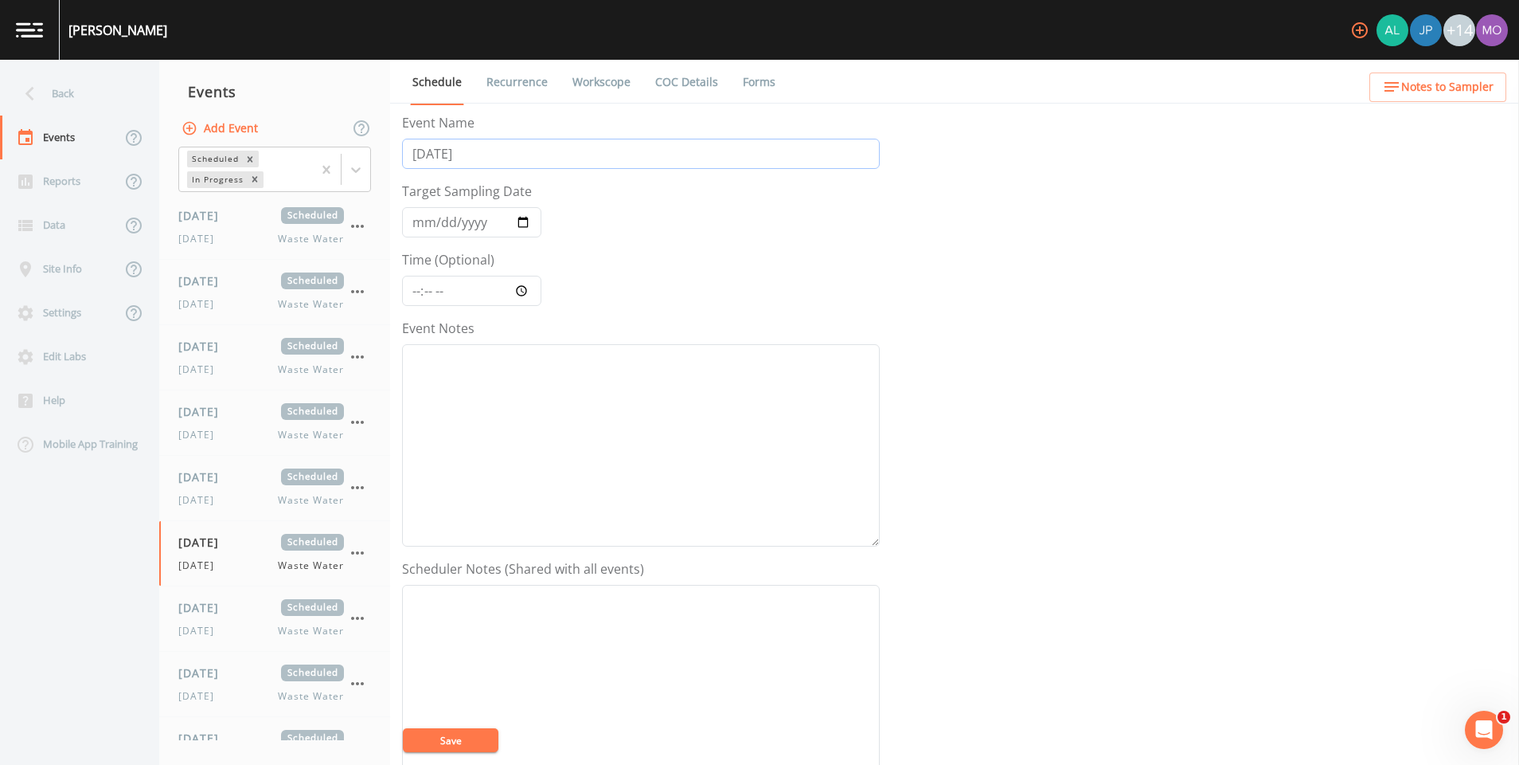
click at [481, 139] on input "[DATE]" at bounding box center [641, 154] width 478 height 30
type input "F"
type input "[DATE]"
click at [531, 221] on input "2025-08-29" at bounding box center [471, 222] width 139 height 30
type input "2025-08-30"
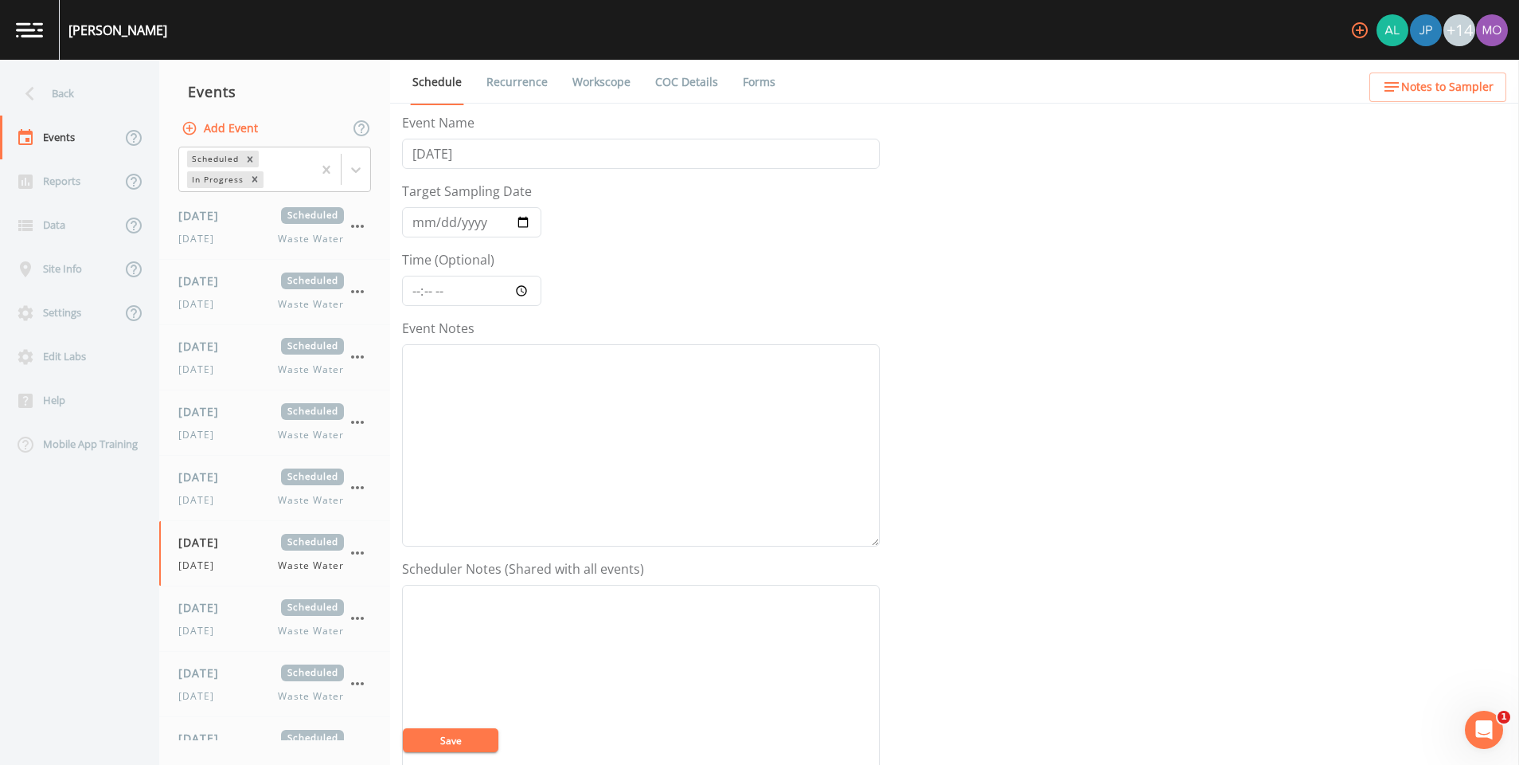
click at [464, 748] on button "Save" at bounding box center [451, 740] width 96 height 24
click at [528, 82] on link "Recurrence" at bounding box center [517, 82] width 66 height 45
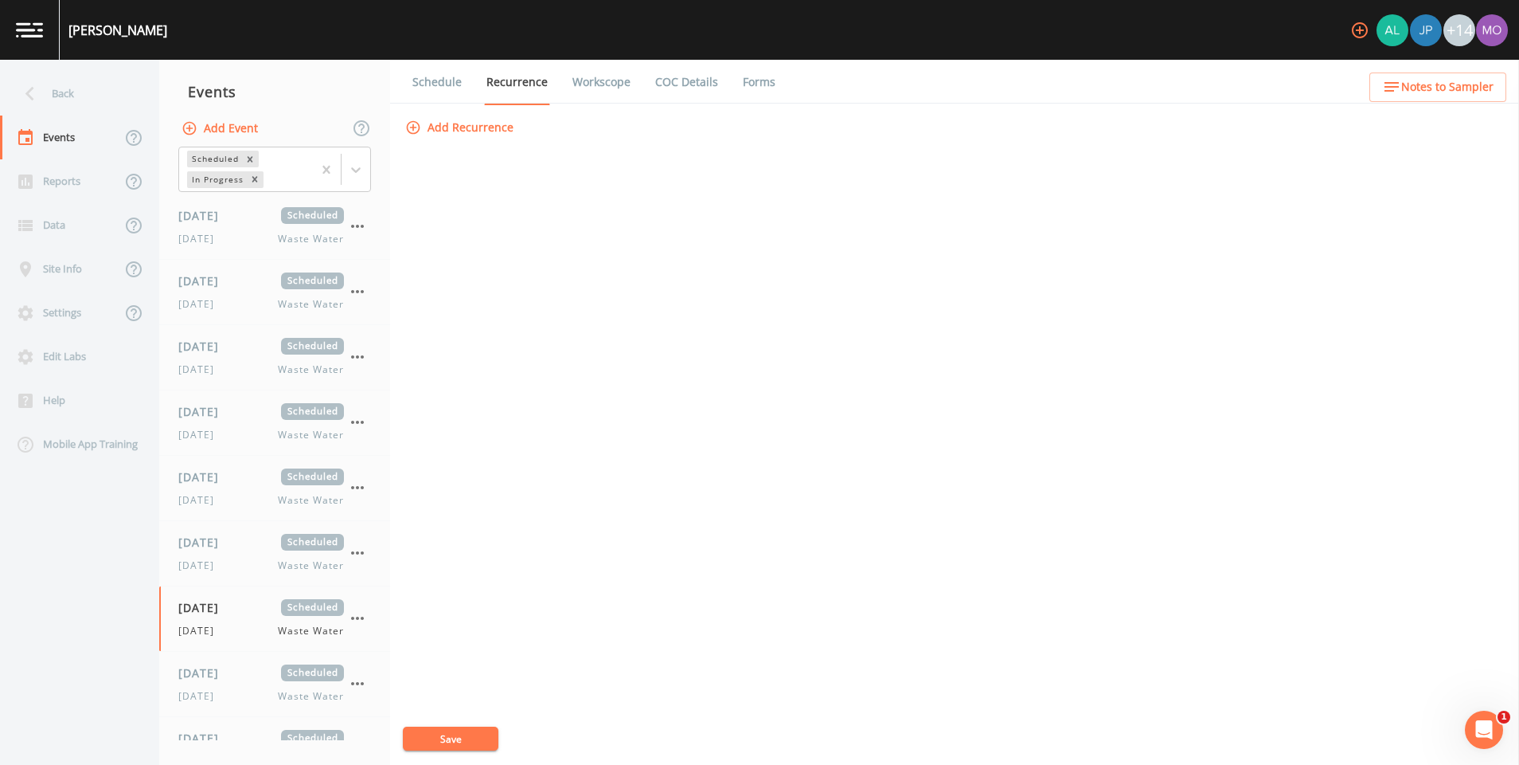
click at [499, 120] on button "Add Recurrence" at bounding box center [461, 127] width 118 height 29
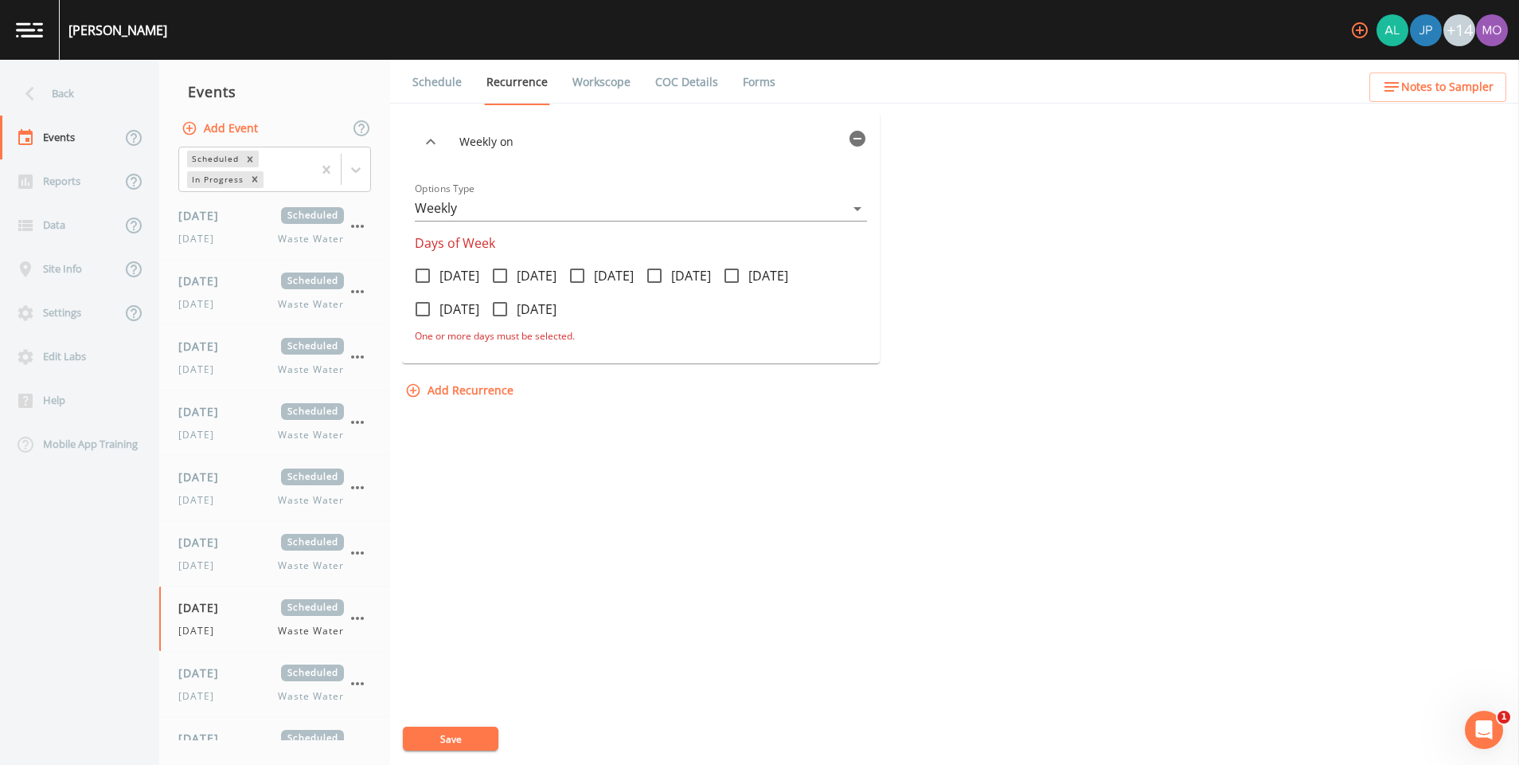
click at [430, 303] on icon at bounding box center [423, 309] width 14 height 14
click at [422, 303] on input "[DATE]" at bounding box center [414, 300] width 16 height 16
checkbox input "true"
click at [475, 729] on button "Save" at bounding box center [451, 738] width 96 height 24
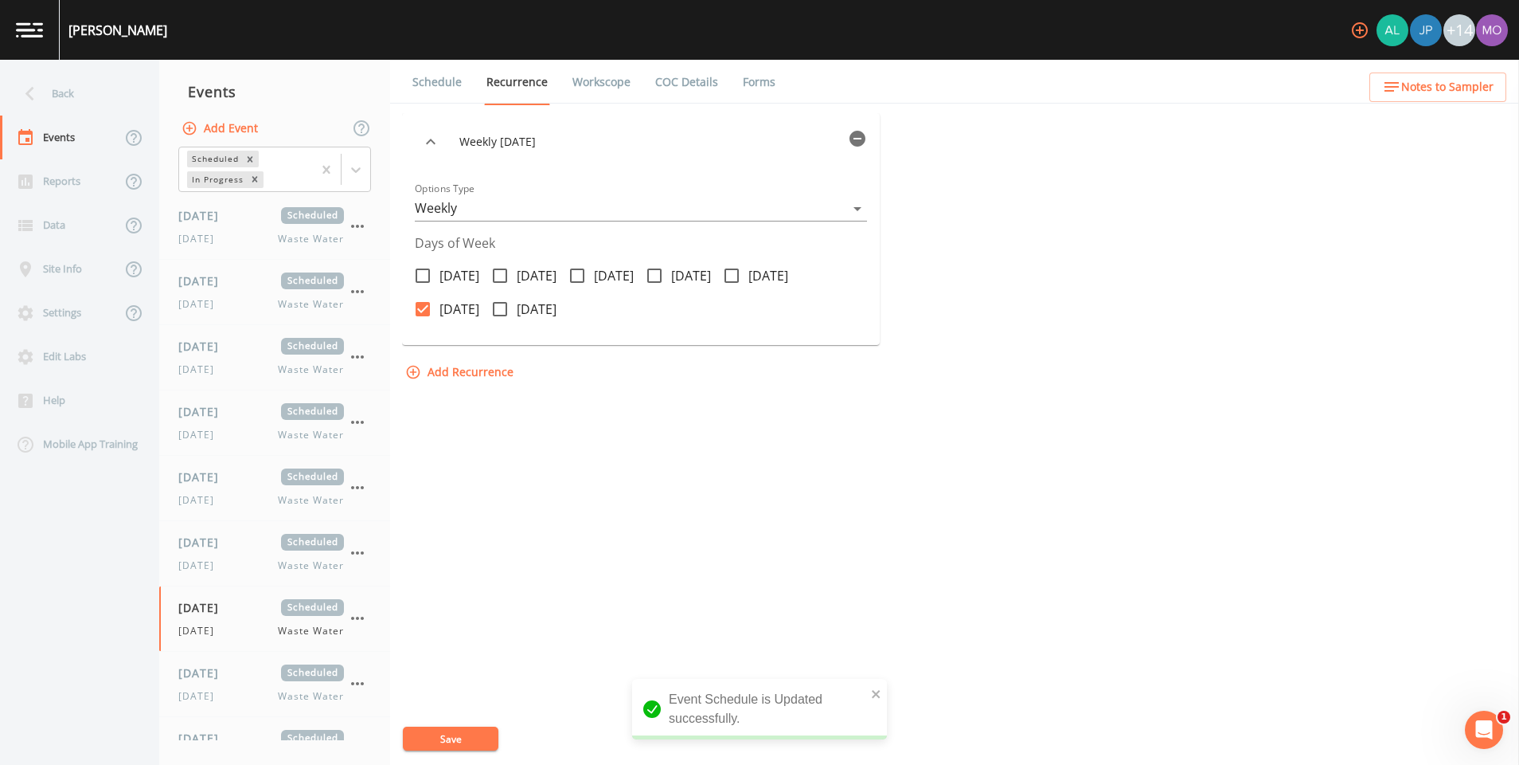
click at [598, 87] on link "Workscope" at bounding box center [601, 82] width 63 height 45
select select "092b3f94-5697-4c94-9891-da161916fdbb"
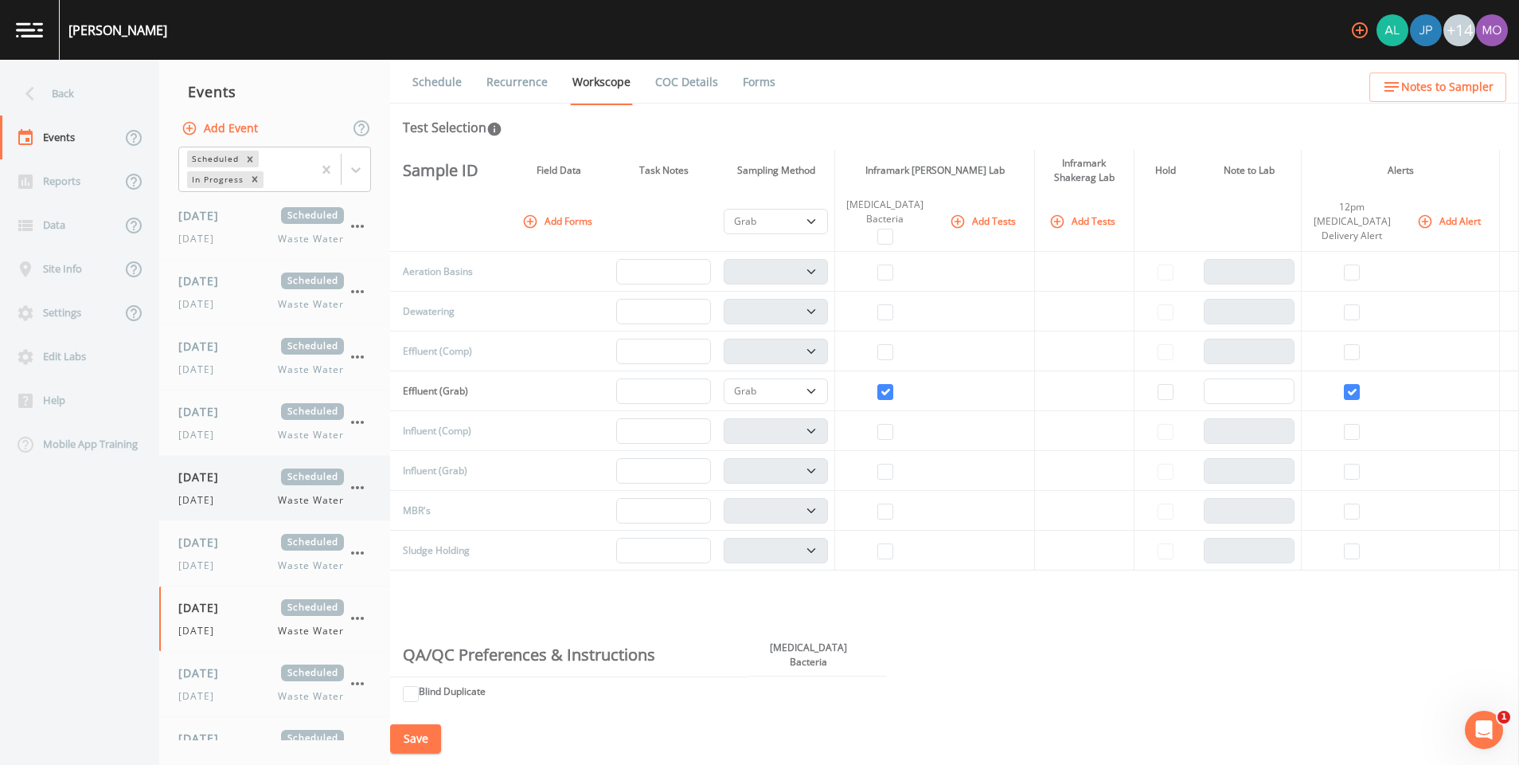
scroll to position [108, 0]
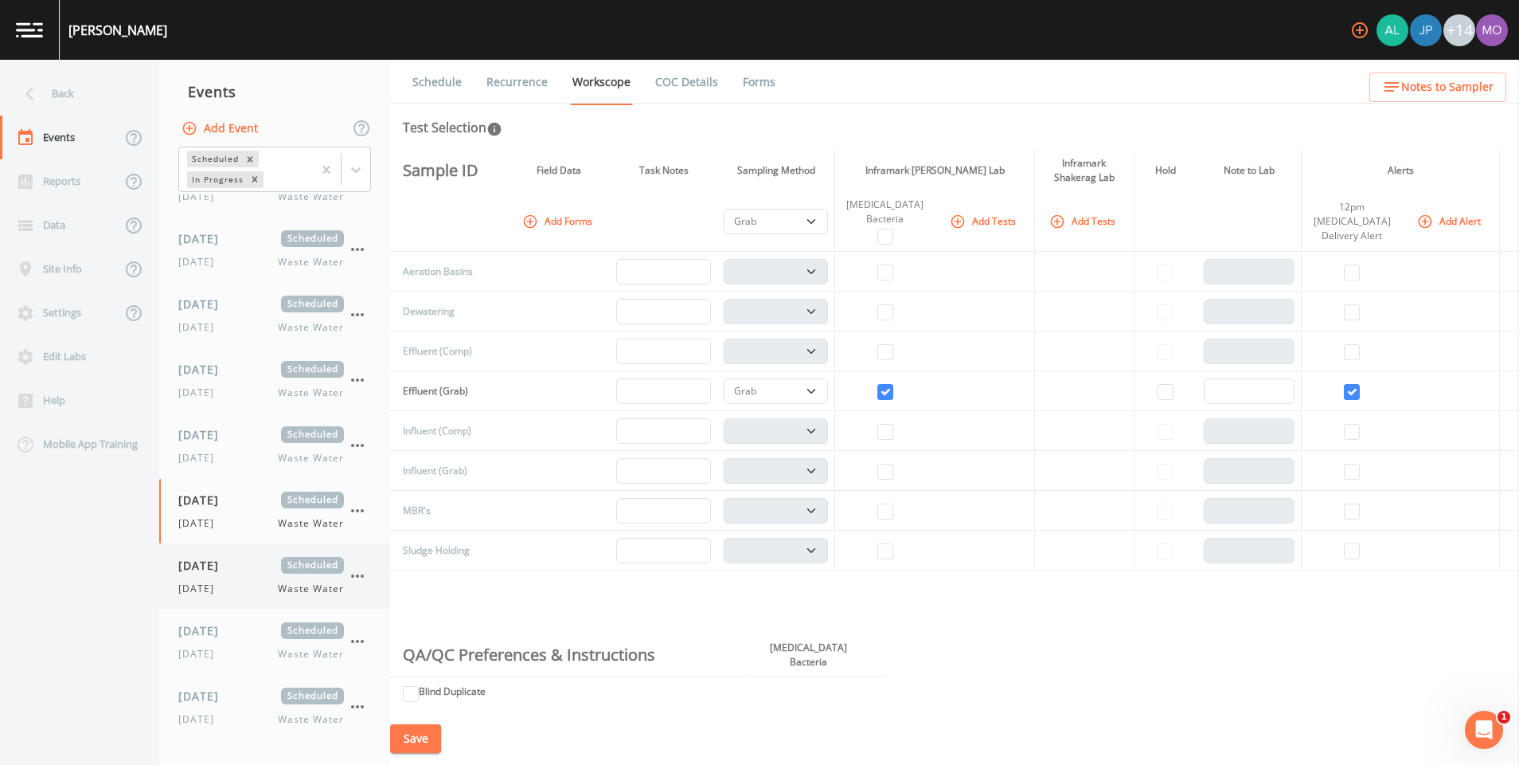
click at [230, 569] on span "[DATE]" at bounding box center [204, 565] width 52 height 17
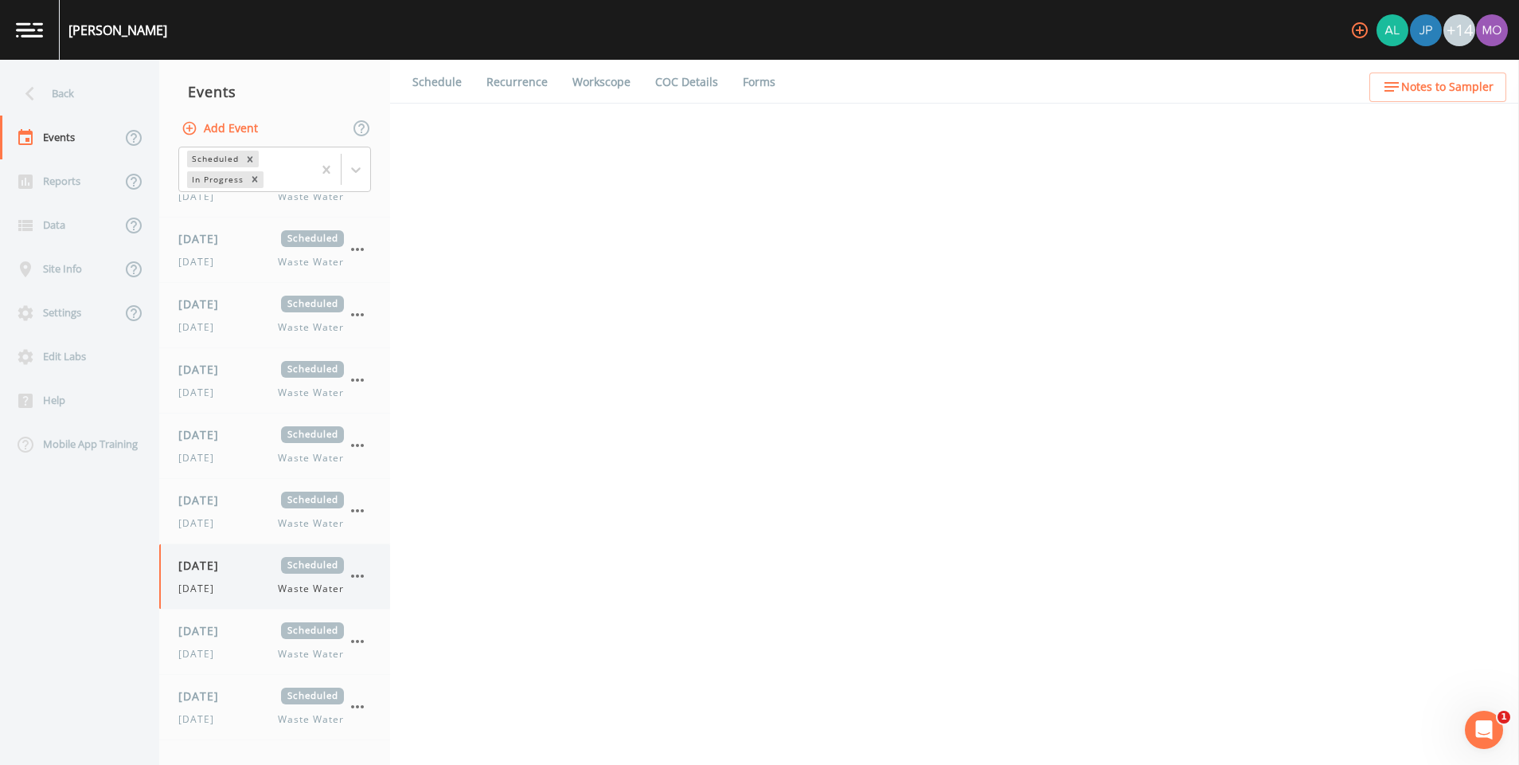
select select "092b3f94-5697-4c94-9891-da161916fdbb"
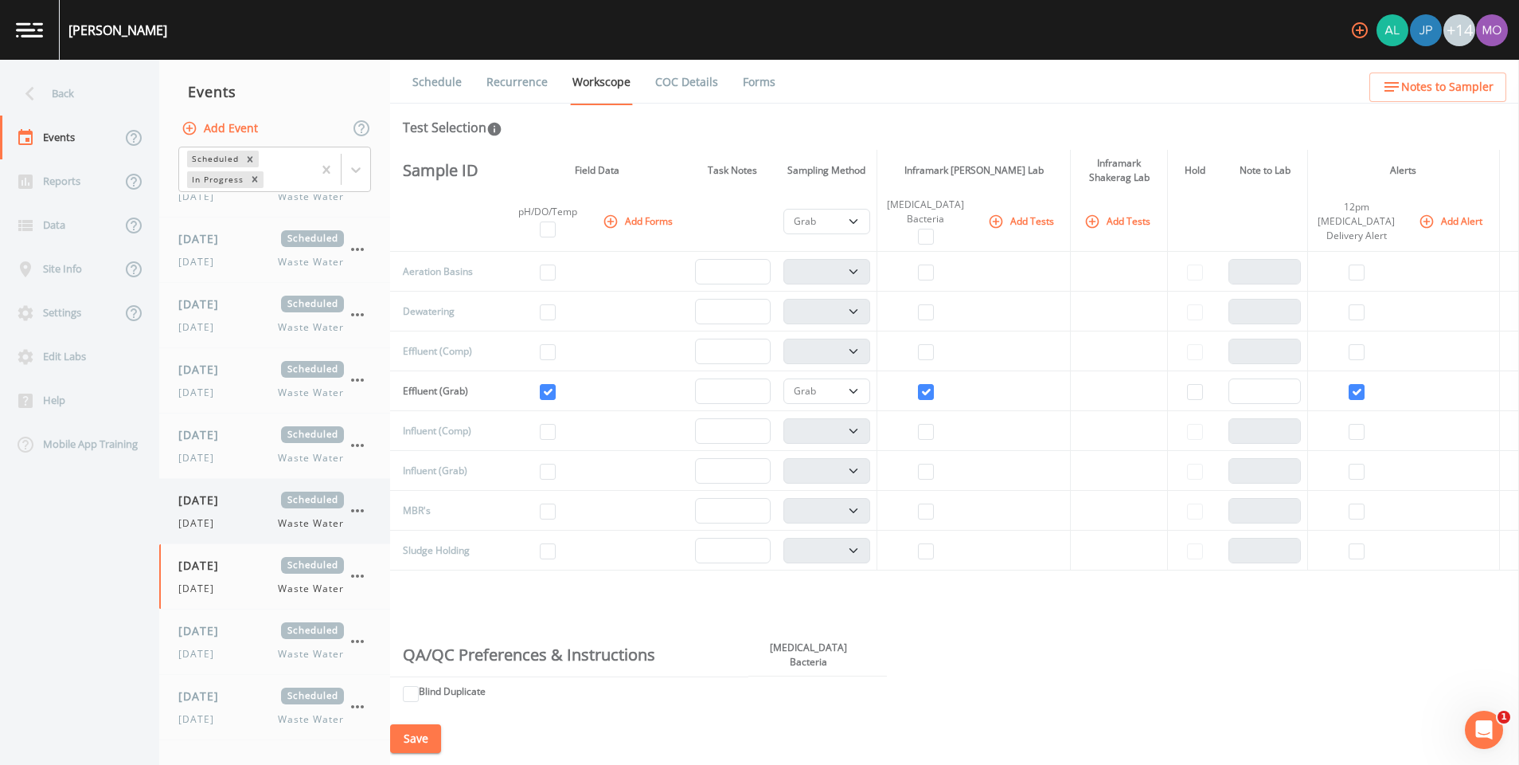
click at [236, 518] on div "Saturday Waste Water" at bounding box center [261, 523] width 166 height 14
select select "092b3f94-5697-4c94-9891-da161916fdbb"
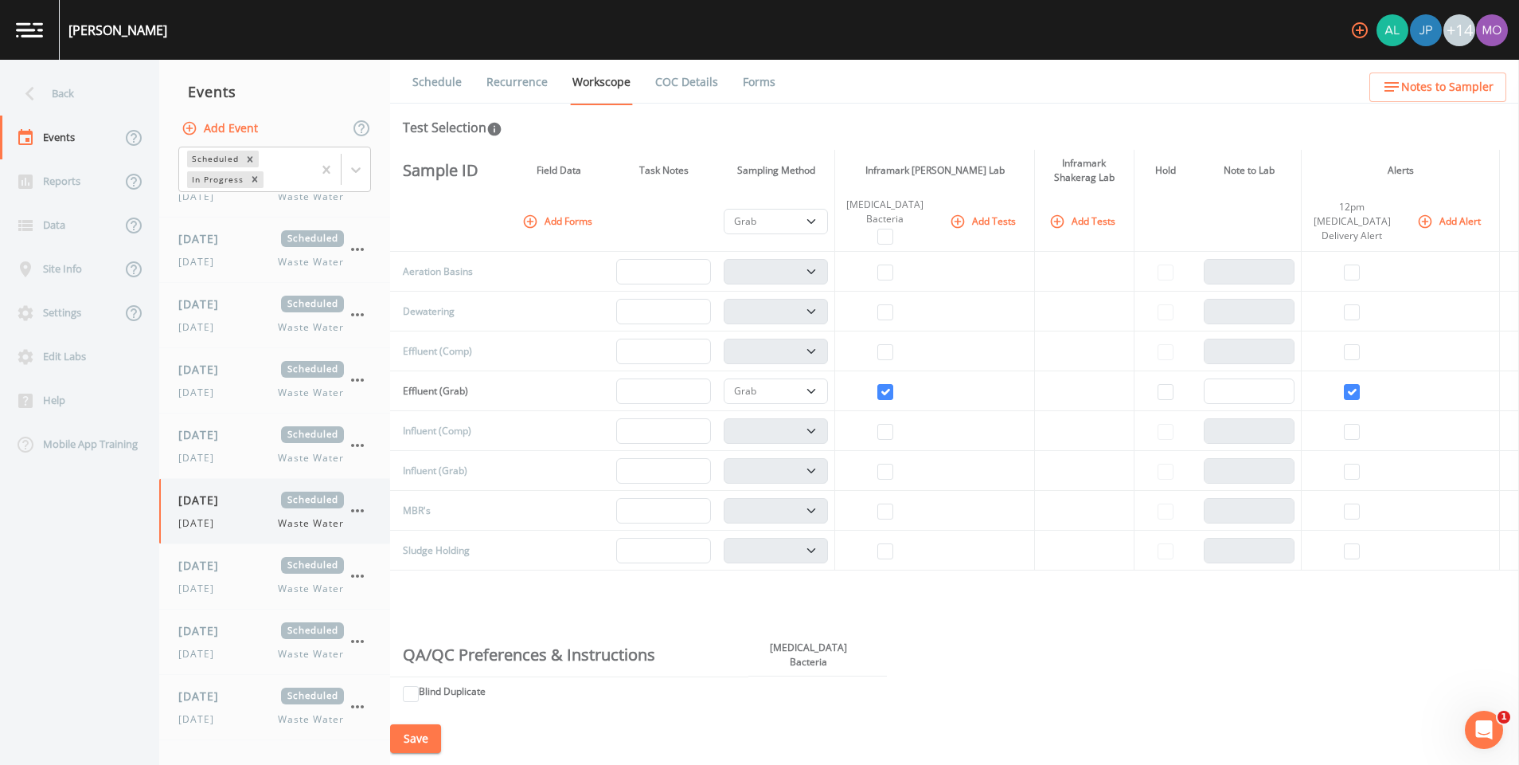
click at [361, 504] on icon "button" at bounding box center [357, 510] width 19 height 19
click at [388, 573] on span "Duplicate" at bounding box center [436, 574] width 103 height 19
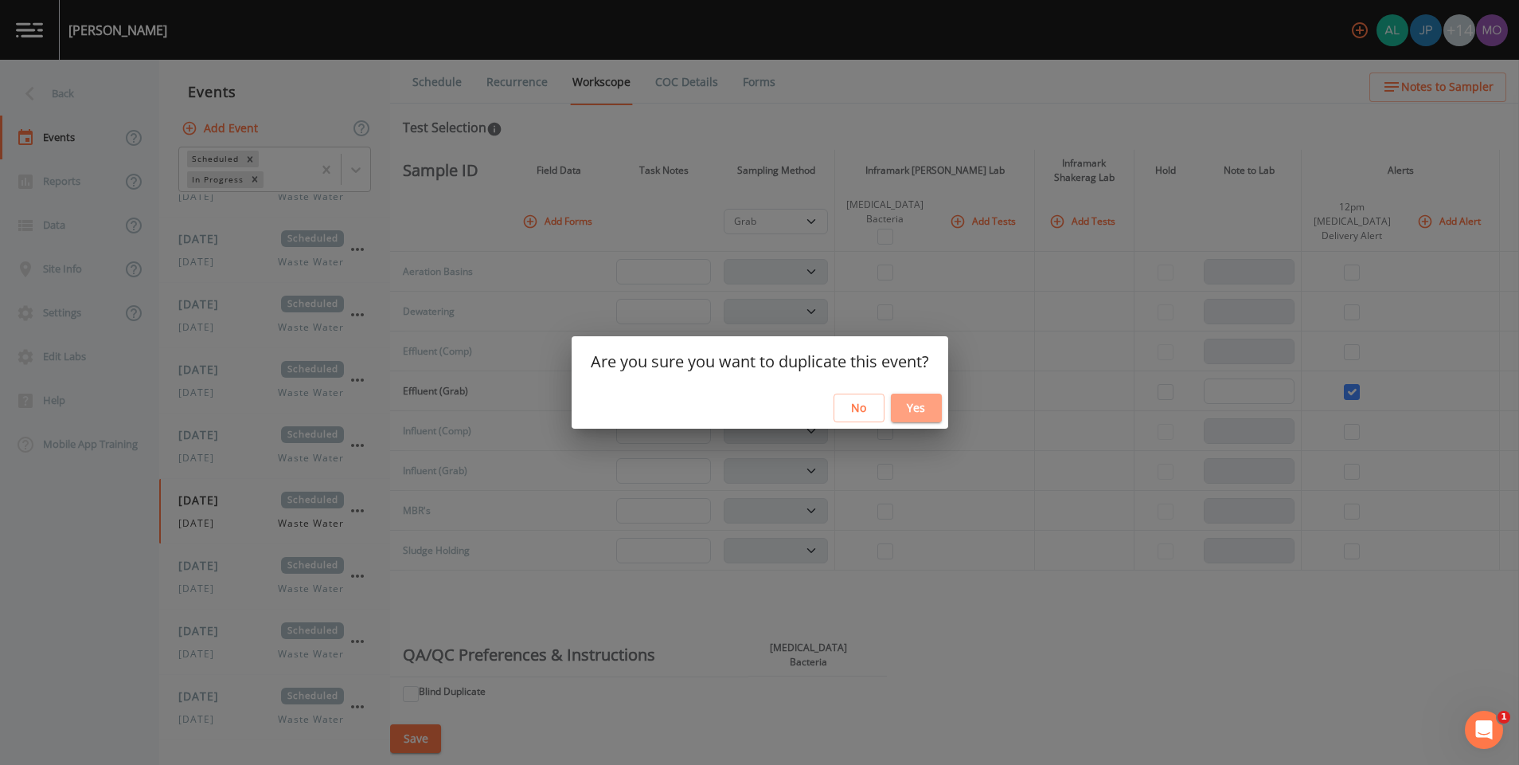
click at [922, 398] on button "Yes" at bounding box center [916, 407] width 51 height 29
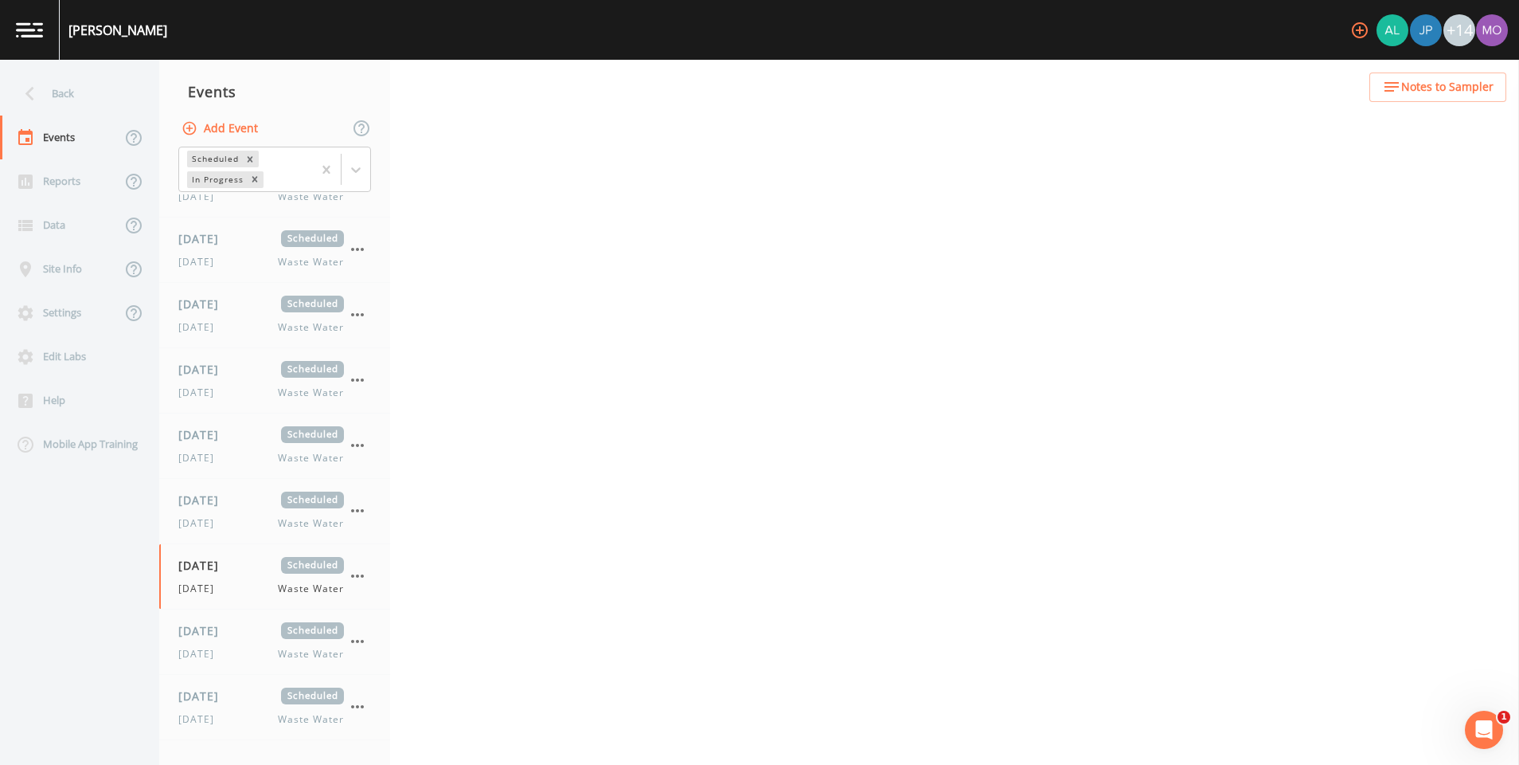
select select "092b3f94-5697-4c94-9891-da161916fdbb"
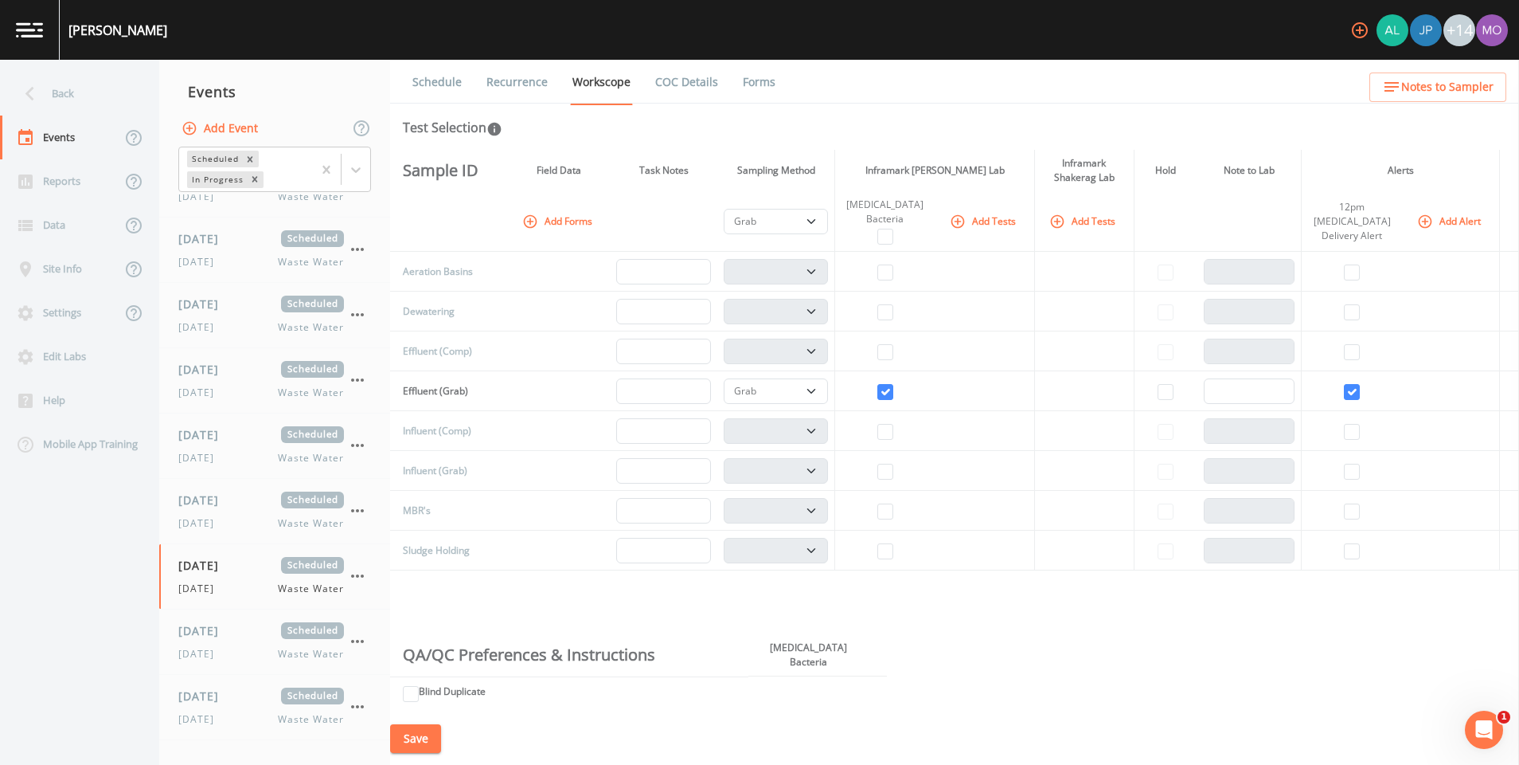
click at [447, 88] on link "Schedule" at bounding box center [437, 82] width 54 height 45
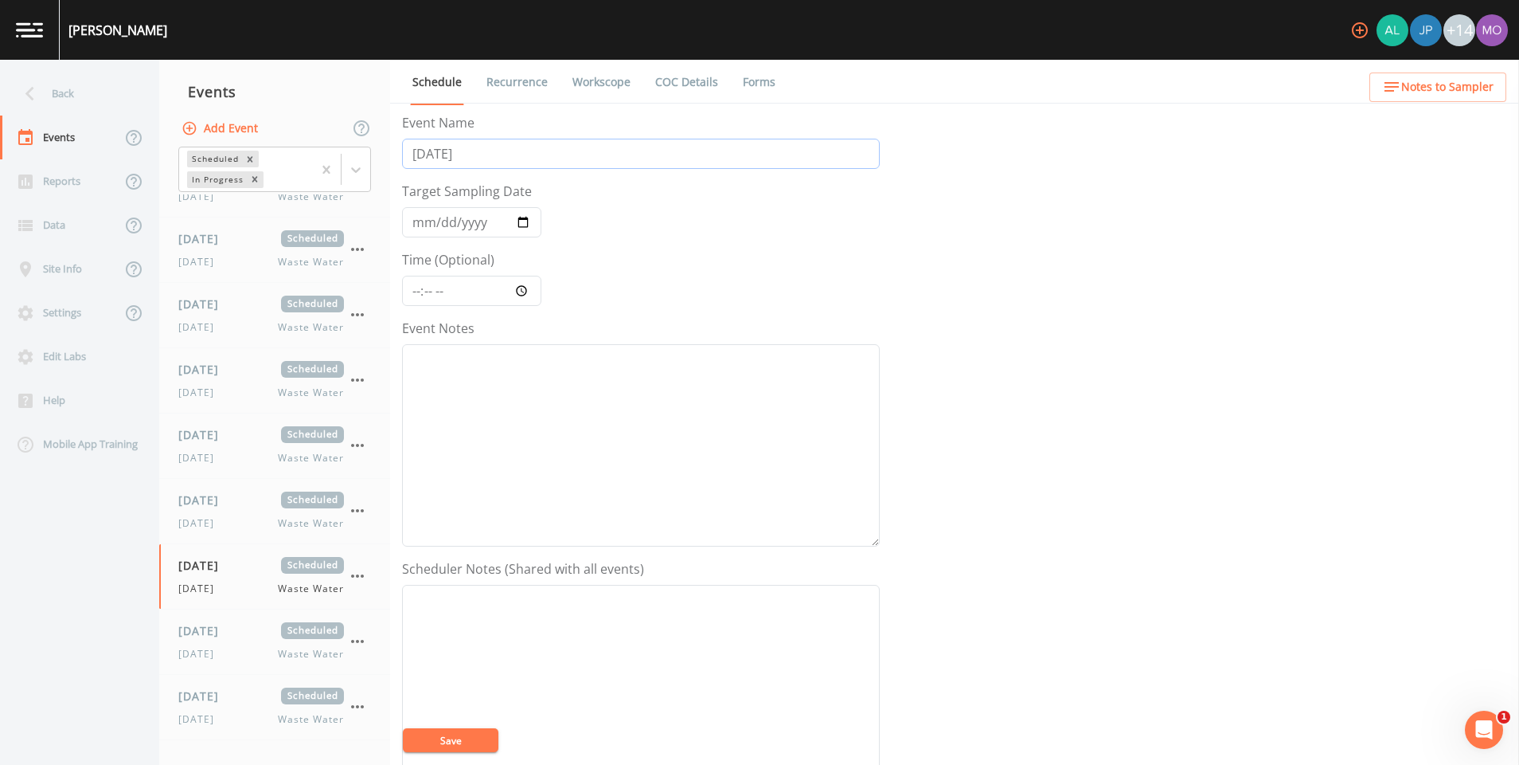
click at [482, 152] on input "[DATE]" at bounding box center [641, 154] width 478 height 30
type input "[DATE]"
click at [534, 219] on input "2025-08-30" at bounding box center [471, 222] width 139 height 30
type input "2025-08-31"
click at [436, 742] on button "Save" at bounding box center [451, 740] width 96 height 24
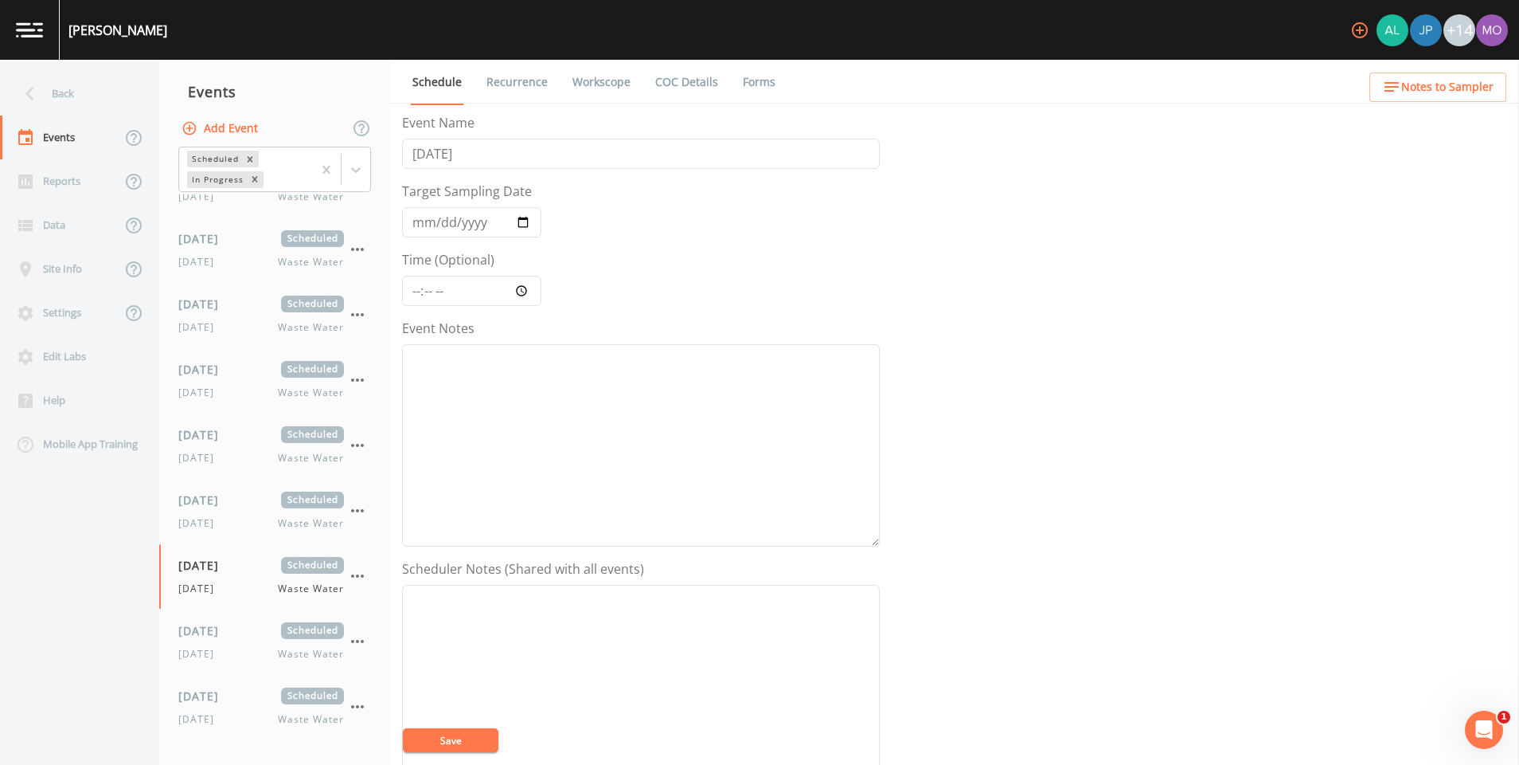
click at [534, 85] on link "Recurrence" at bounding box center [517, 82] width 66 height 45
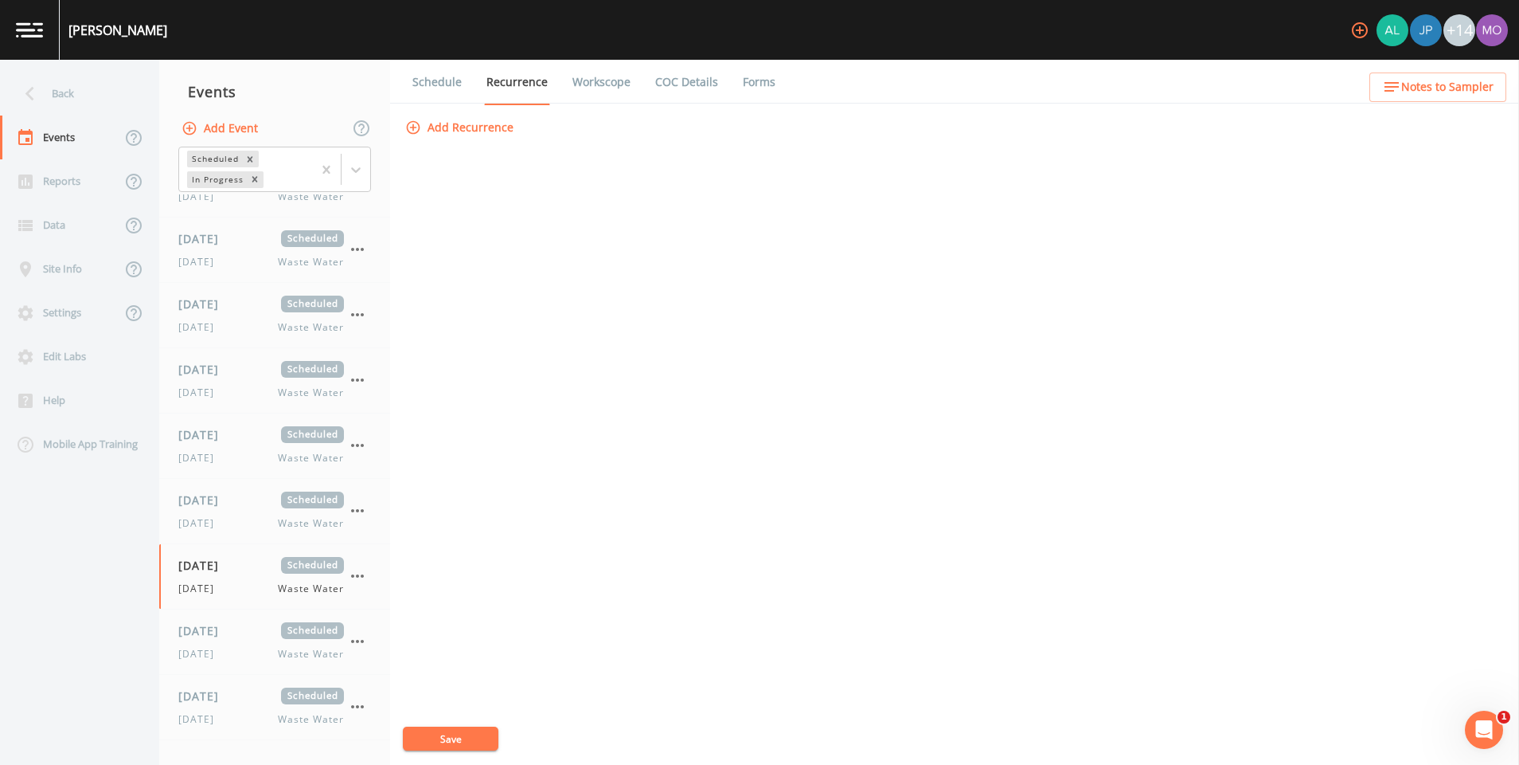
click at [462, 131] on button "Add Recurrence" at bounding box center [461, 127] width 118 height 29
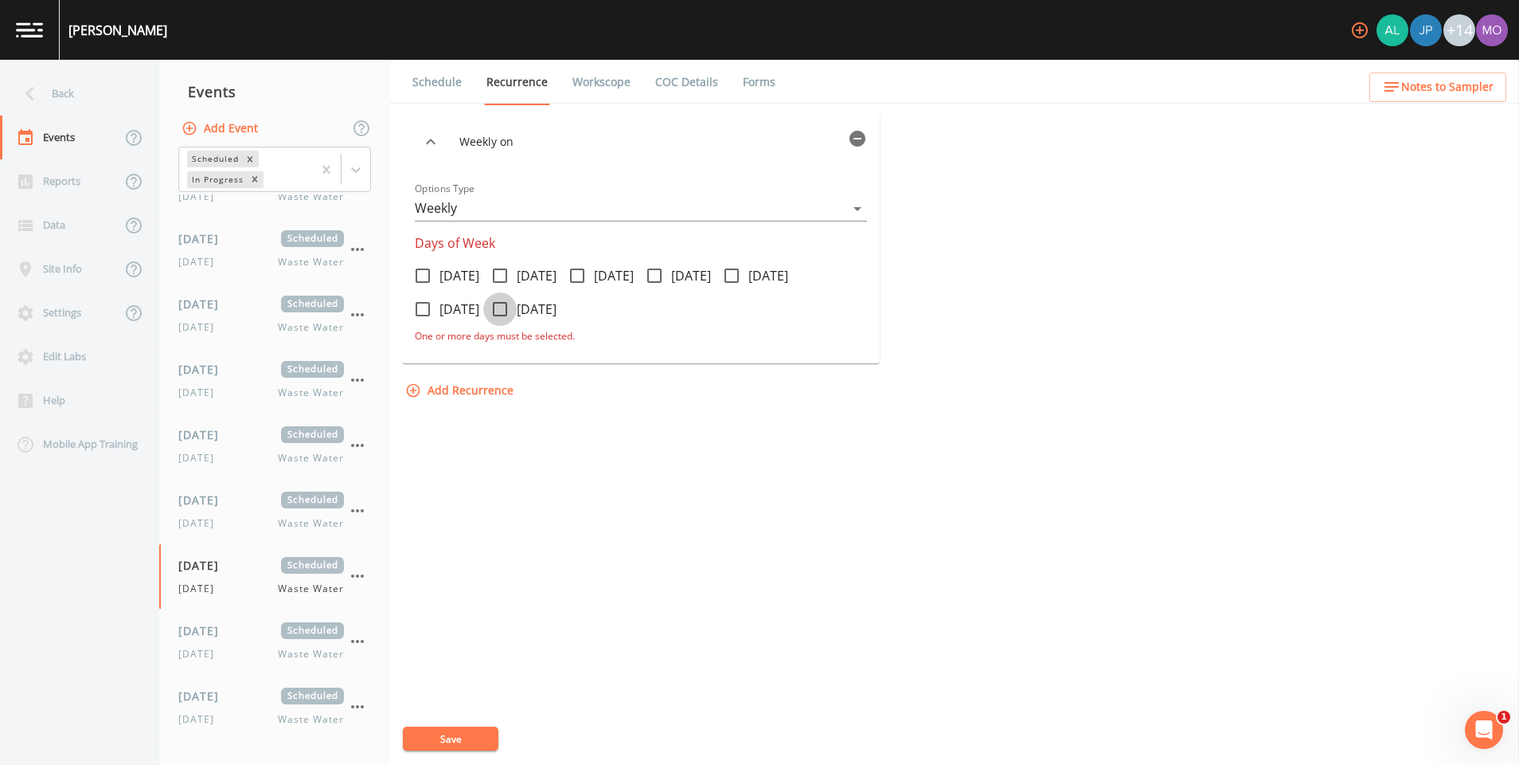
click at [510, 307] on icon at bounding box center [500, 308] width 19 height 19
click at [499, 307] on input "[DATE]" at bounding box center [491, 300] width 16 height 16
checkbox input "true"
click at [458, 735] on button "Save" at bounding box center [451, 738] width 96 height 24
click at [610, 84] on link "Workscope" at bounding box center [601, 82] width 63 height 45
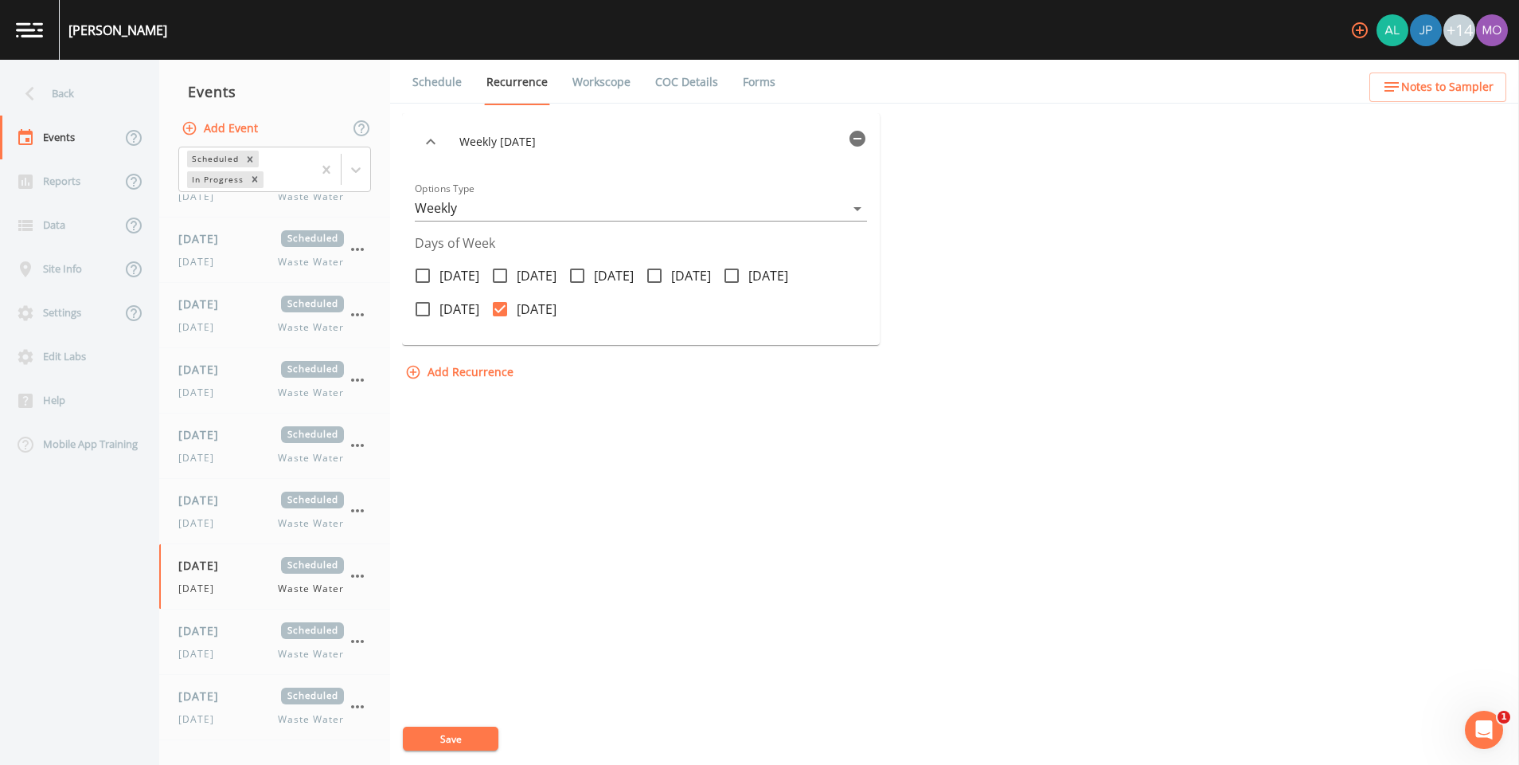
select select "092b3f94-5697-4c94-9891-da161916fdbb"
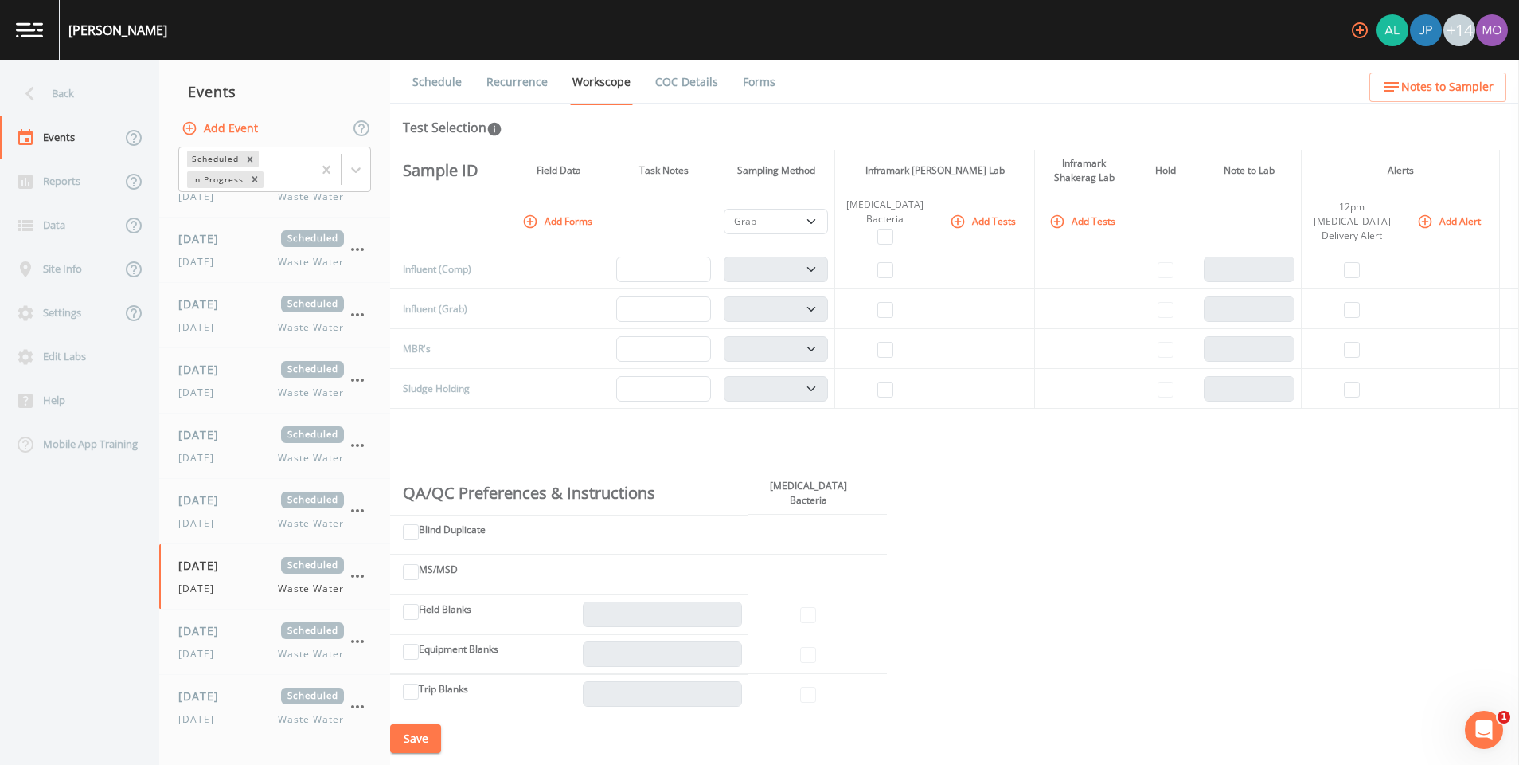
scroll to position [162, 0]
click at [432, 735] on button "Save" at bounding box center [415, 738] width 51 height 29
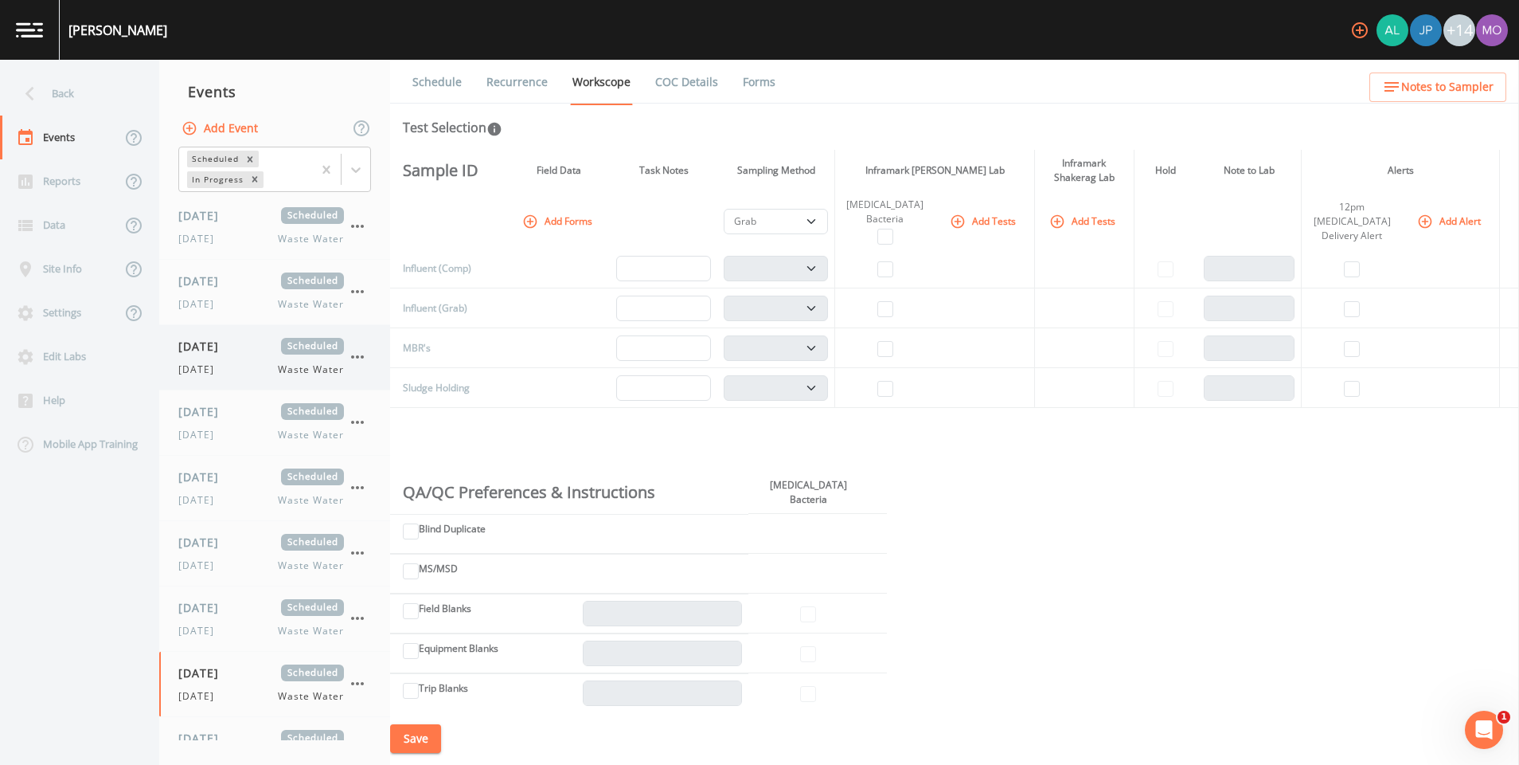
click at [366, 356] on icon "button" at bounding box center [357, 356] width 19 height 19
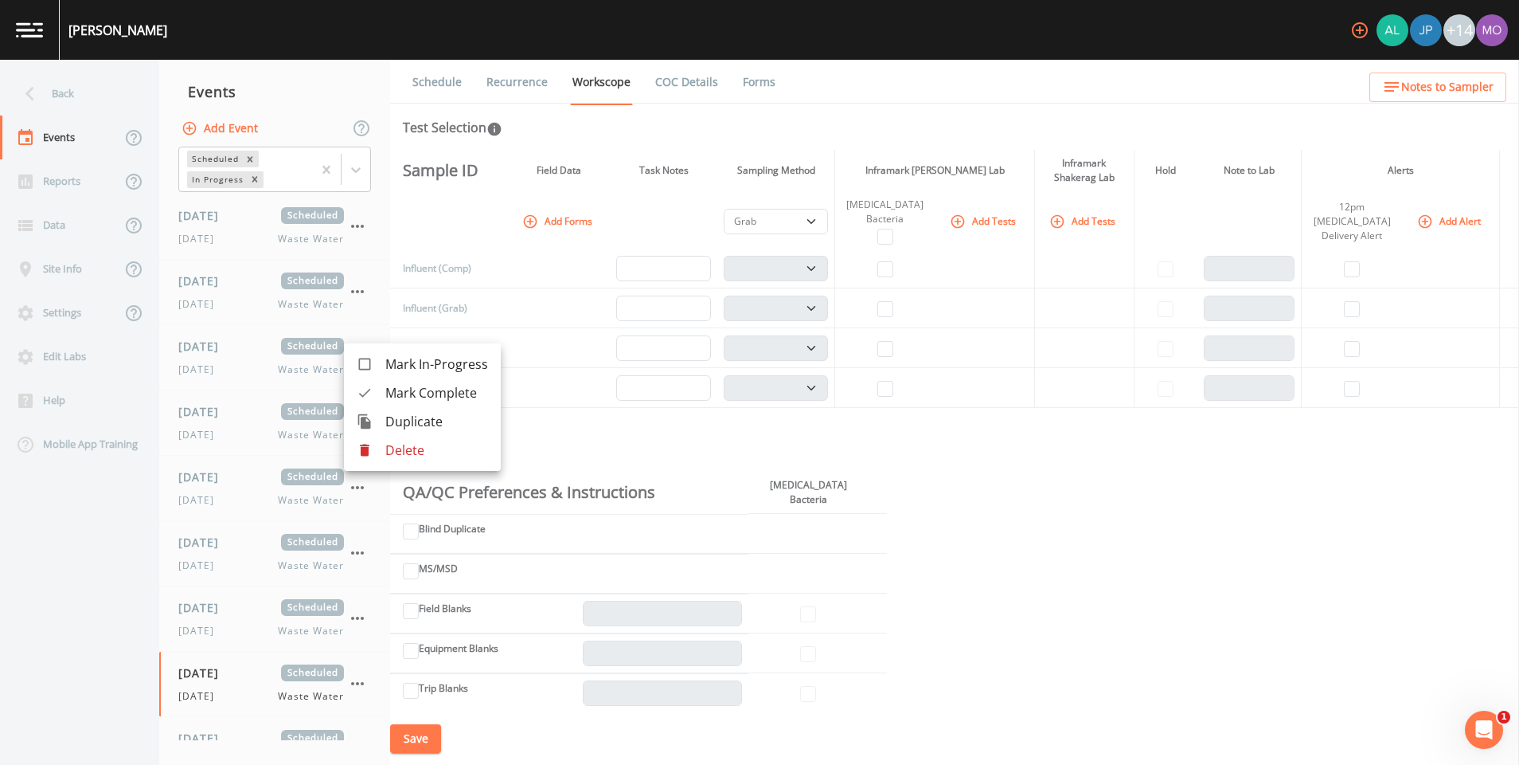
click at [393, 452] on p "Delete" at bounding box center [436, 449] width 103 height 19
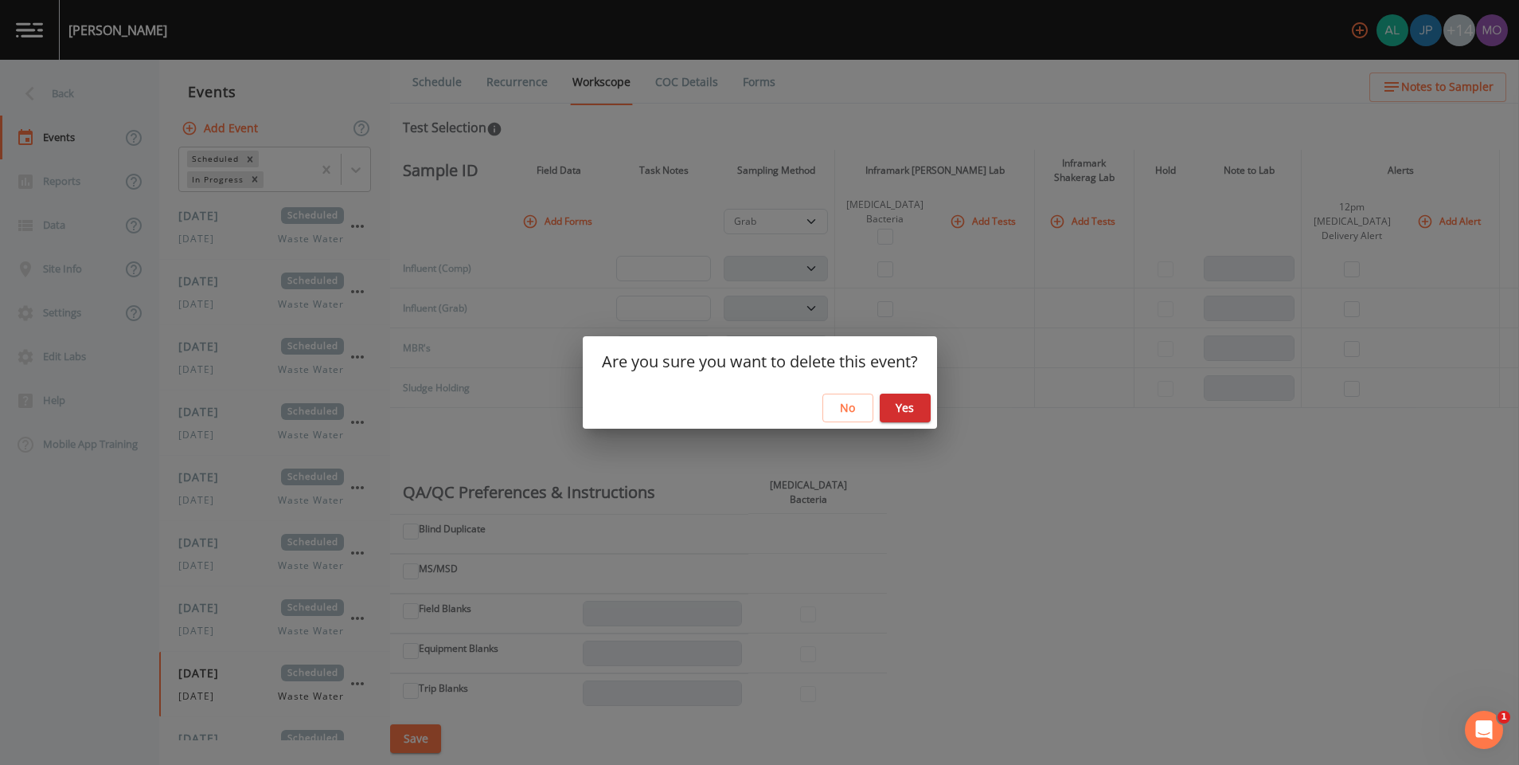
click at [909, 405] on button "Yes" at bounding box center [905, 407] width 51 height 29
